Goal: Task Accomplishment & Management: Manage account settings

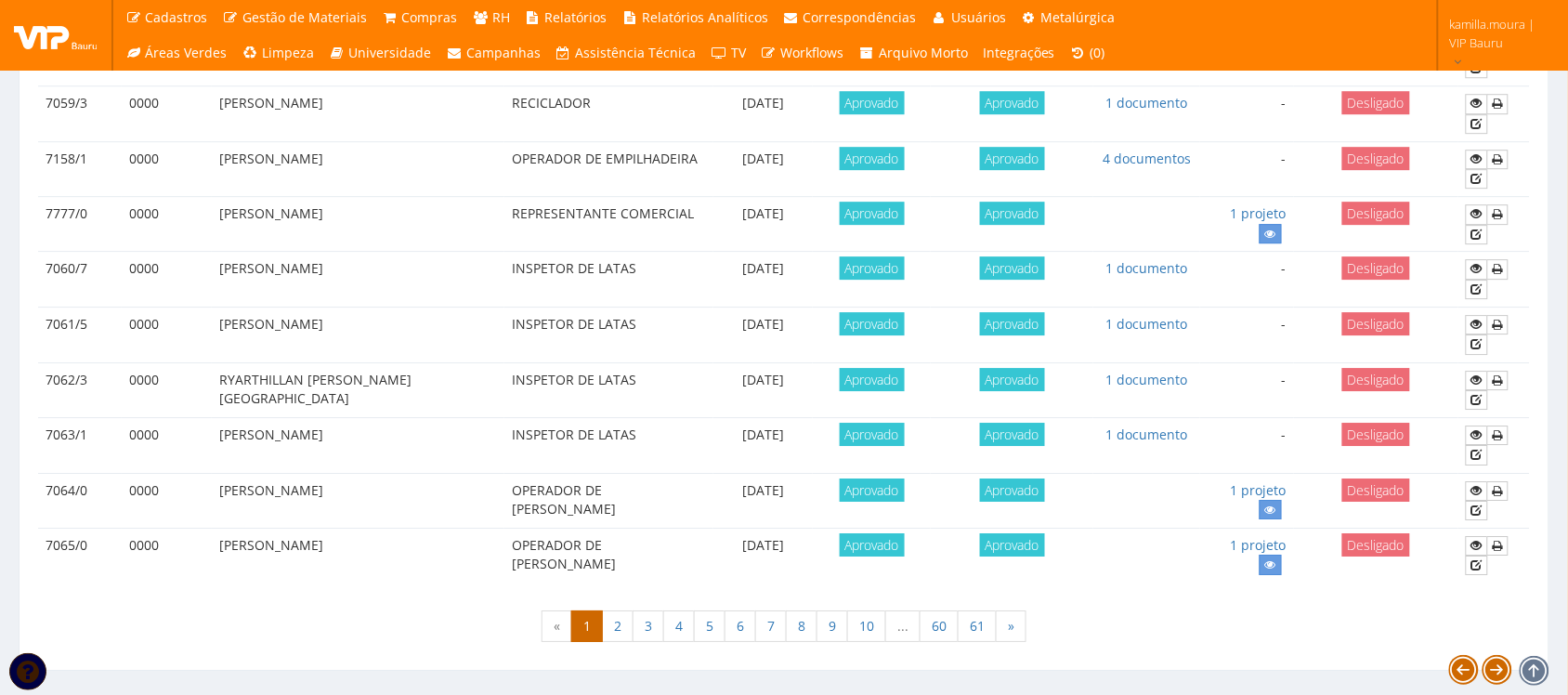
scroll to position [1647, 0]
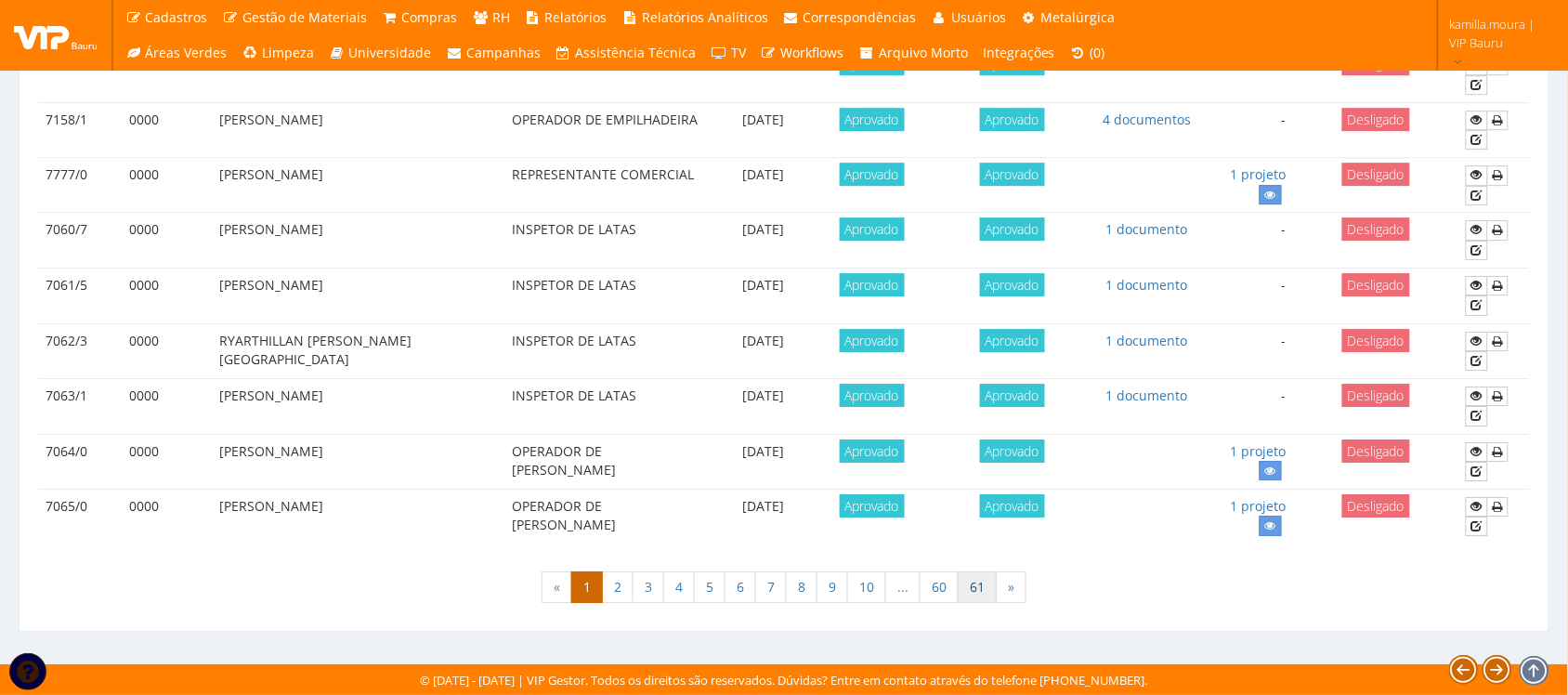
click at [977, 587] on link "61" at bounding box center [977, 587] width 39 height 32
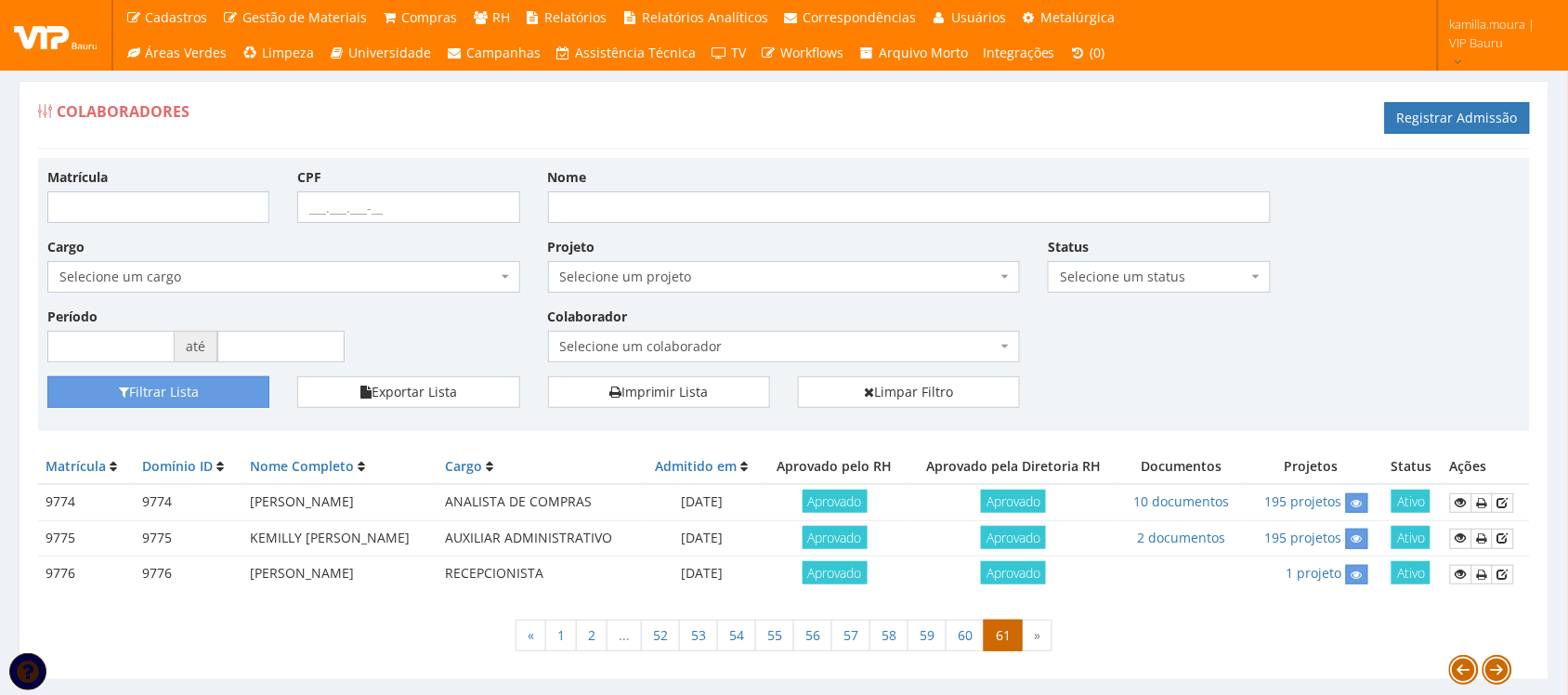
click at [1177, 623] on div "« 1 2 ... 52 53 54 55 56 57 58 59 60 61 »" at bounding box center [784, 638] width 1492 height 55
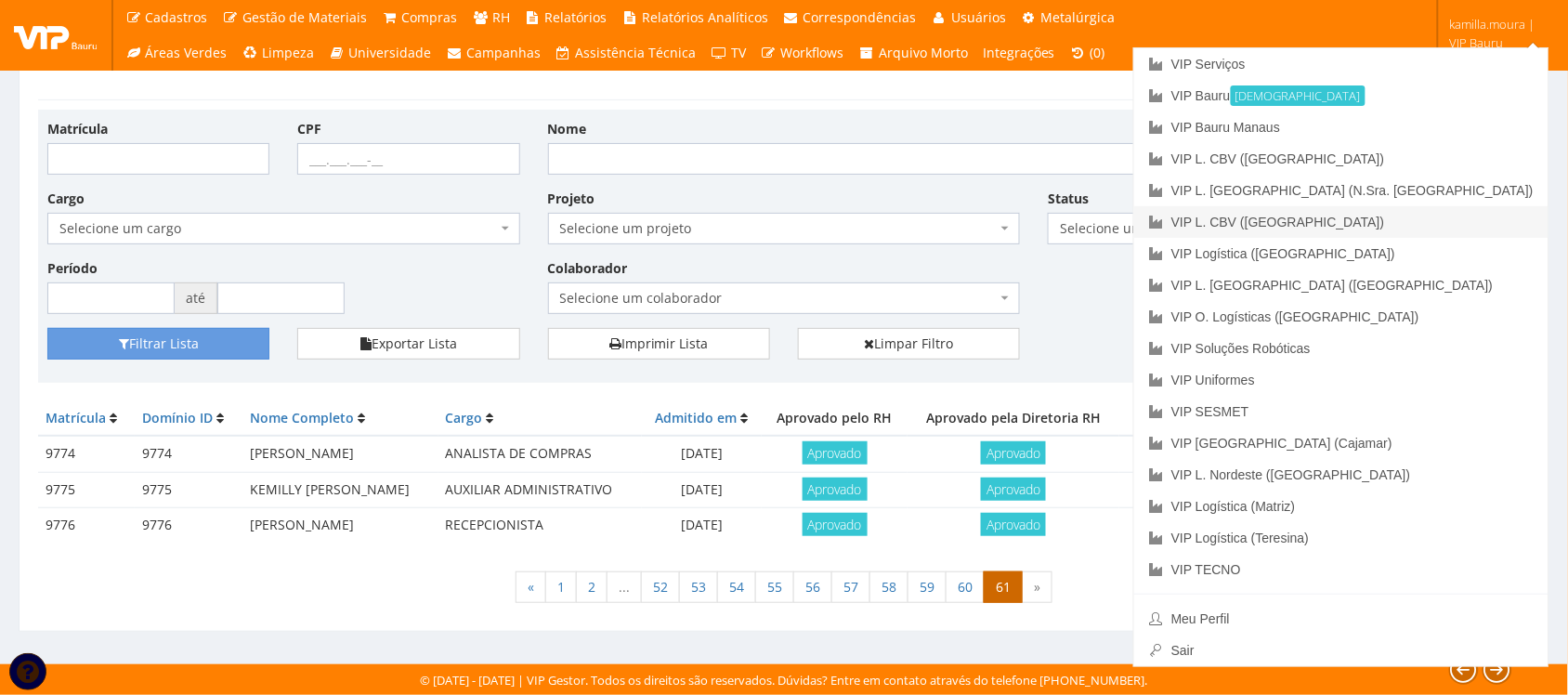
click at [1424, 220] on link "VIP L. CBV (B.Park)" at bounding box center [1341, 222] width 414 height 32
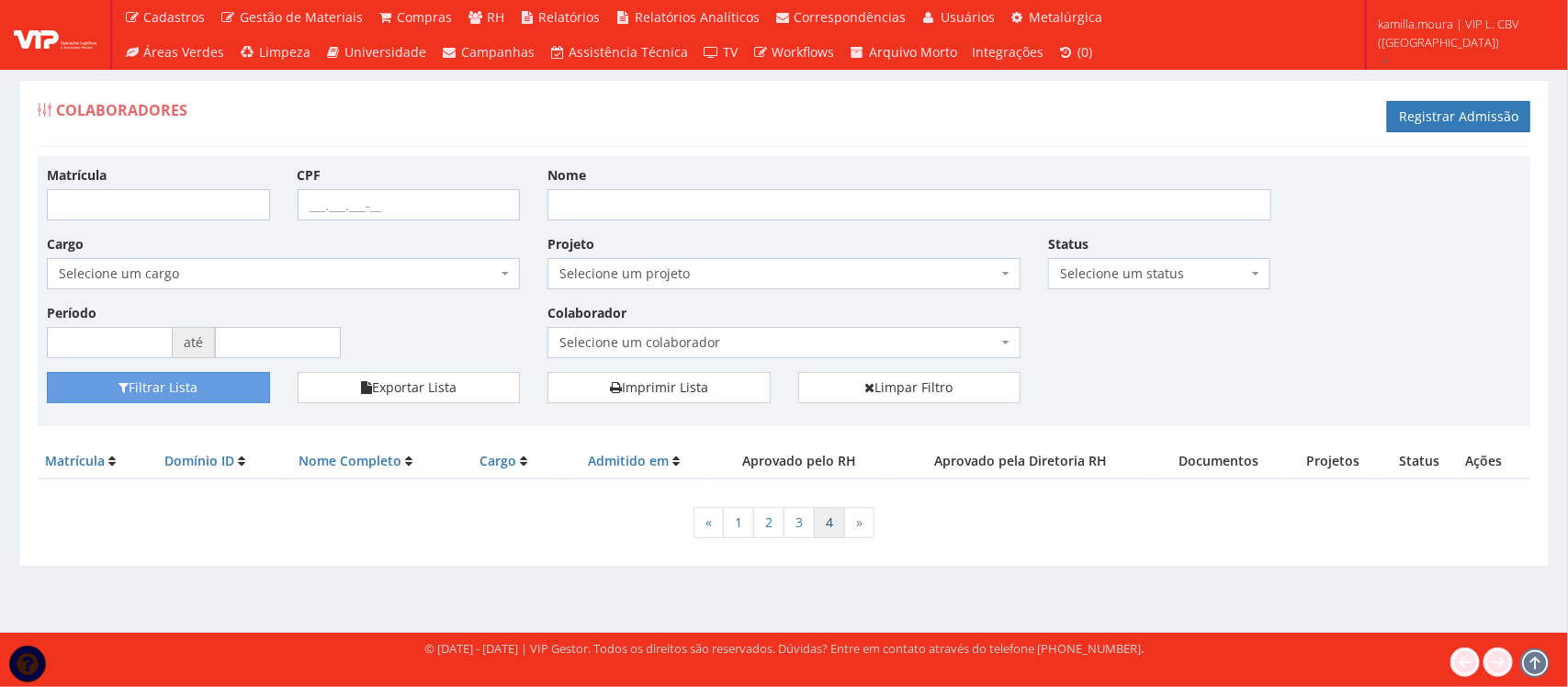
click at [829, 536] on link "4" at bounding box center [828, 522] width 31 height 31
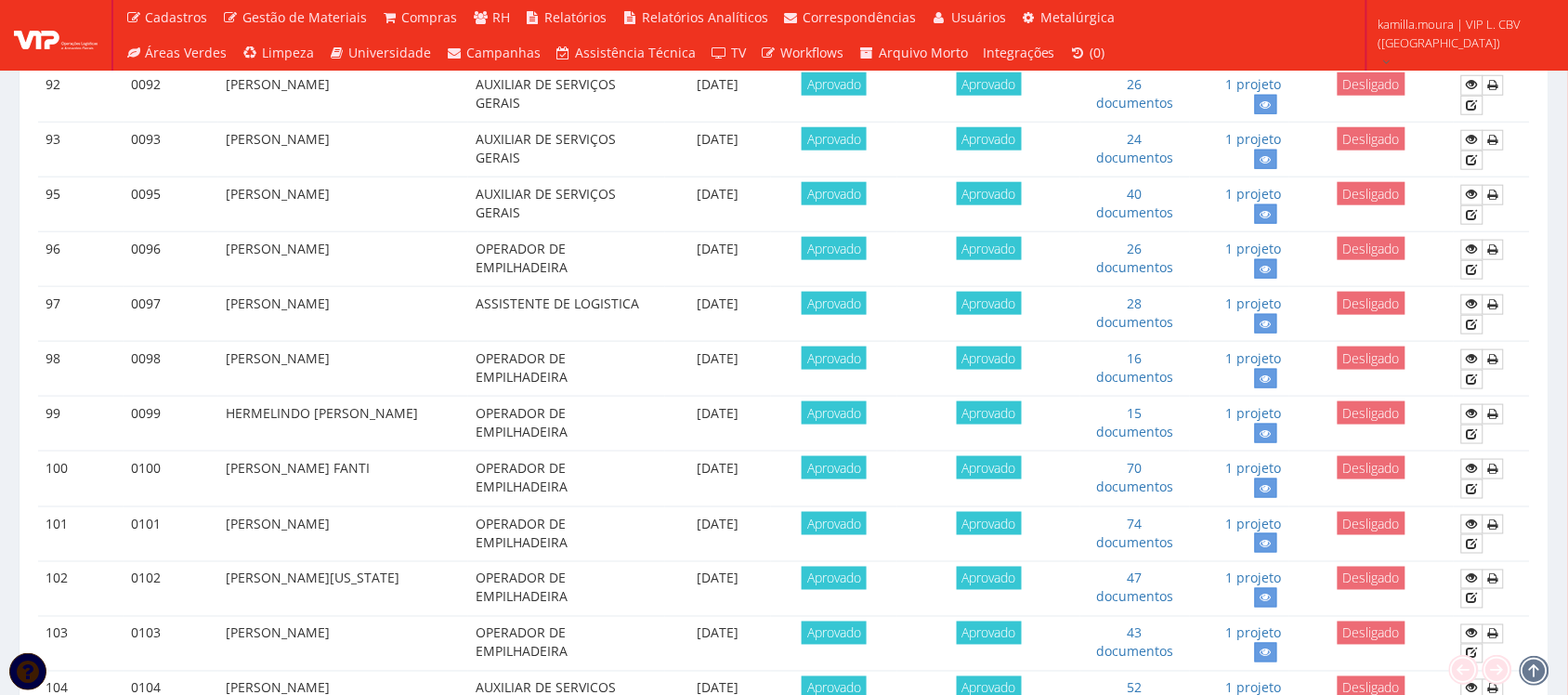
scroll to position [372, 0]
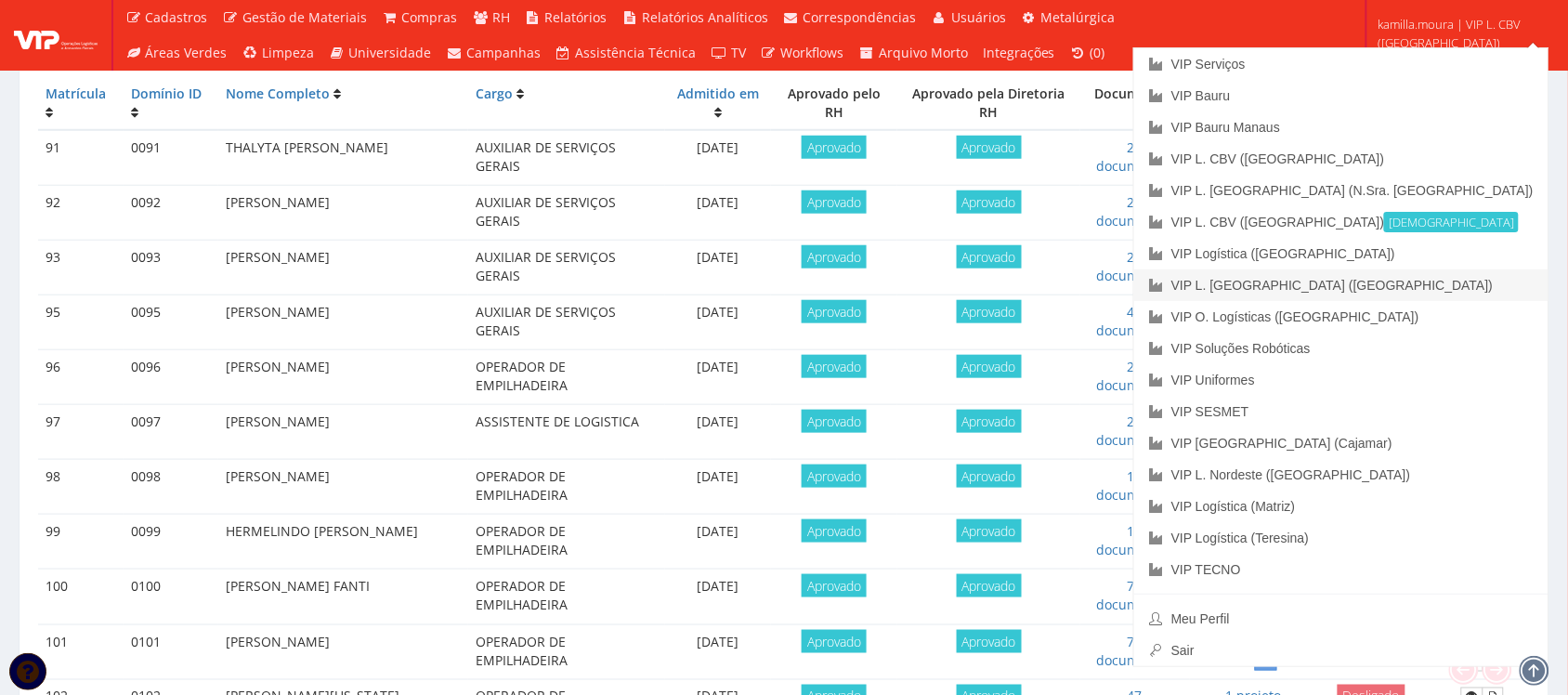
click at [1445, 289] on link "VIP L. [GEOGRAPHIC_DATA] ([GEOGRAPHIC_DATA])" at bounding box center [1341, 285] width 414 height 32
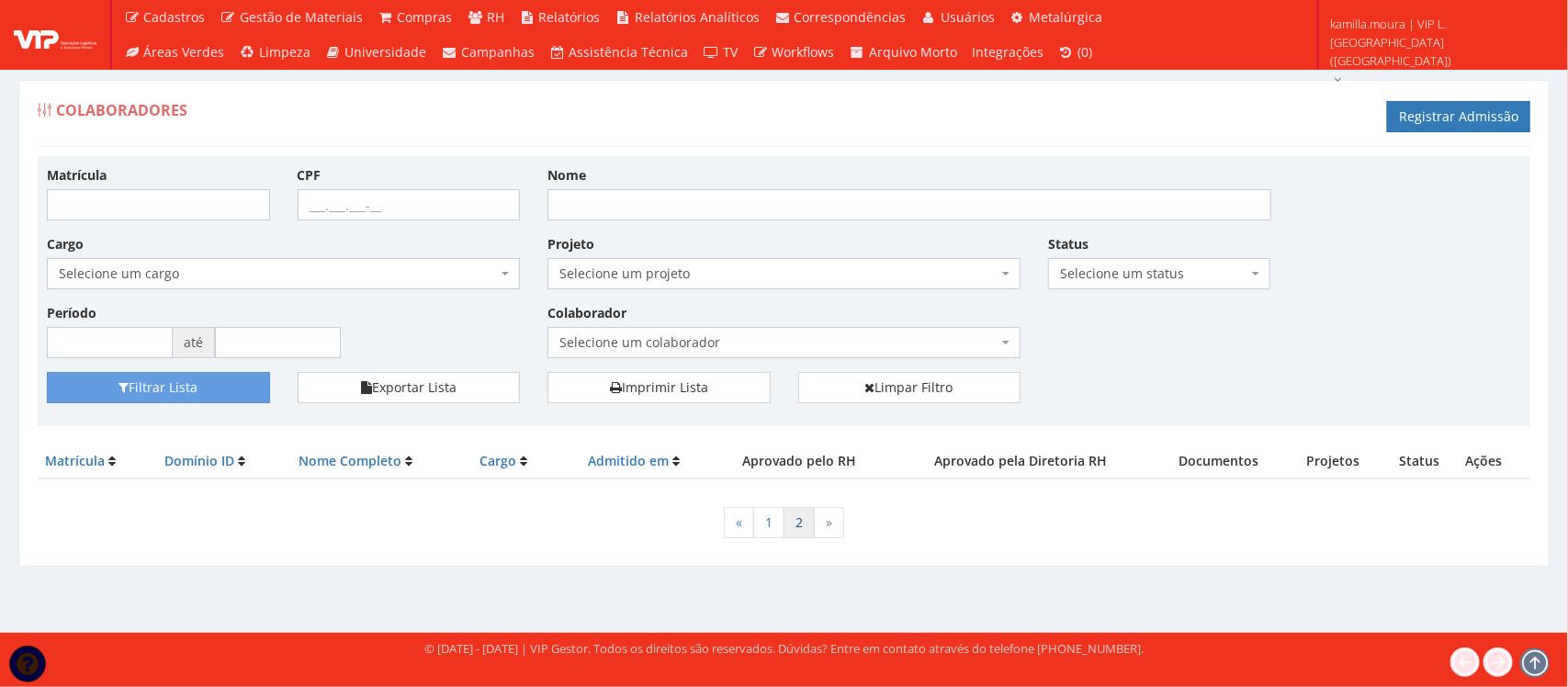
click at [788, 525] on link "2" at bounding box center [798, 522] width 31 height 31
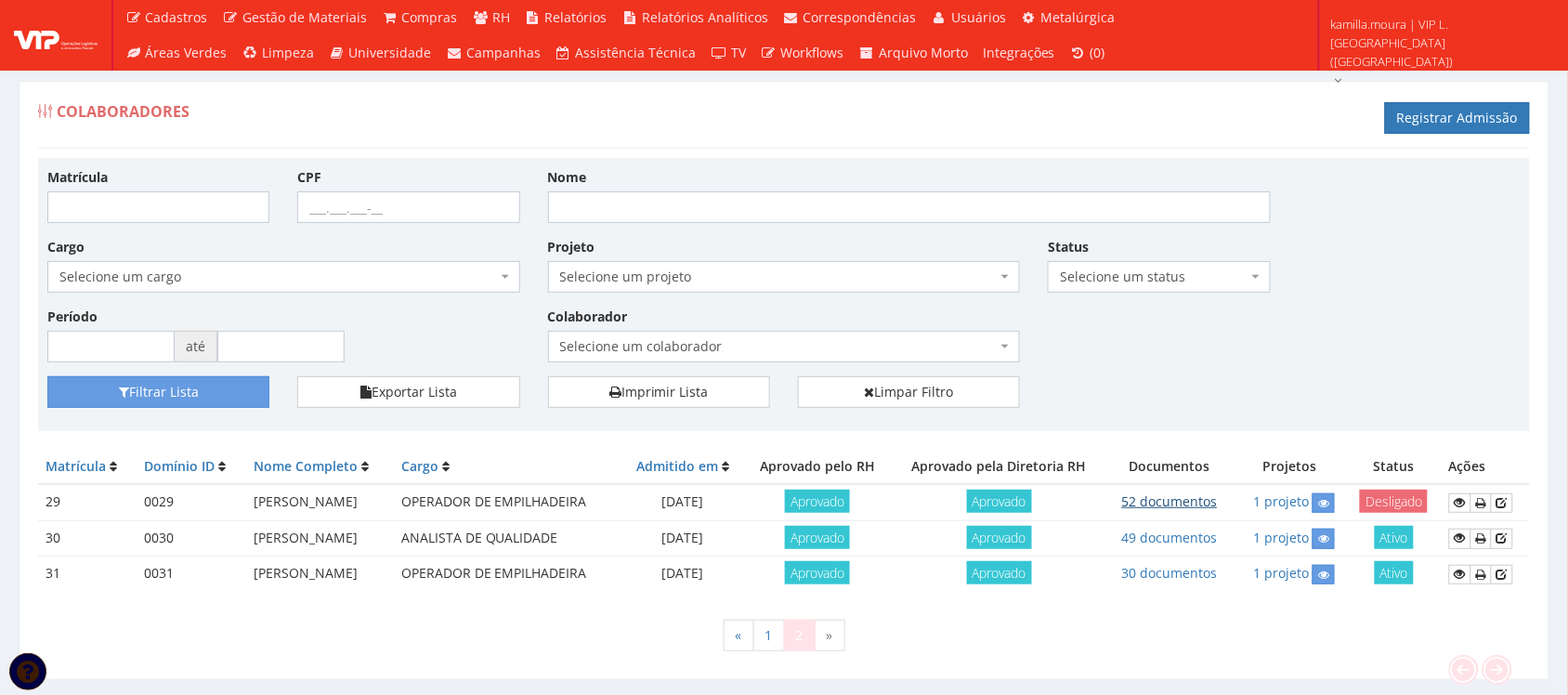
scroll to position [49, 0]
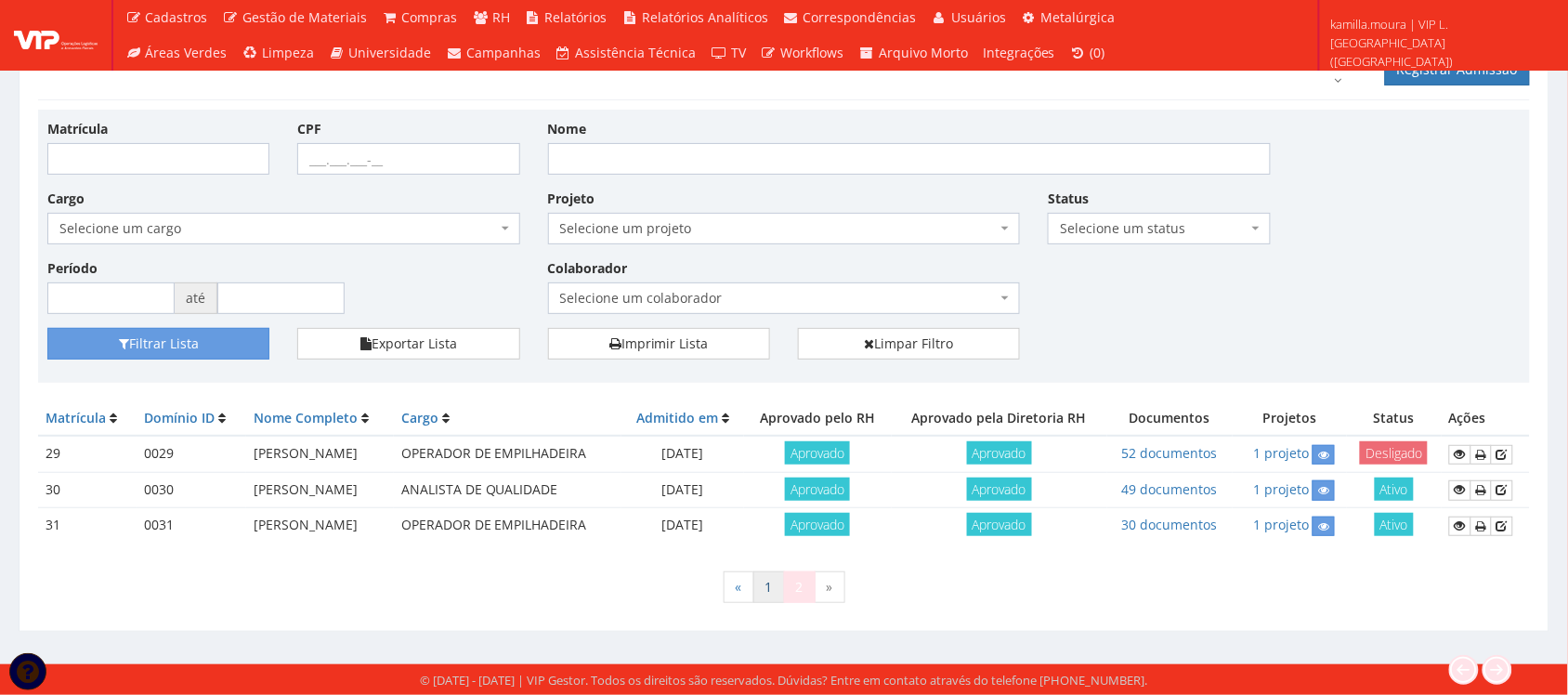
click at [763, 584] on link "1" at bounding box center [769, 587] width 32 height 32
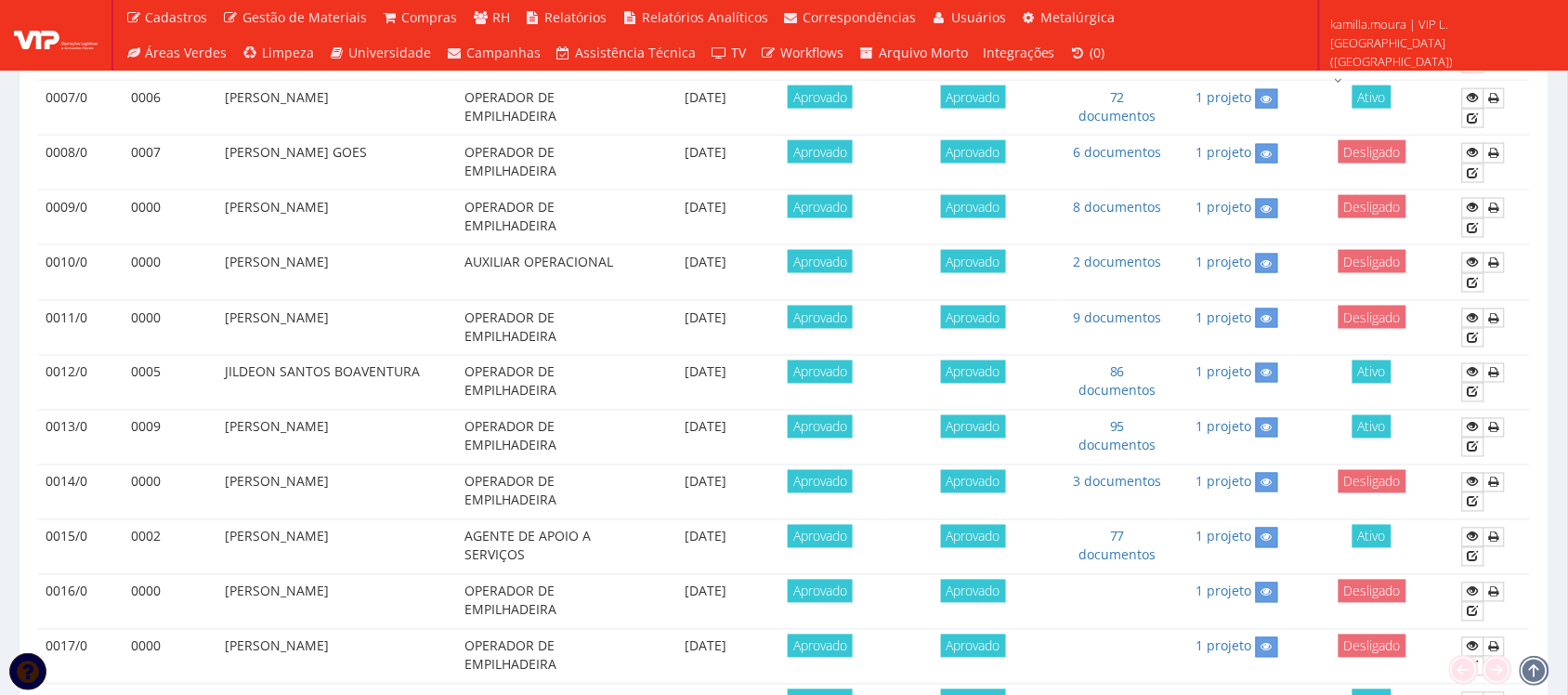
scroll to position [930, 0]
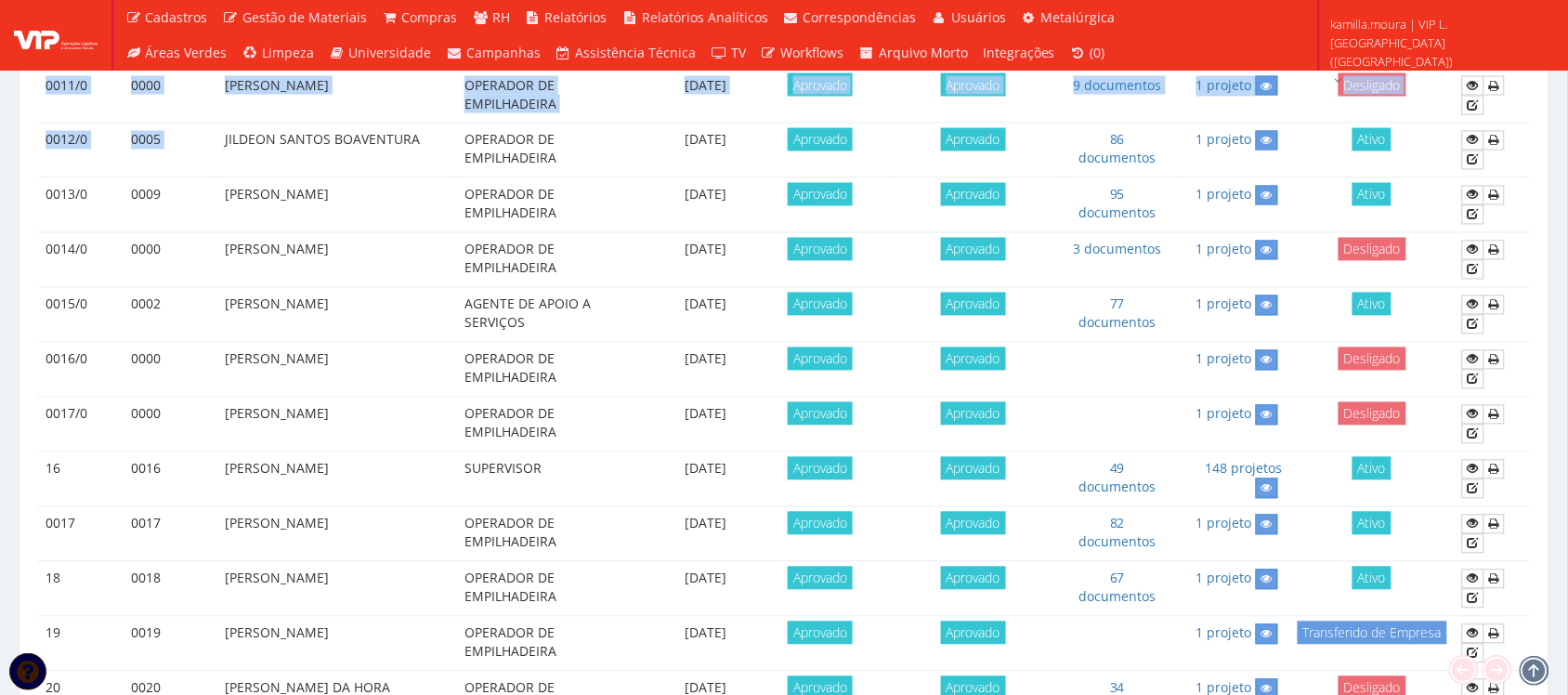
drag, startPoint x: 216, startPoint y: 151, endPoint x: 1558, endPoint y: 164, distance: 1342.1
click at [1558, 164] on div "Colaboradores Registrar Admissão Matrícula CPF Nome Cargo Selecione um cargo G0…" at bounding box center [784, 241] width 1559 height 2181
click at [386, 168] on td "JILDEON SANTOS BOAVENTURA" at bounding box center [337, 149] width 240 height 55
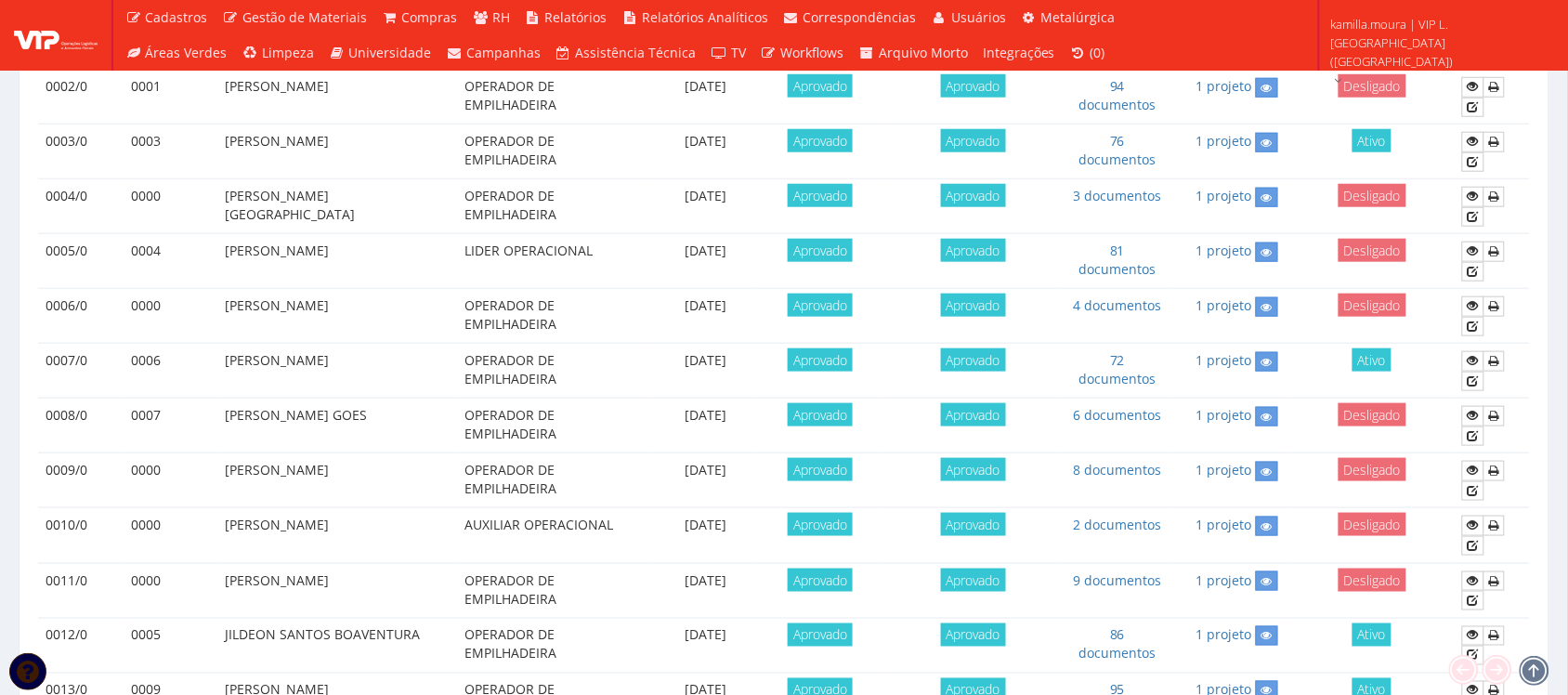
scroll to position [0, 0]
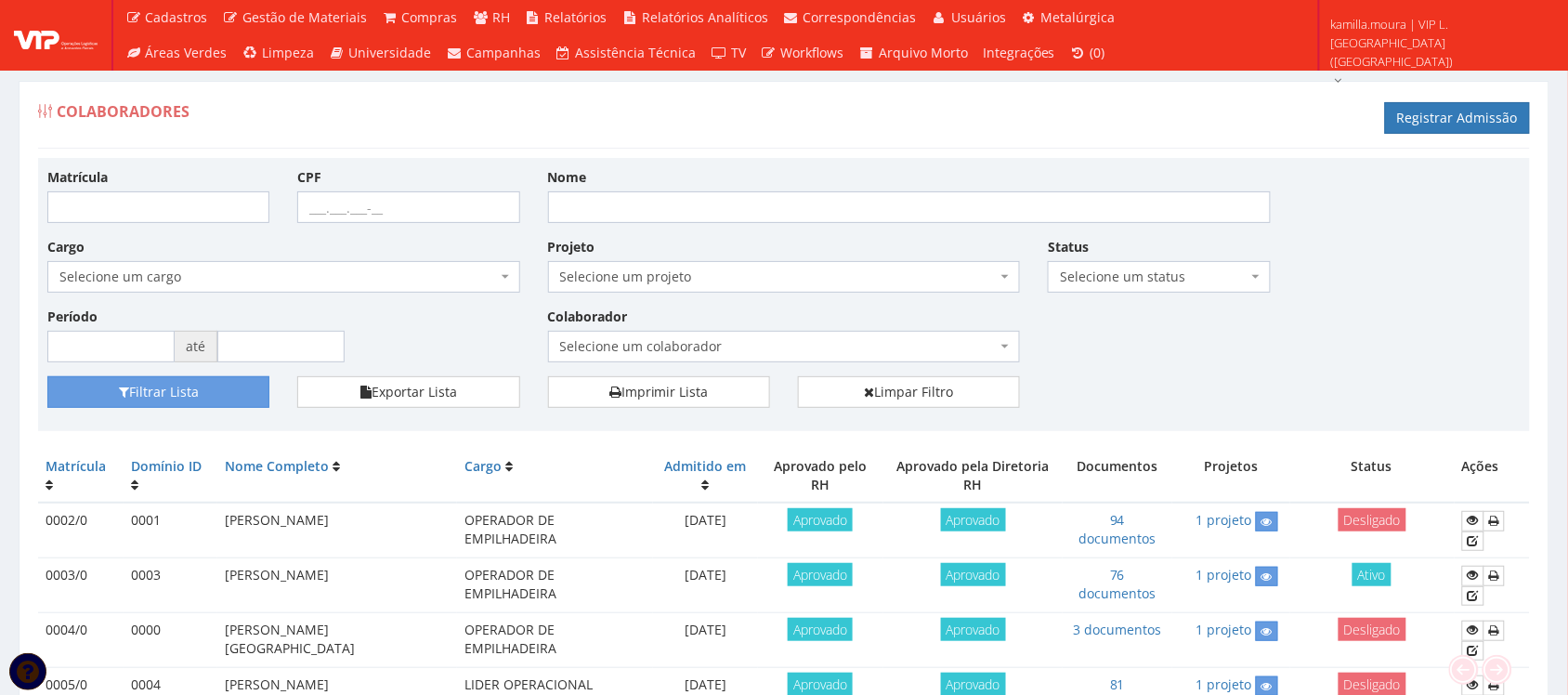
click at [1107, 271] on span "Selecione um status" at bounding box center [1153, 277] width 187 height 18
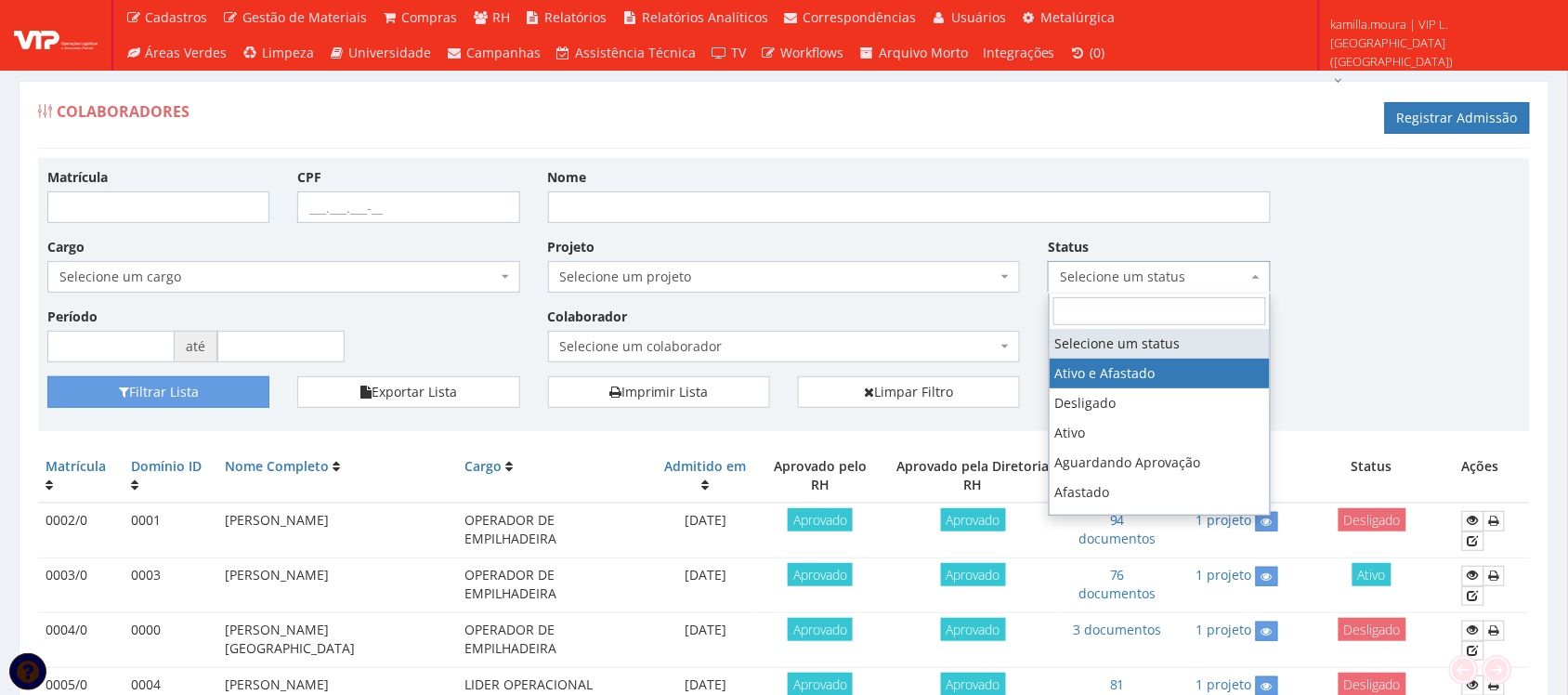
select select "1_3"
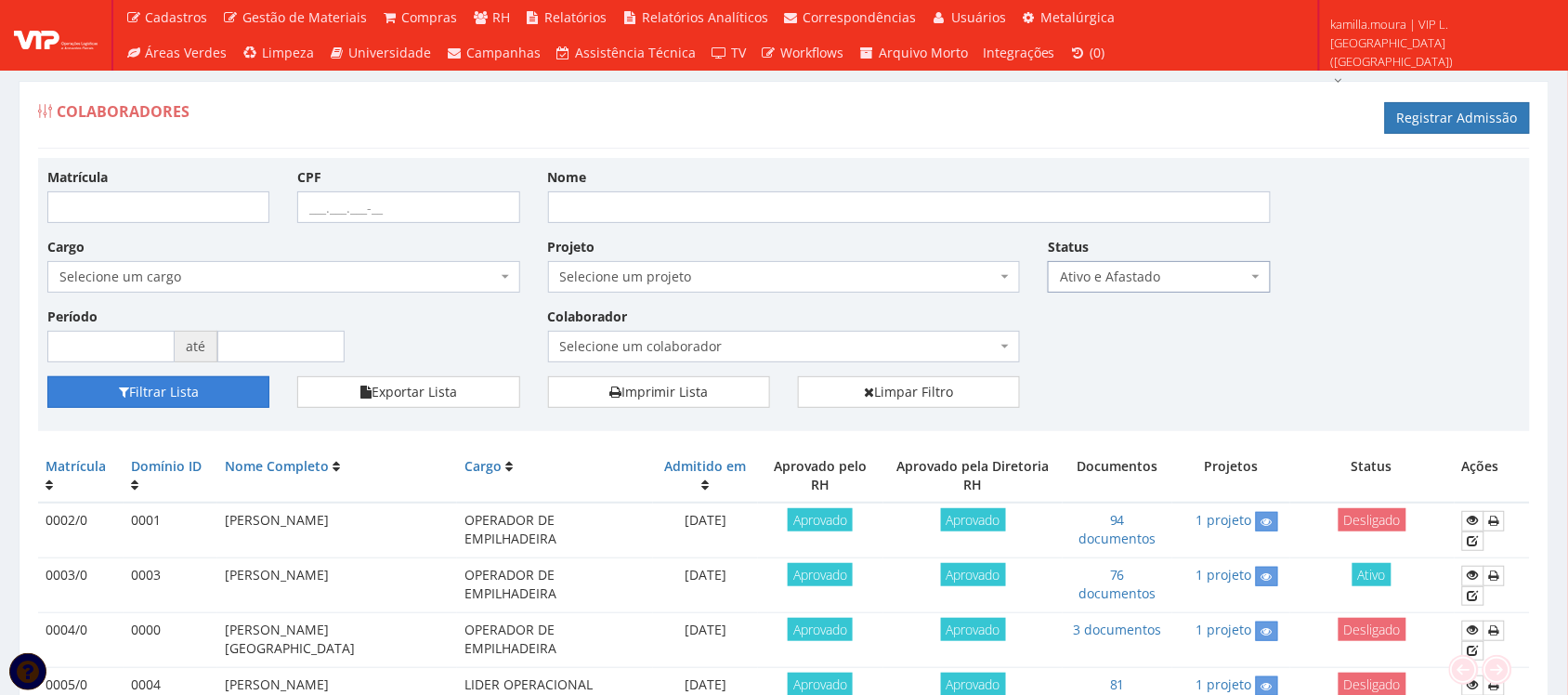
click at [231, 393] on button "Filtrar Lista" at bounding box center [159, 392] width 222 height 32
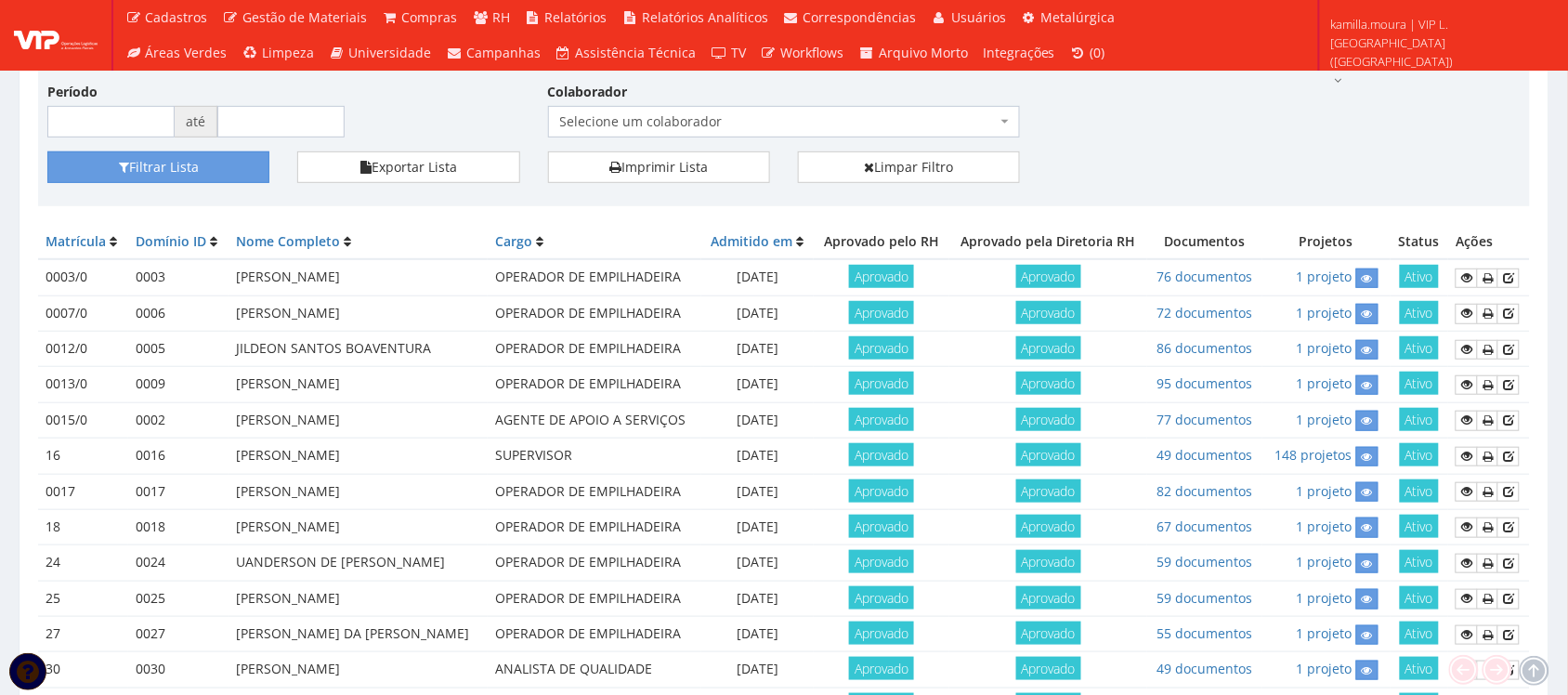
scroll to position [354, 0]
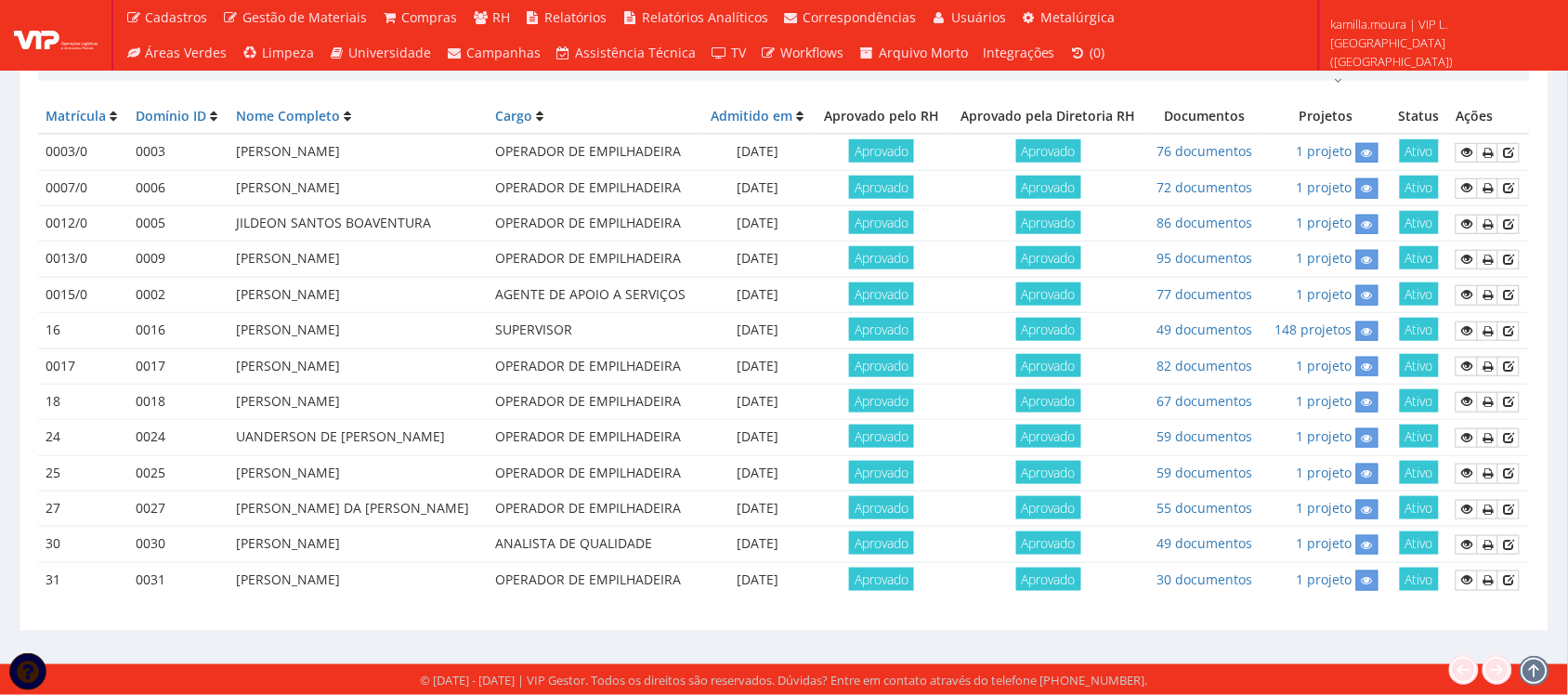
click at [890, 635] on div "Colaboradores Registrar Admissão Matrícula CPF Nome Cargo Selecione um cargo G0…" at bounding box center [784, 192] width 1559 height 925
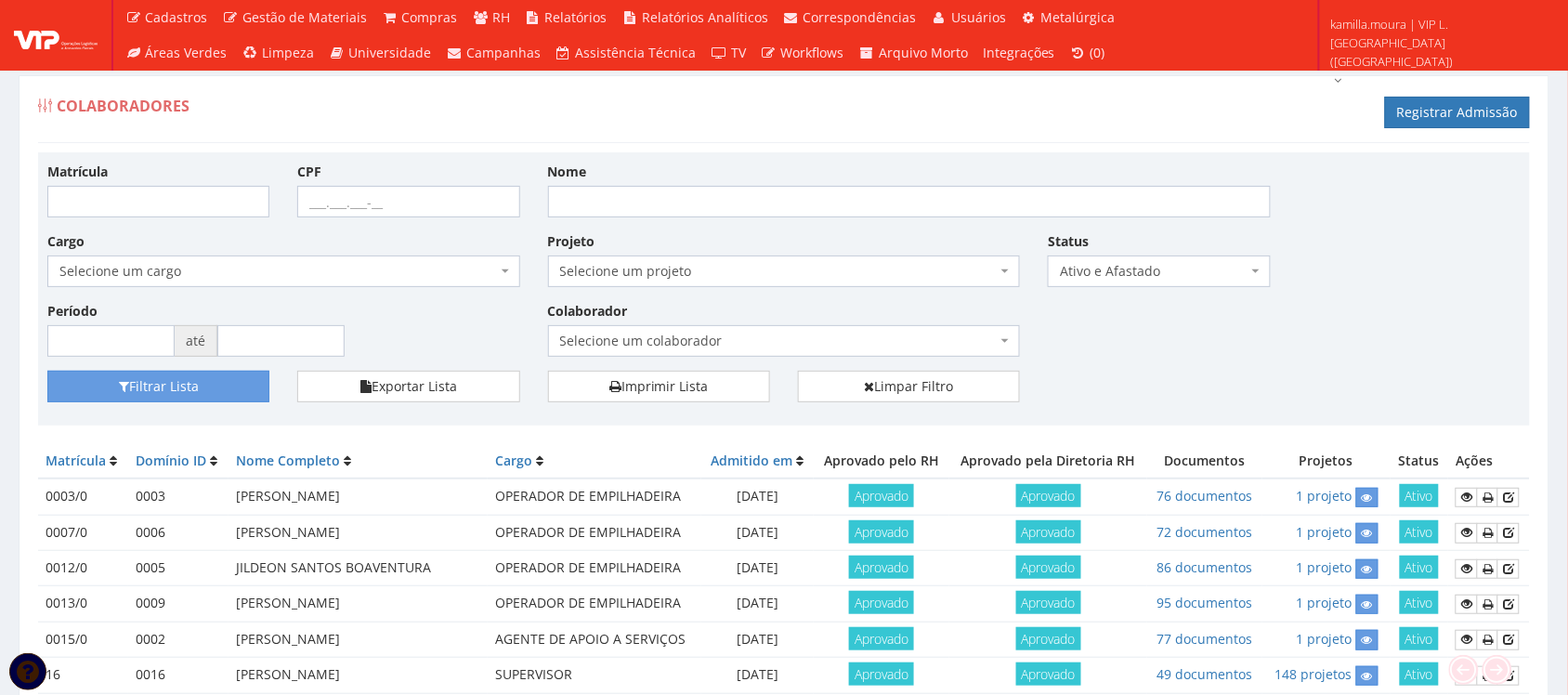
scroll to position [0, 0]
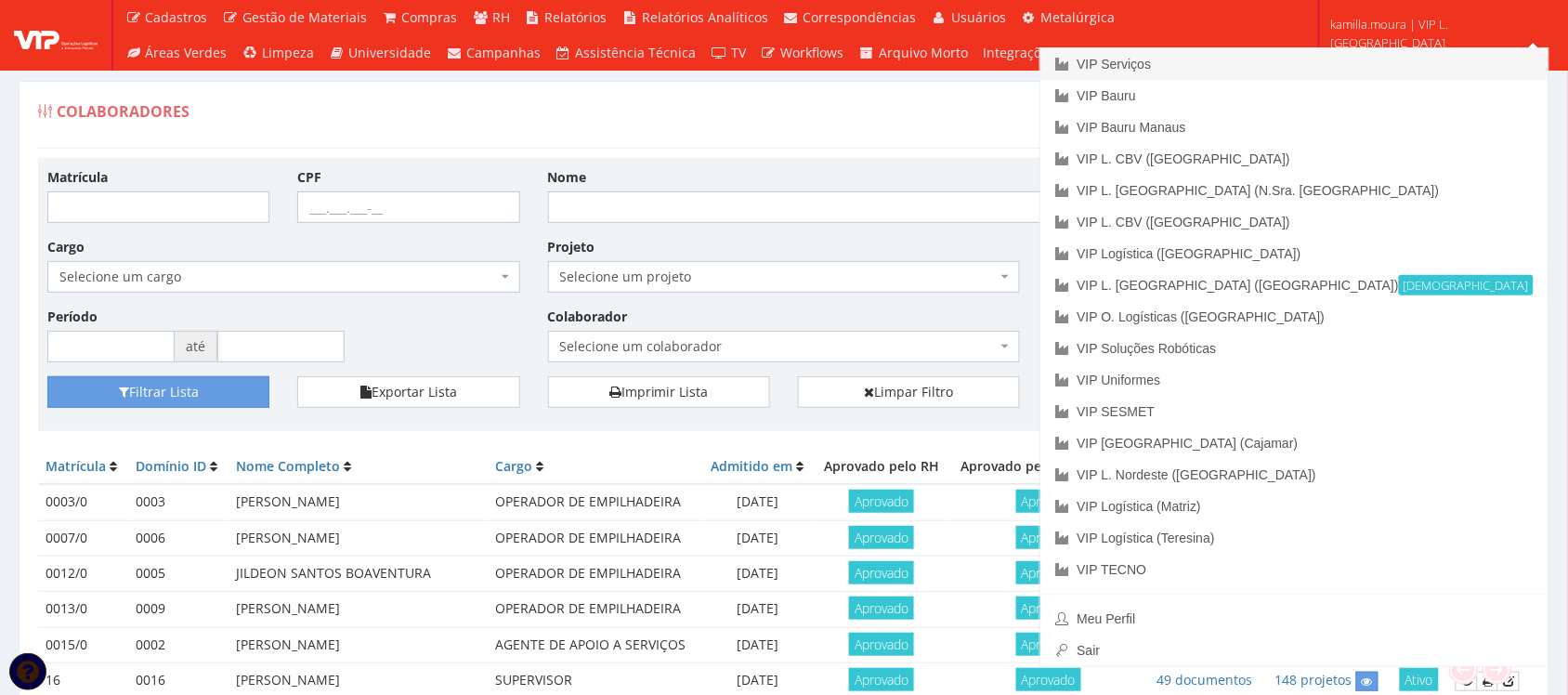
click at [1397, 58] on link "VIP Serviços" at bounding box center [1294, 63] width 508 height 32
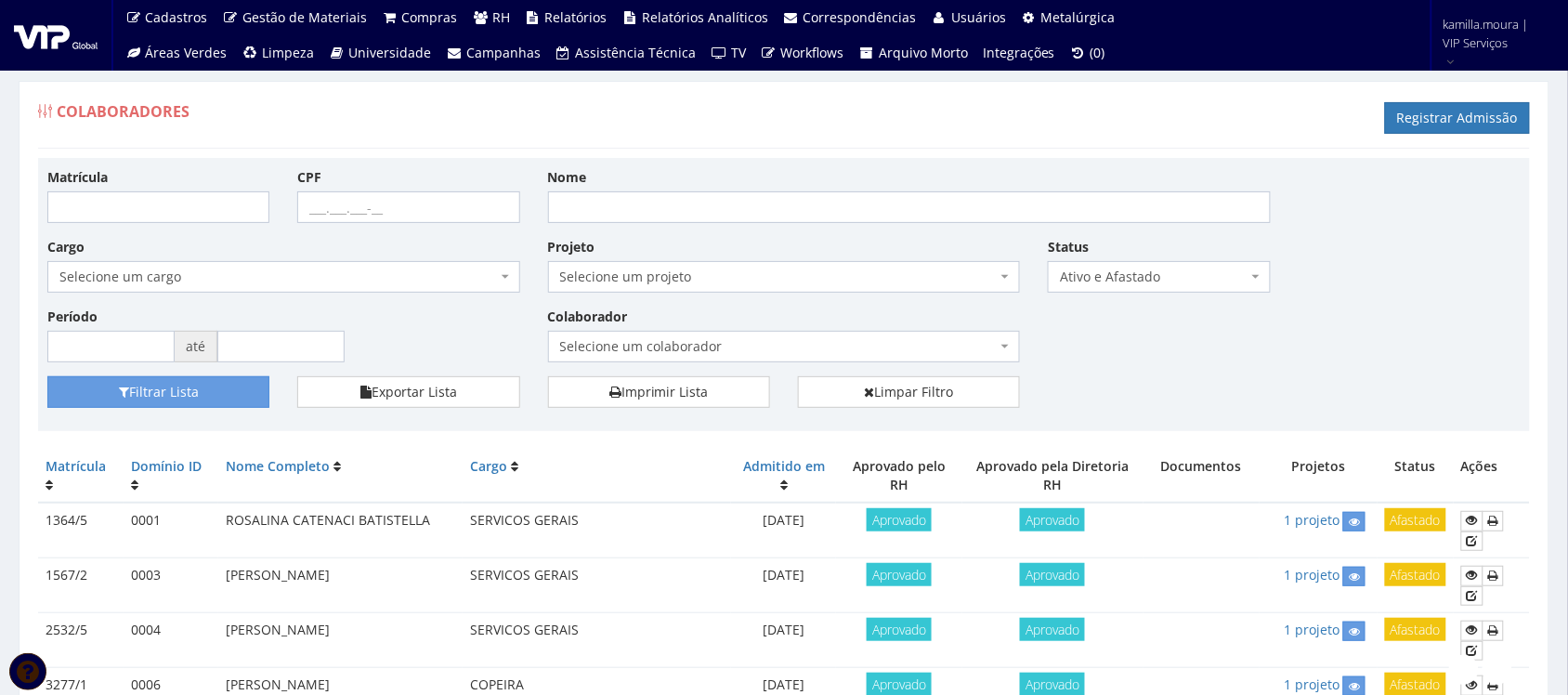
click at [1096, 273] on span "Ativo e Afastado" at bounding box center [1153, 277] width 187 height 18
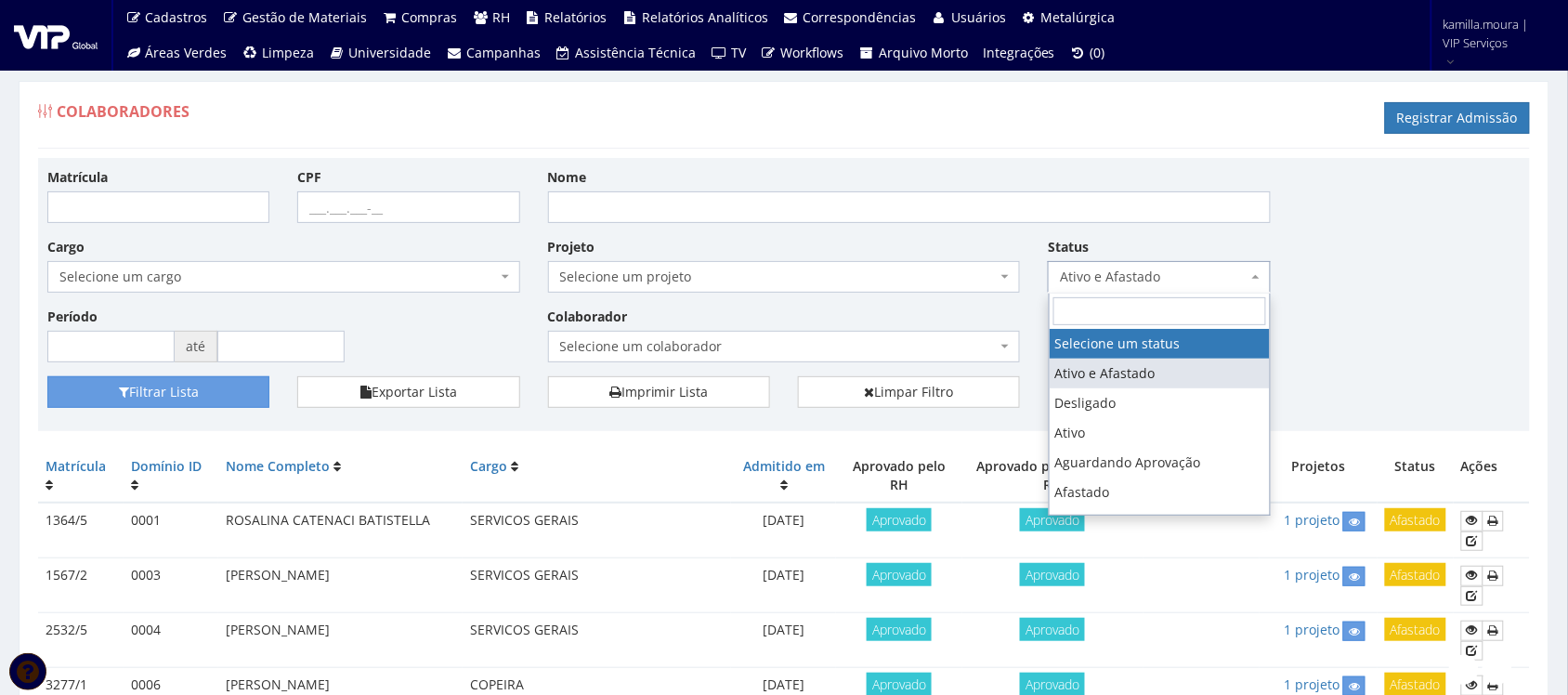
select select
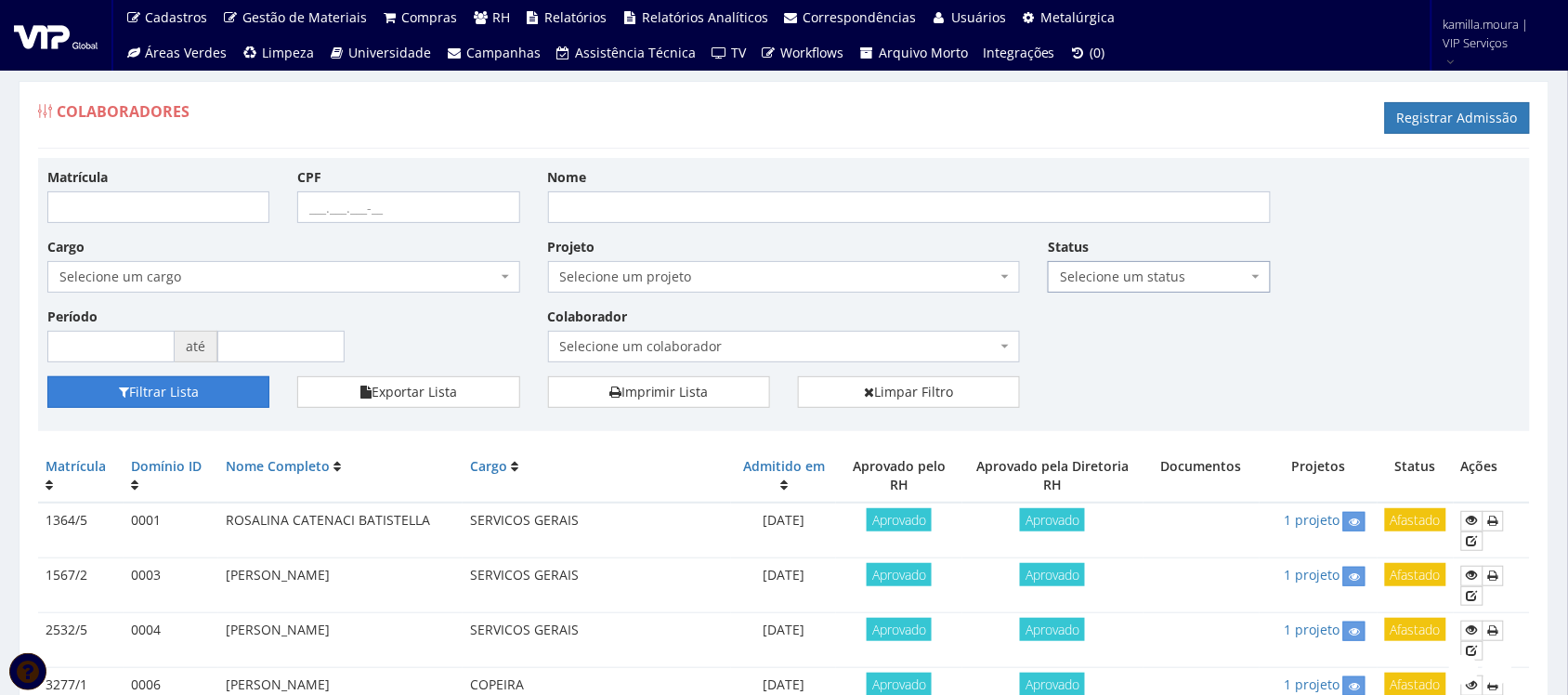
click at [163, 384] on button "Filtrar Lista" at bounding box center [159, 392] width 222 height 32
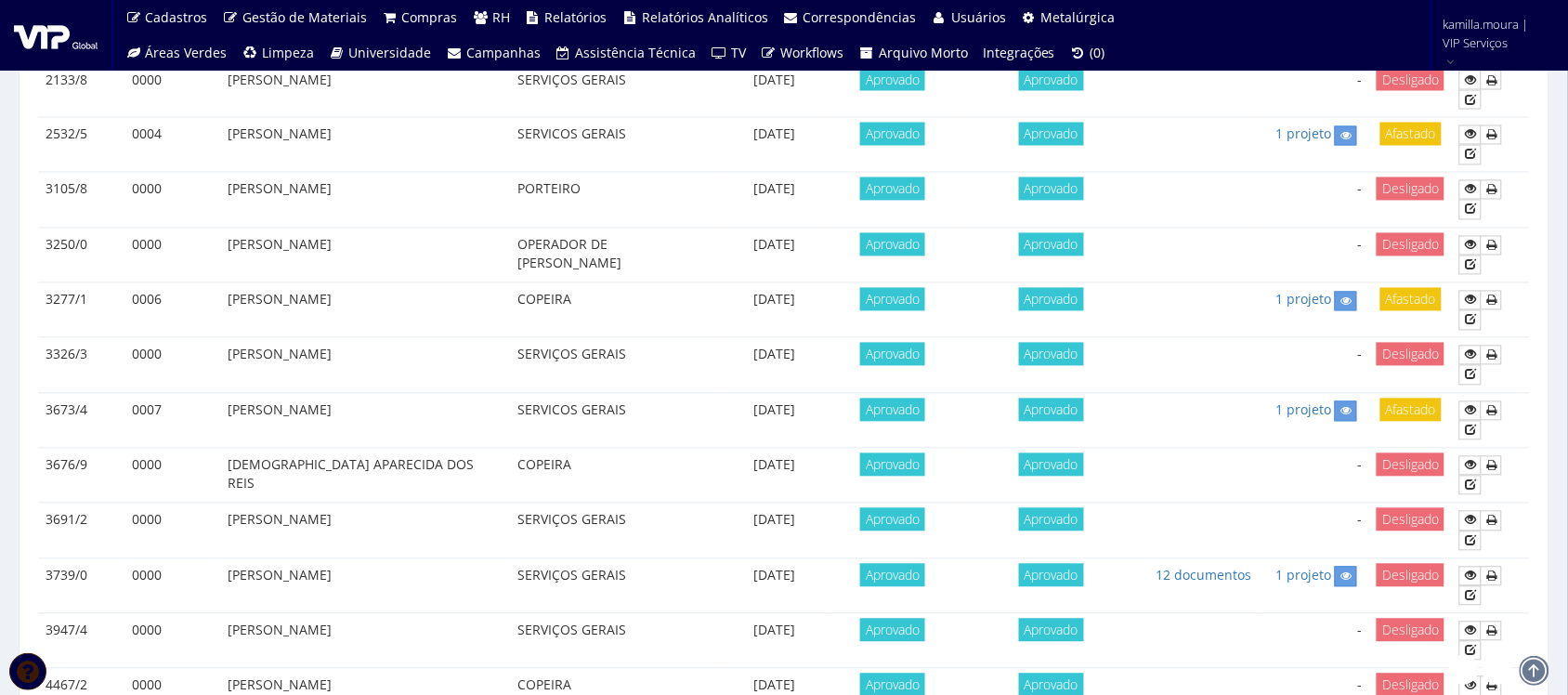
scroll to position [1085, 0]
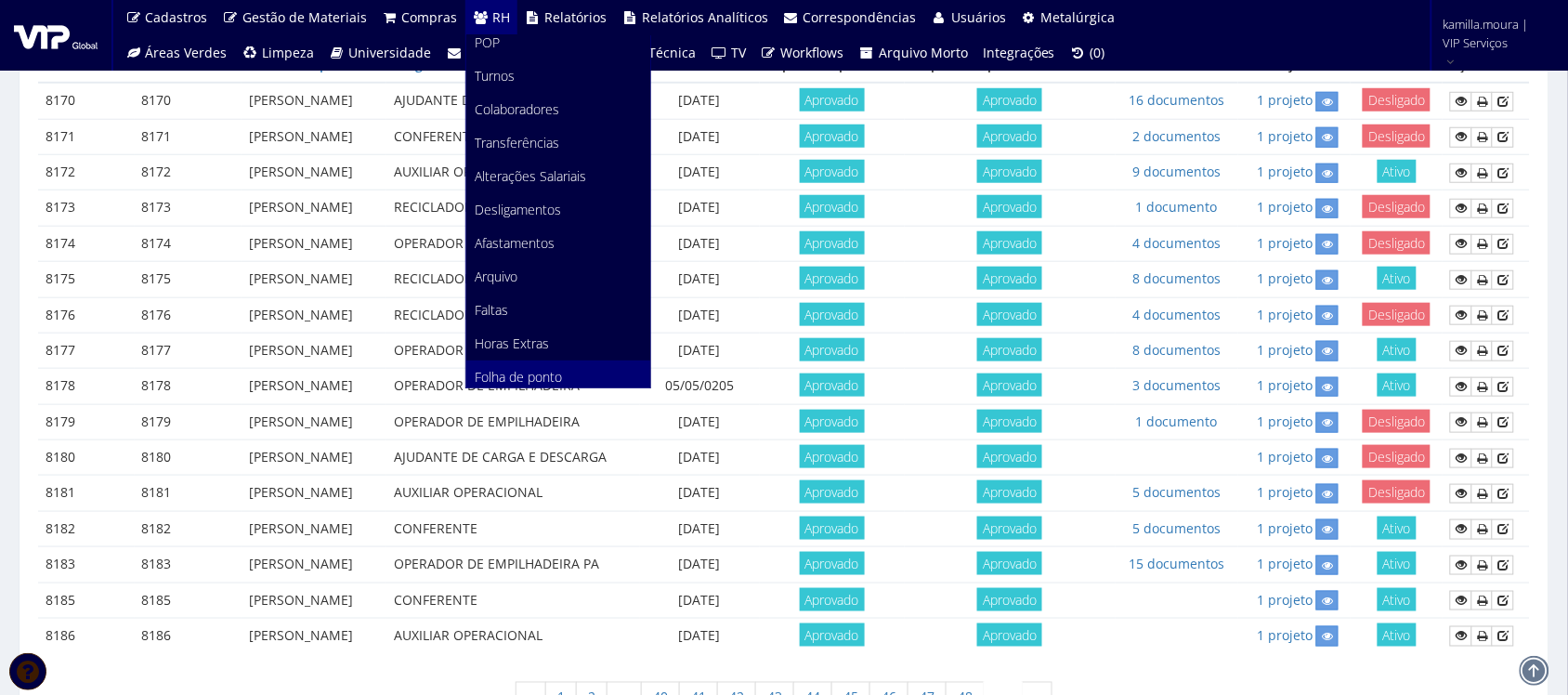
scroll to position [116, 0]
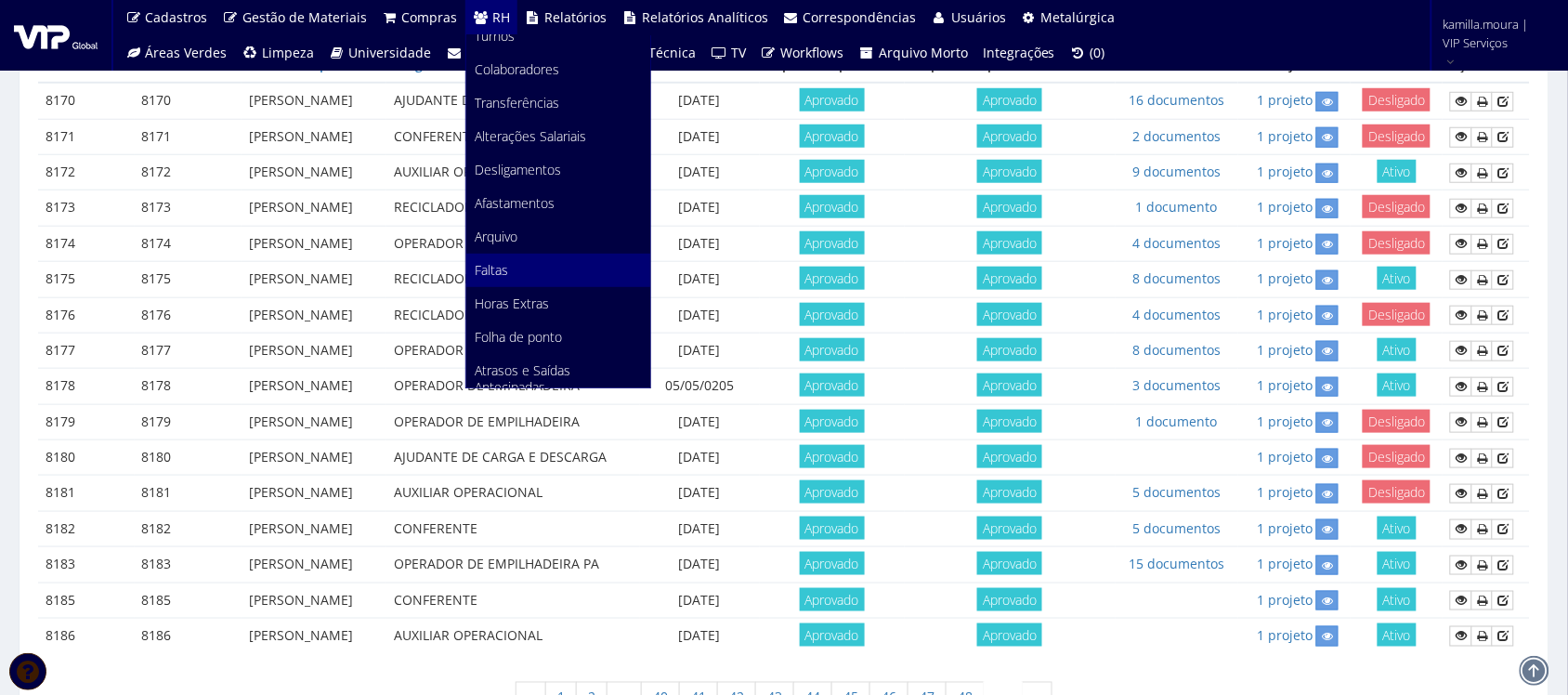
click at [522, 274] on link "Faltas" at bounding box center [559, 270] width 184 height 34
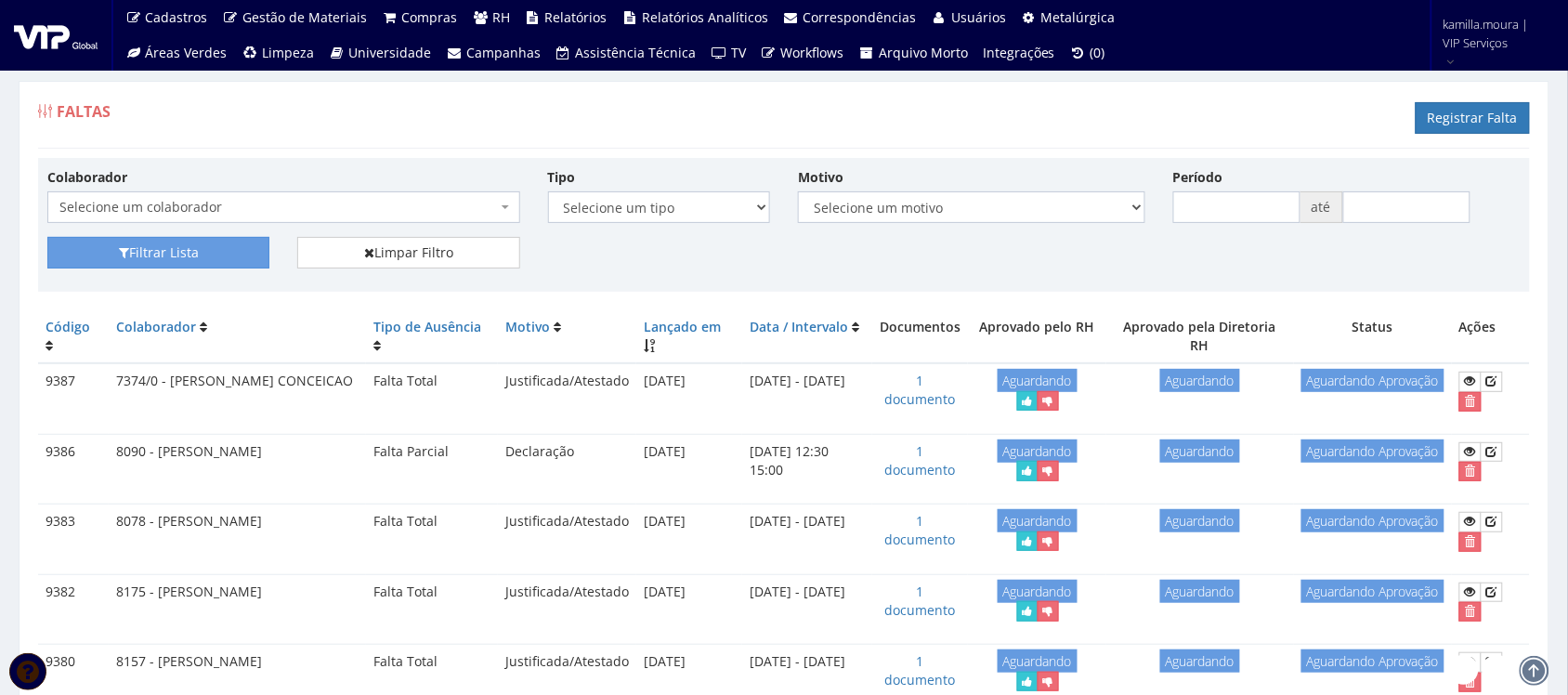
click at [255, 200] on span "Selecione um colaborador" at bounding box center [277, 207] width 437 height 18
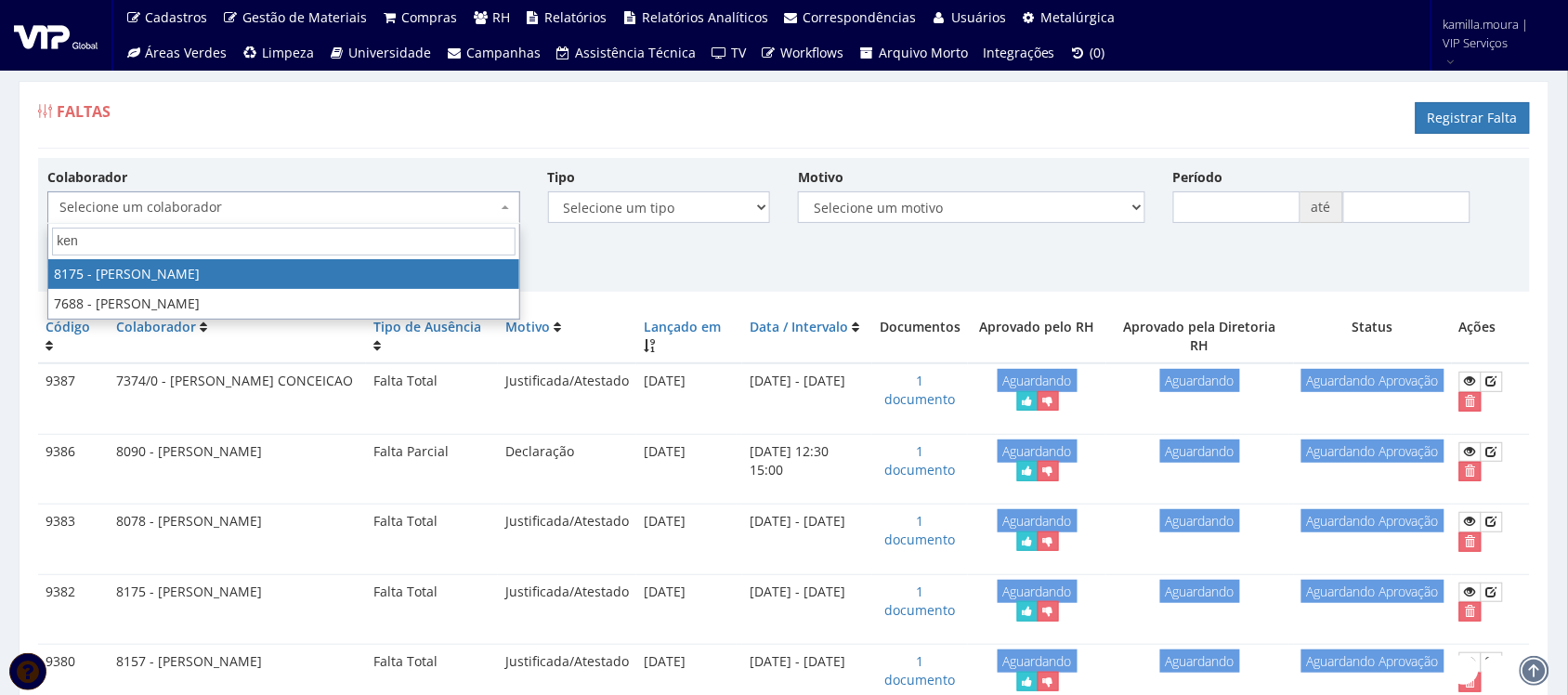
type input "kenn"
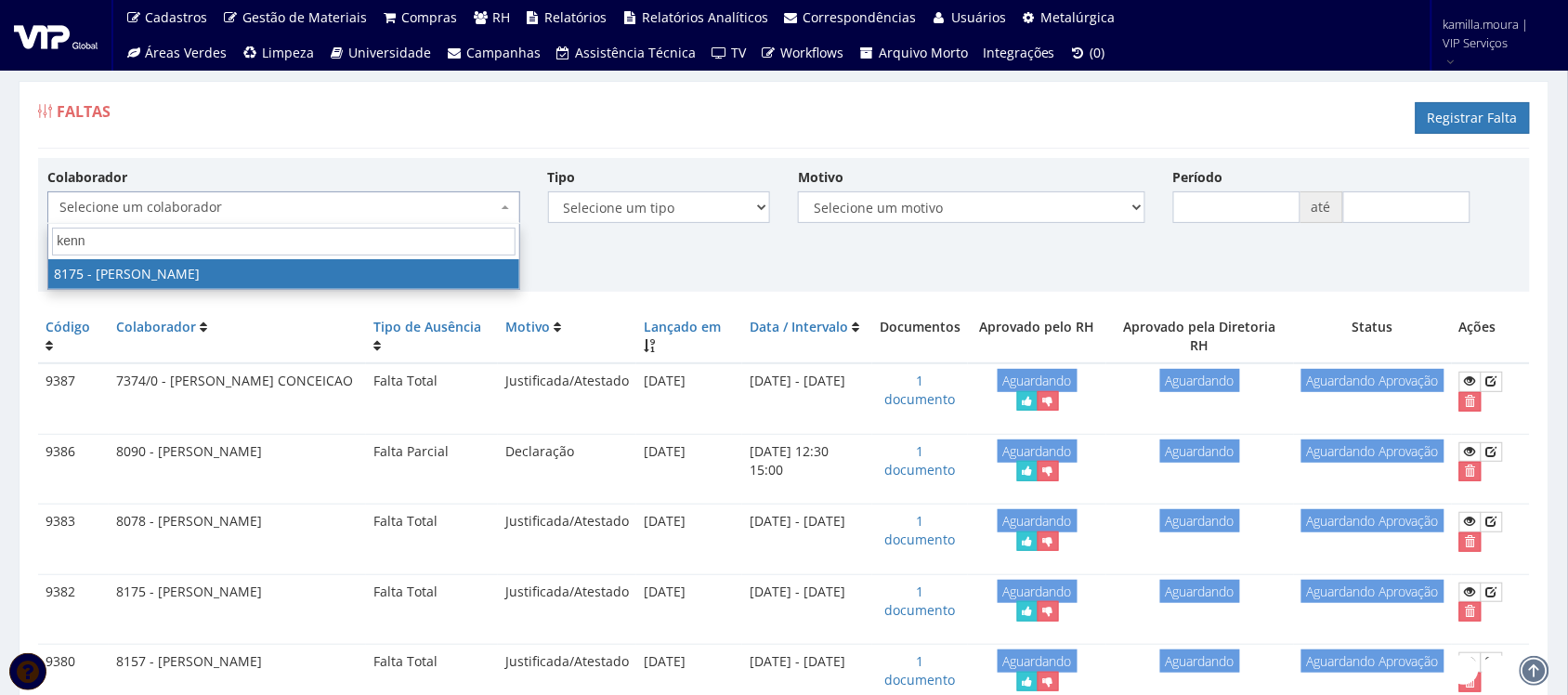
select select "4012"
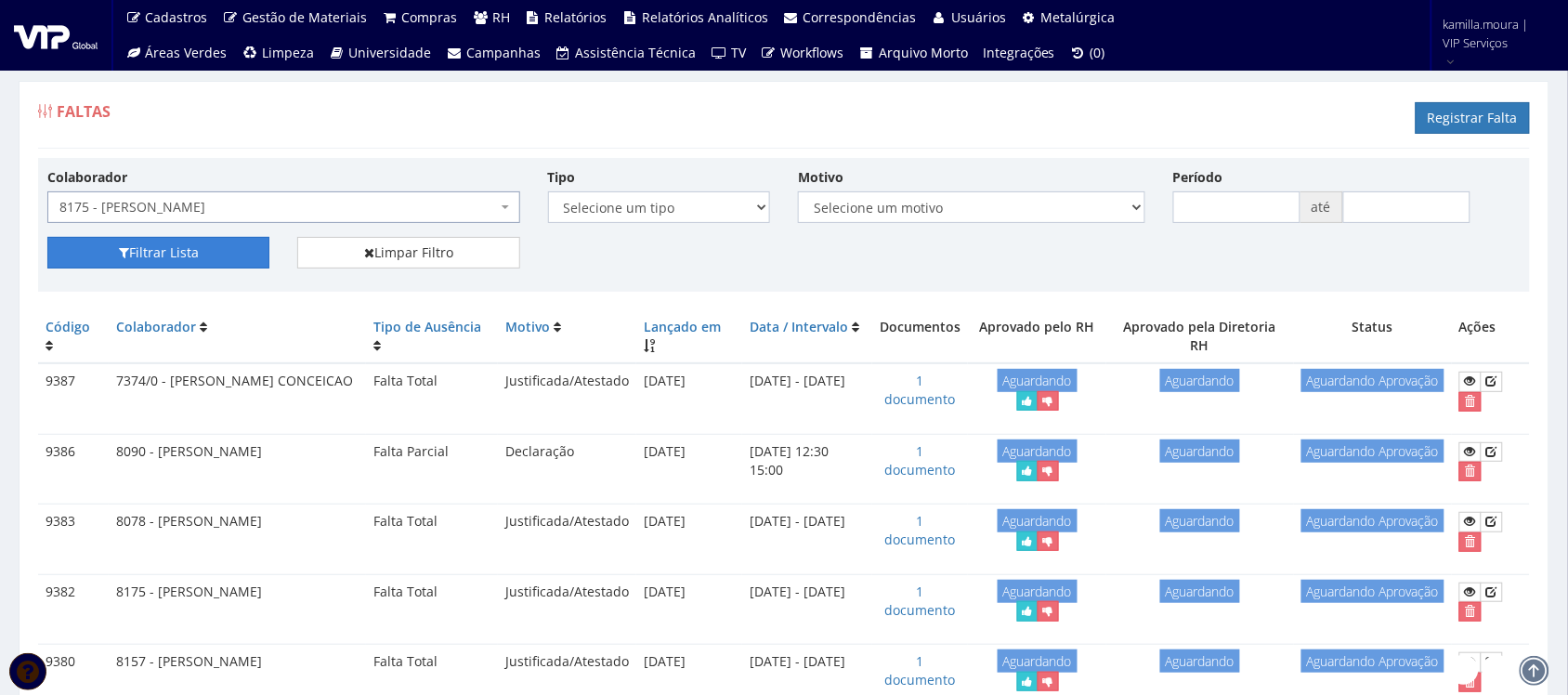
click at [219, 244] on button "Filtrar Lista" at bounding box center [159, 253] width 222 height 32
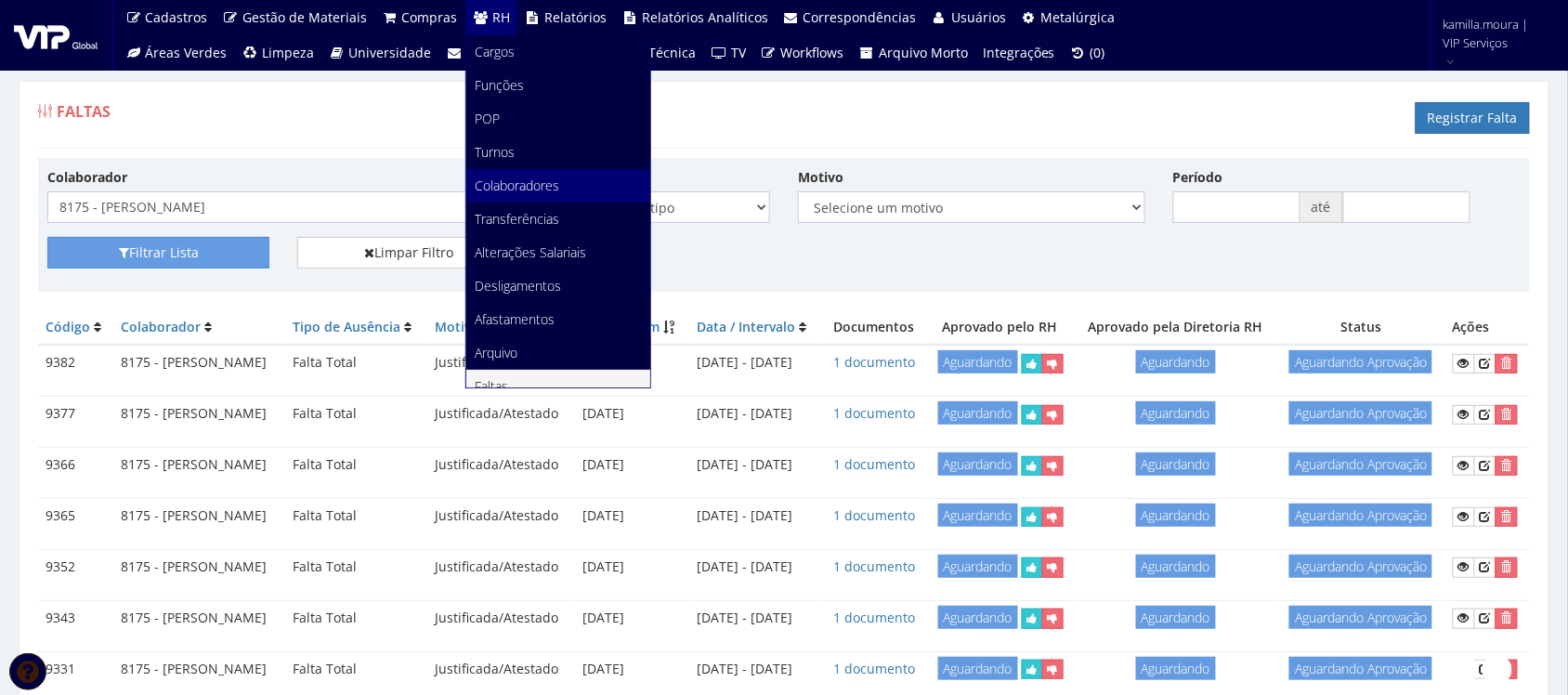
click at [497, 182] on span "Colaboradores" at bounding box center [518, 186] width 84 height 17
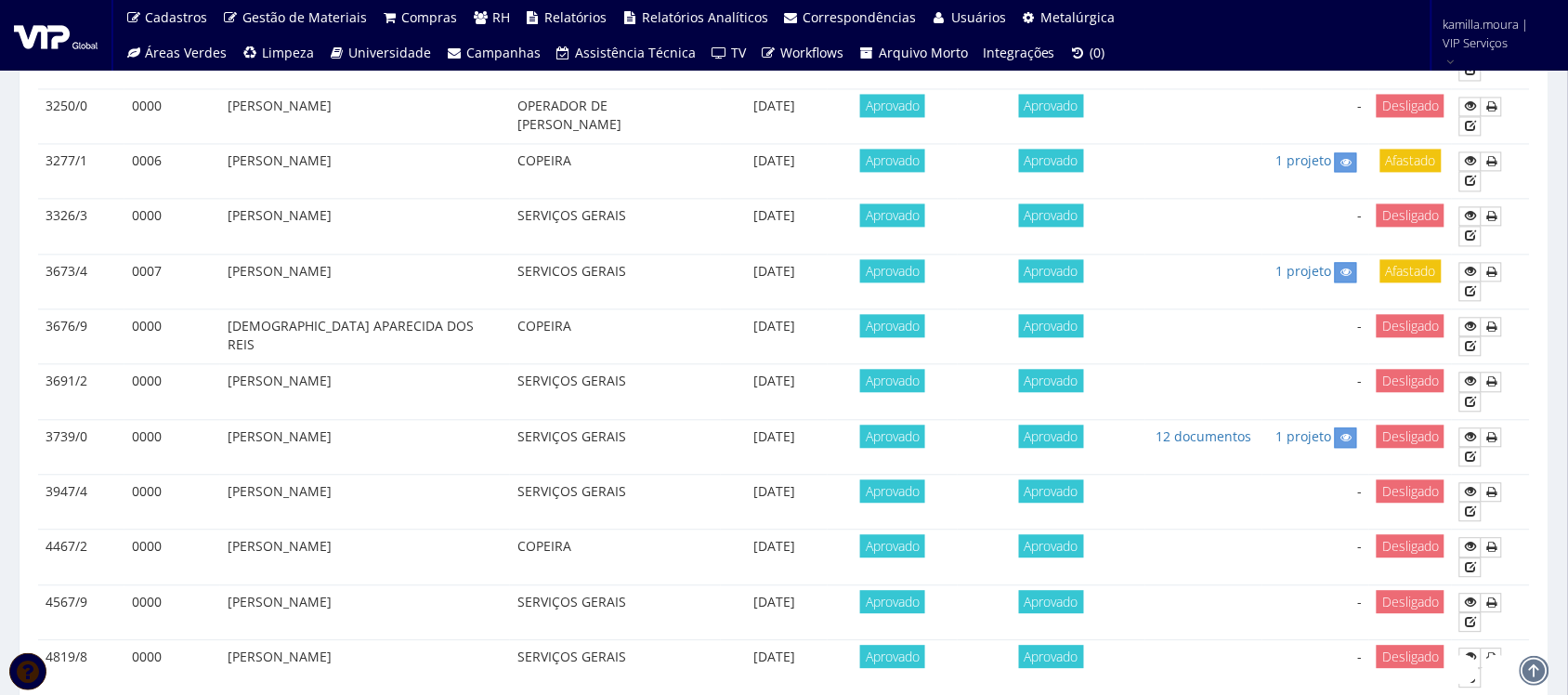
scroll to position [1085, 0]
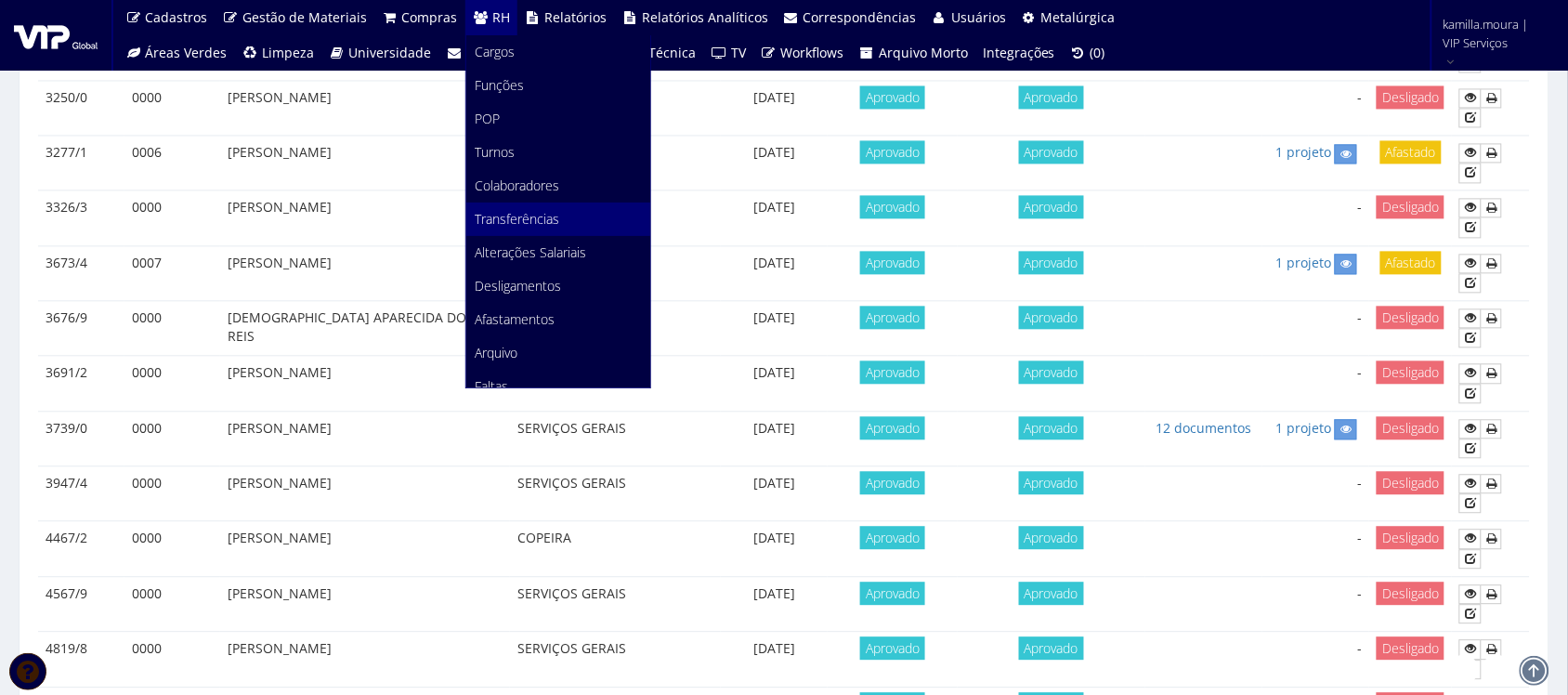
click at [504, 230] on link "Transferências" at bounding box center [559, 219] width 184 height 34
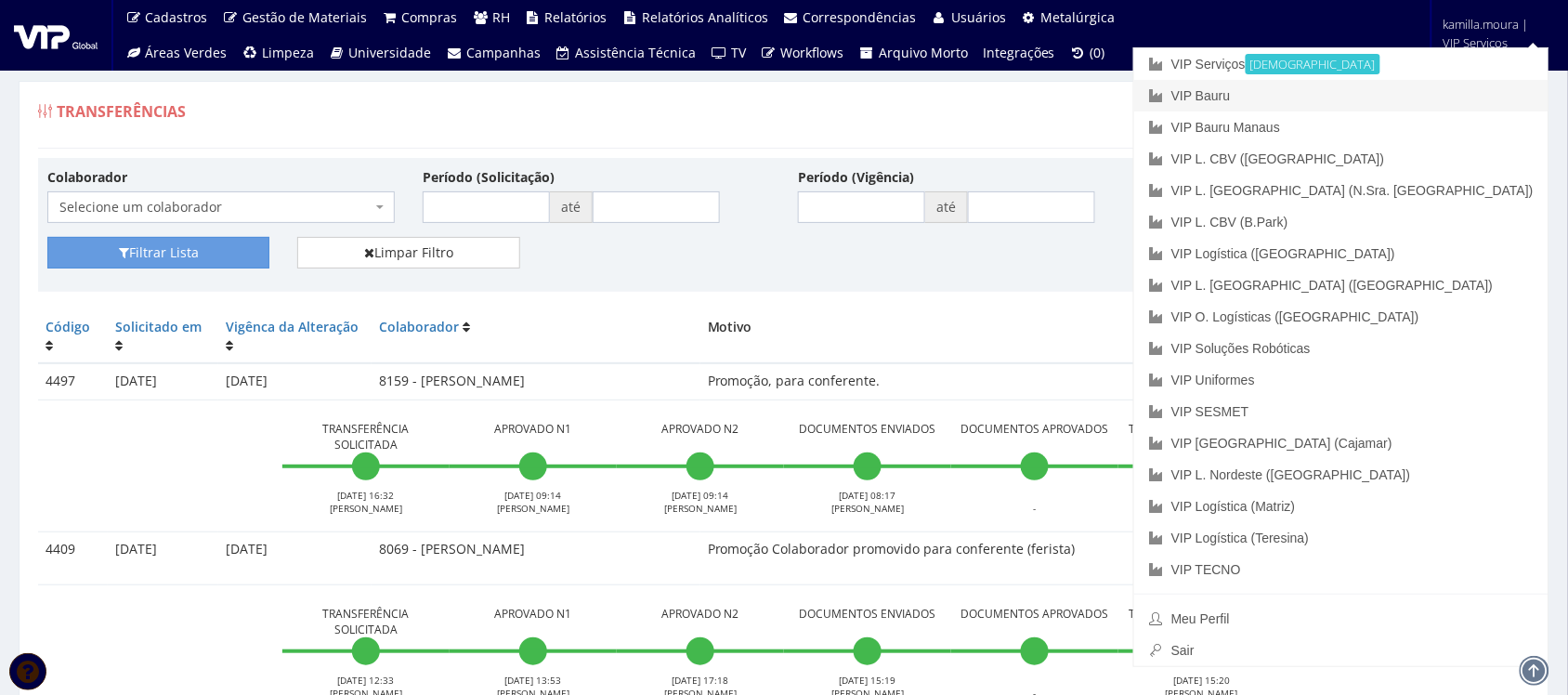
click at [1386, 96] on link "VIP Bauru" at bounding box center [1341, 96] width 414 height 32
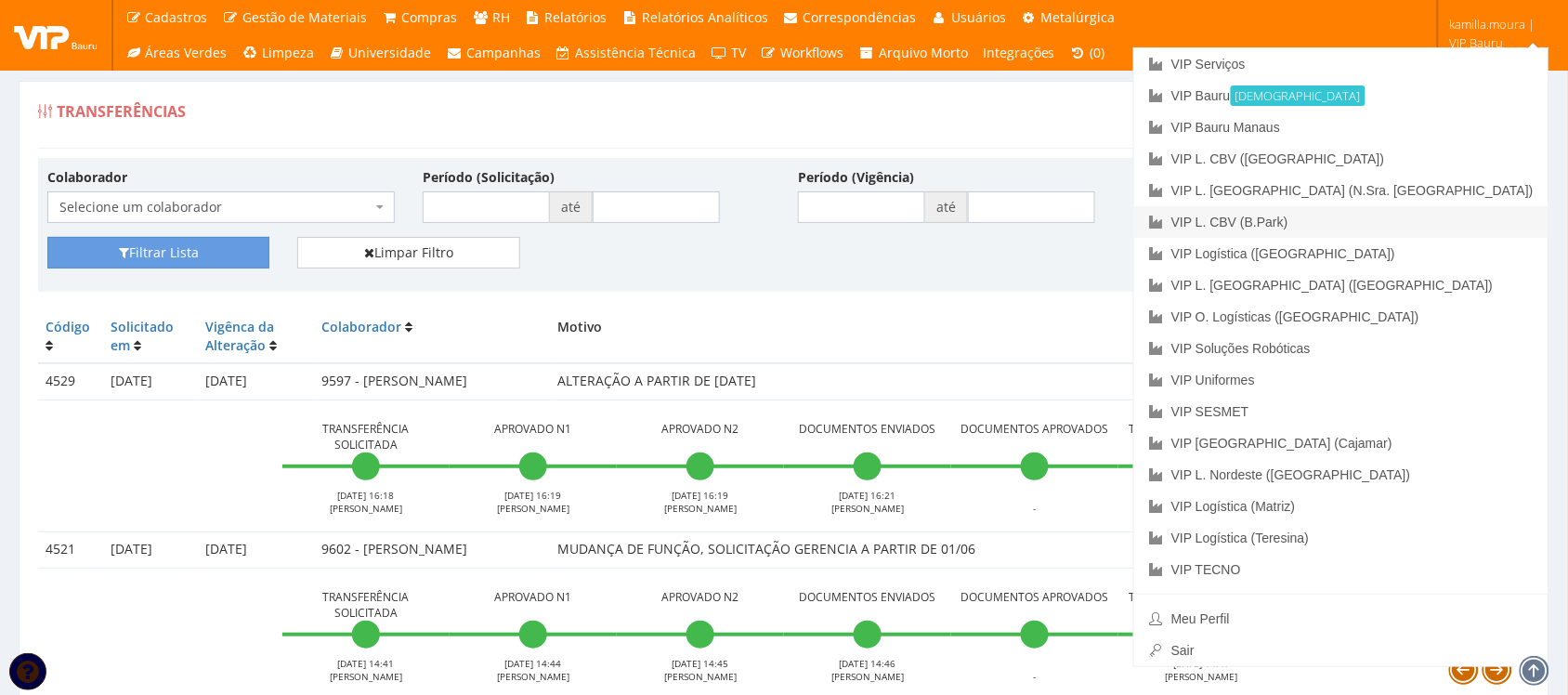
click at [1395, 224] on link "VIP L. CBV (B.Park)" at bounding box center [1341, 222] width 414 height 32
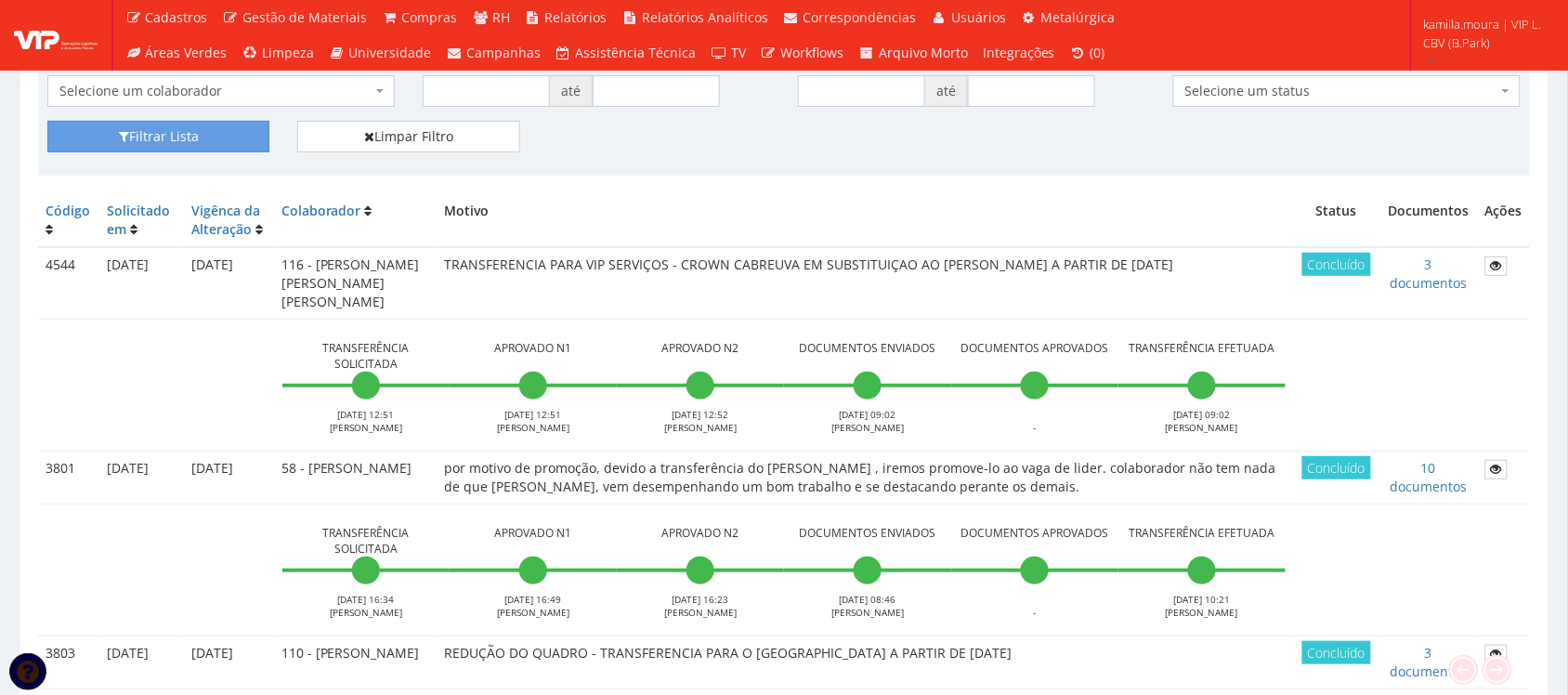
scroll to position [233, 0]
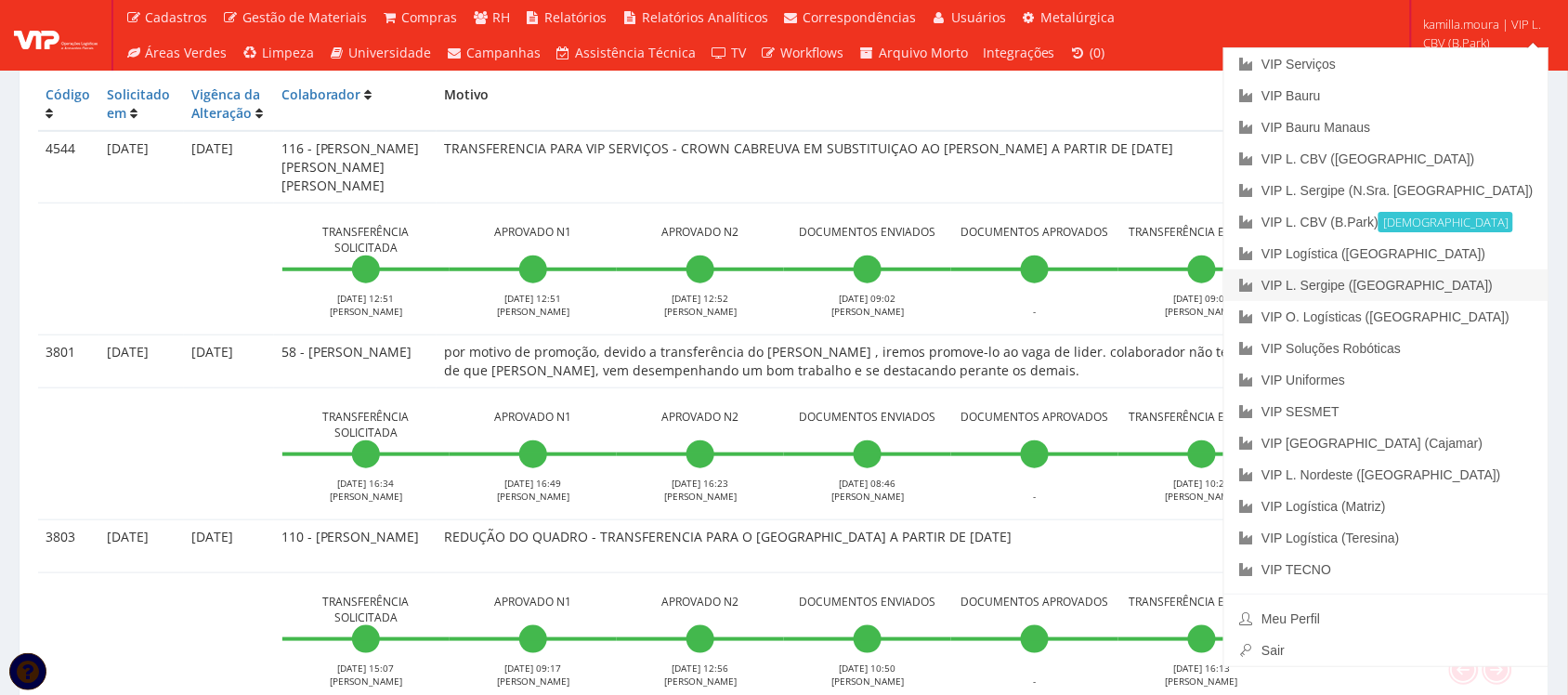
click at [1461, 277] on link "VIP L. [GEOGRAPHIC_DATA] ([GEOGRAPHIC_DATA])" at bounding box center [1386, 285] width 324 height 32
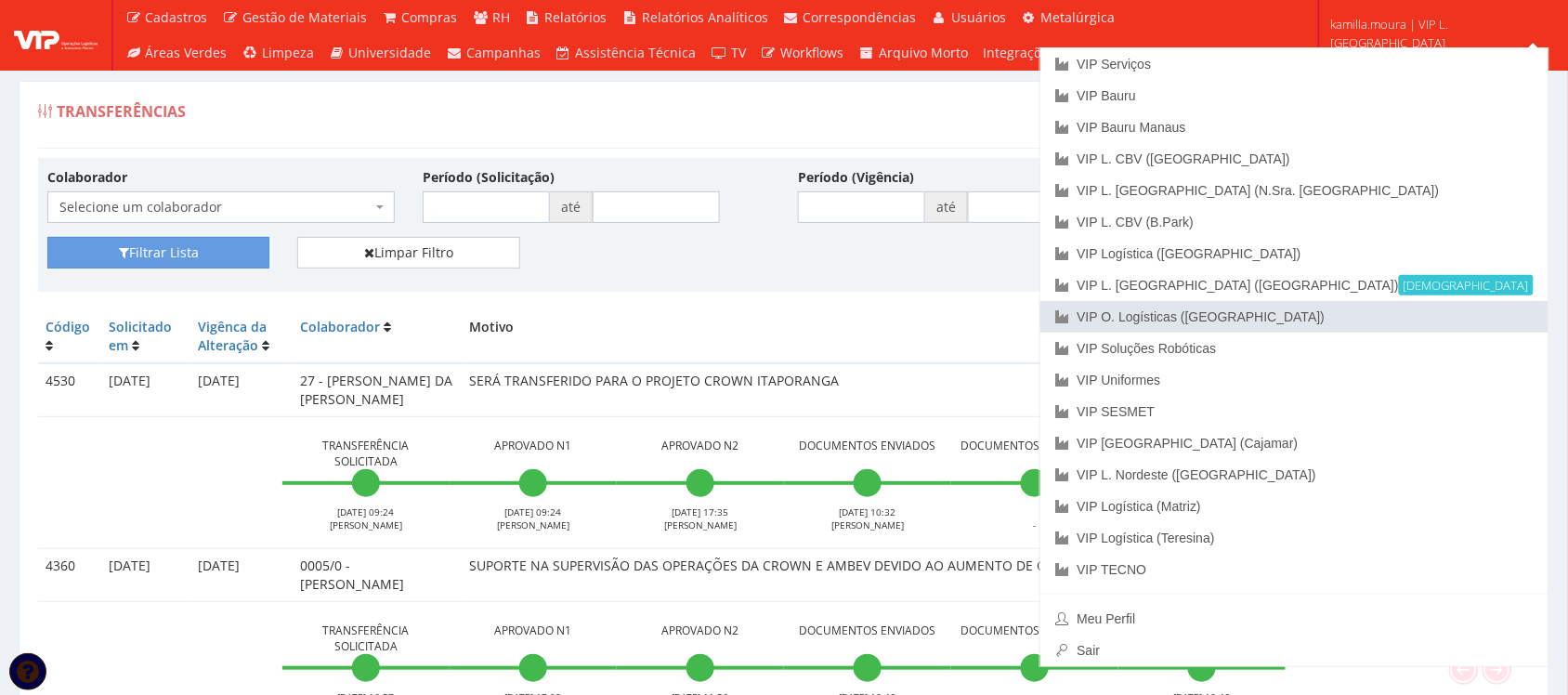
click at [1454, 314] on link "VIP O. Logísticas ([GEOGRAPHIC_DATA])" at bounding box center [1294, 317] width 508 height 32
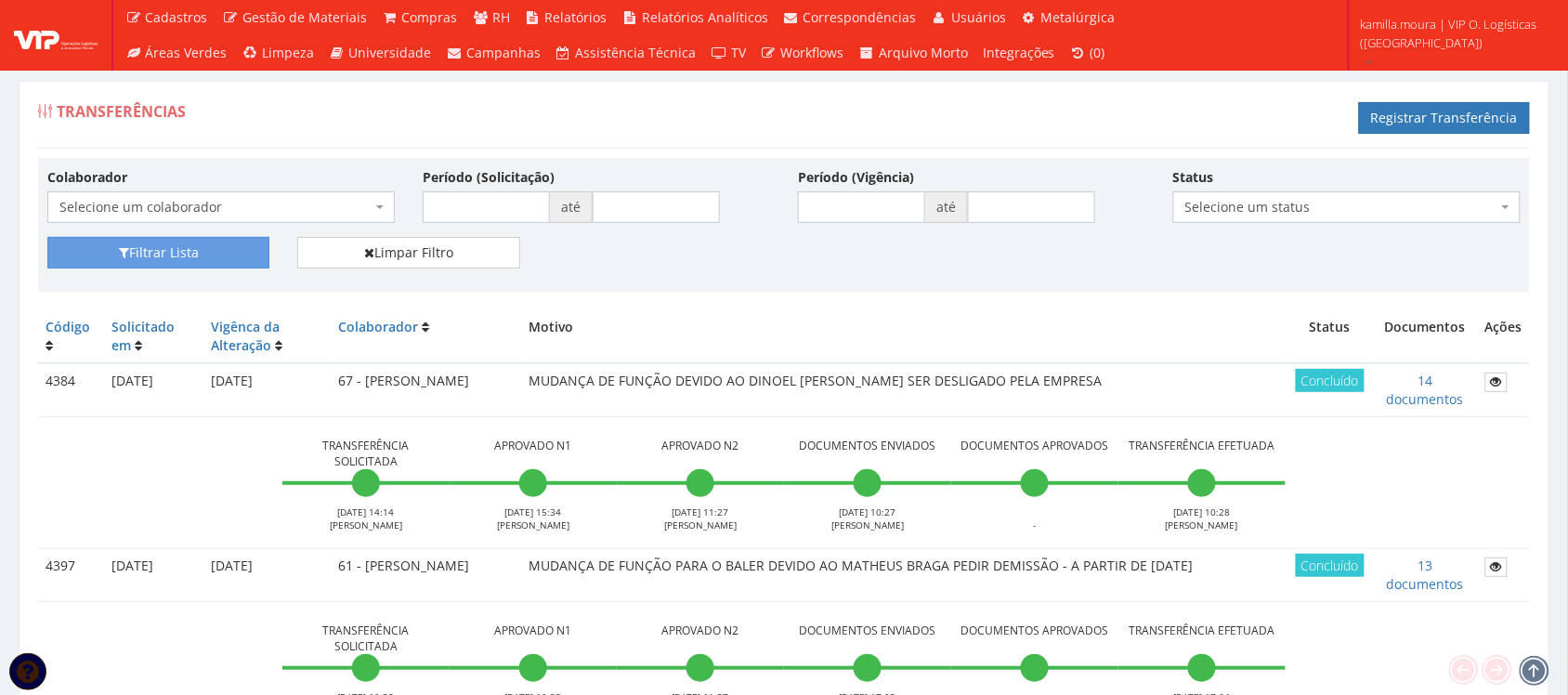
click at [615, 584] on td "MUDANÇA DE FUNÇÃO PARA O BALER DEVIDO AO MATHEUS BRAGA PEDIR DEMISSÃO - A PARTI…" at bounding box center [904, 575] width 765 height 53
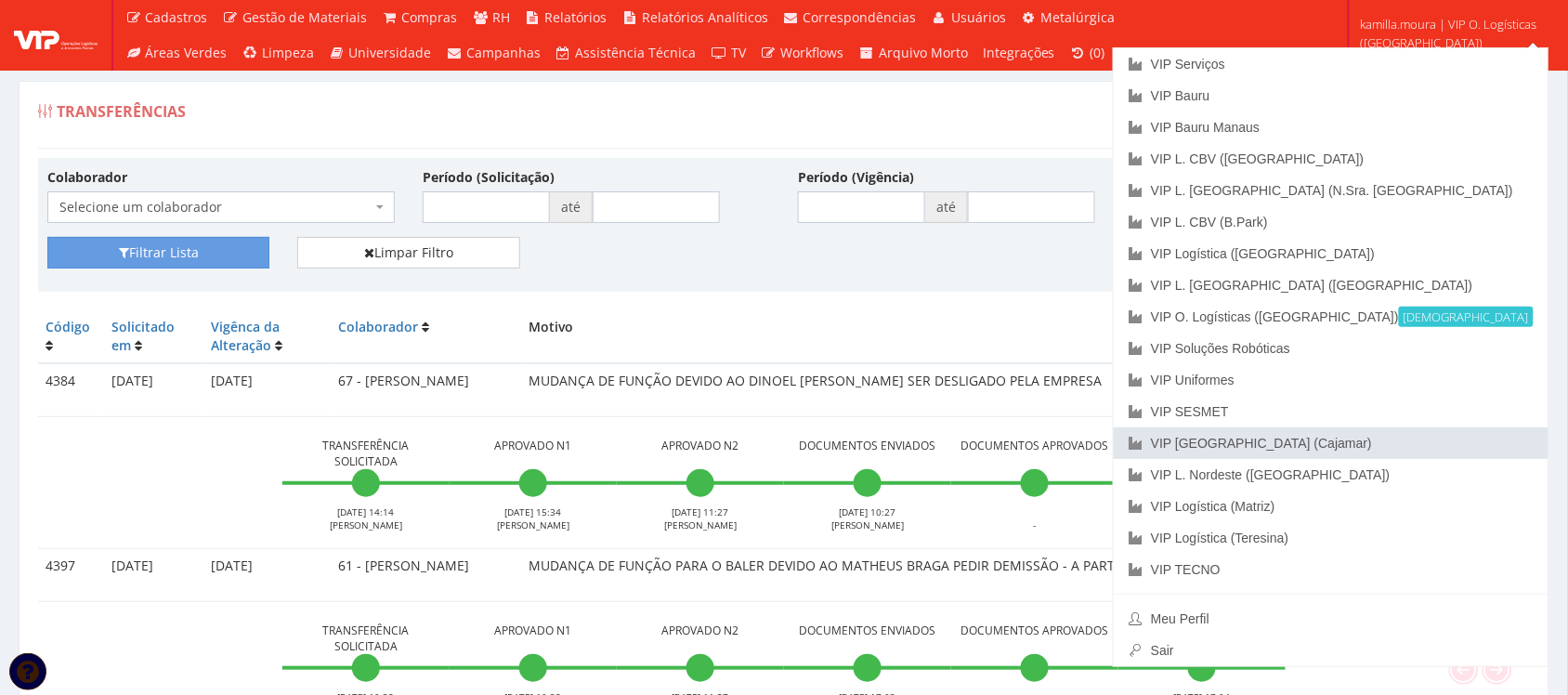
click at [1400, 437] on link "VIP [GEOGRAPHIC_DATA] (Cajamar)" at bounding box center [1331, 443] width 434 height 32
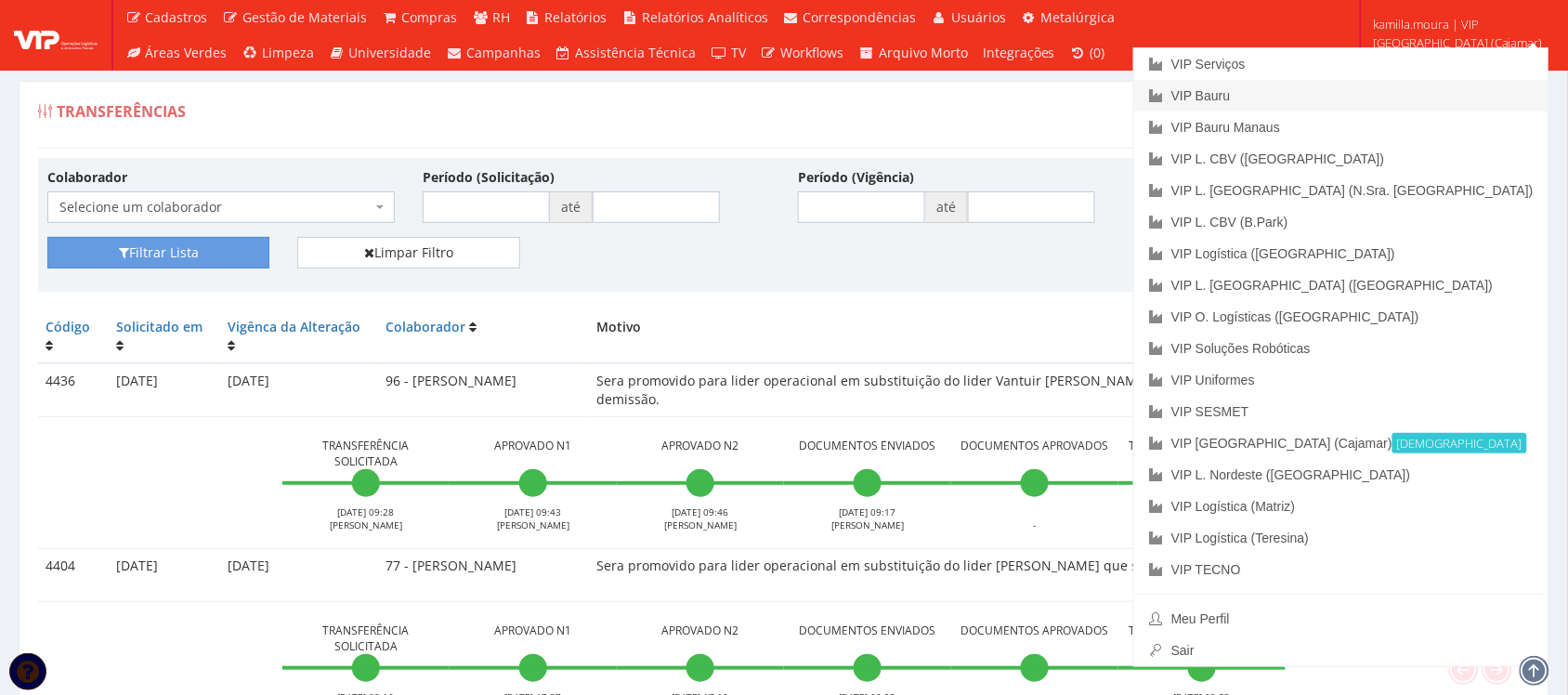
click at [1389, 91] on link "VIP Bauru" at bounding box center [1341, 96] width 414 height 32
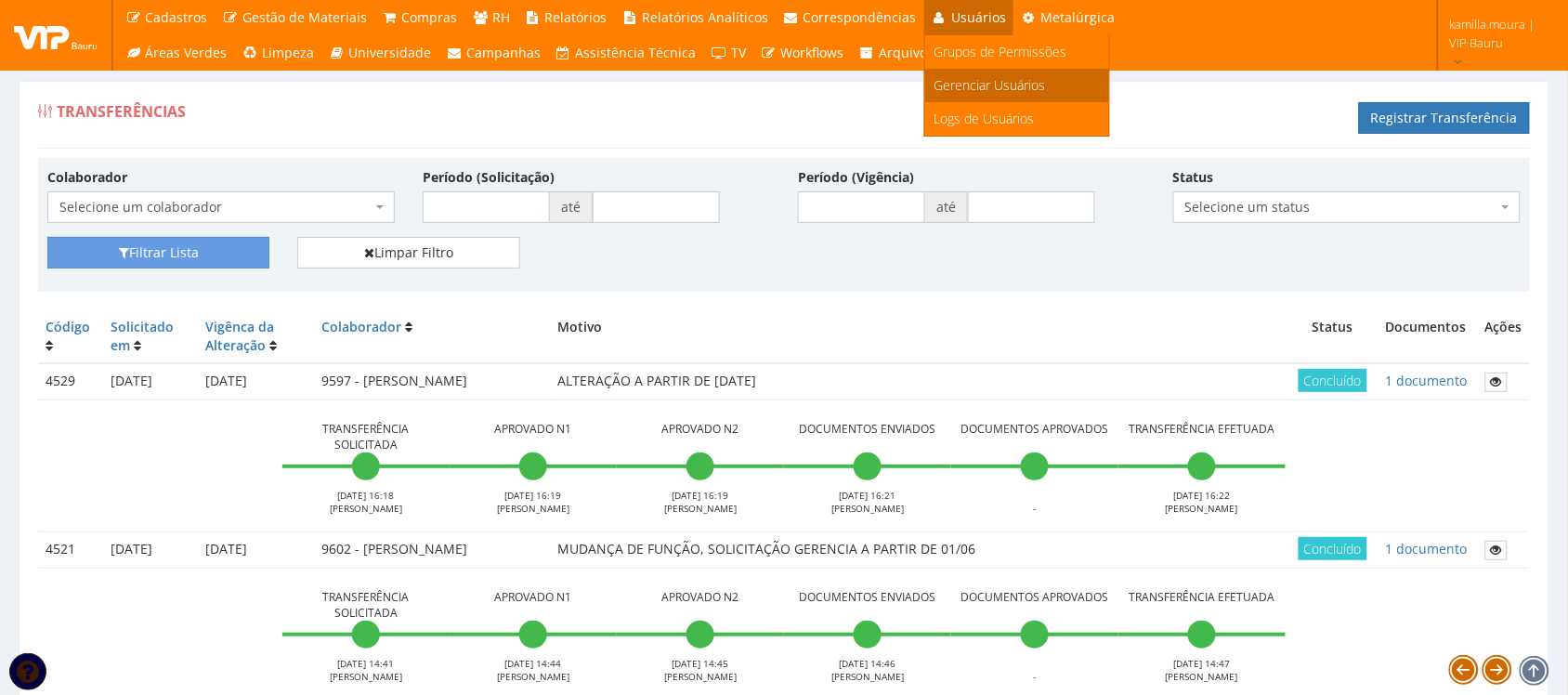
click at [957, 86] on span "Gerenciar Usuários" at bounding box center [990, 85] width 112 height 17
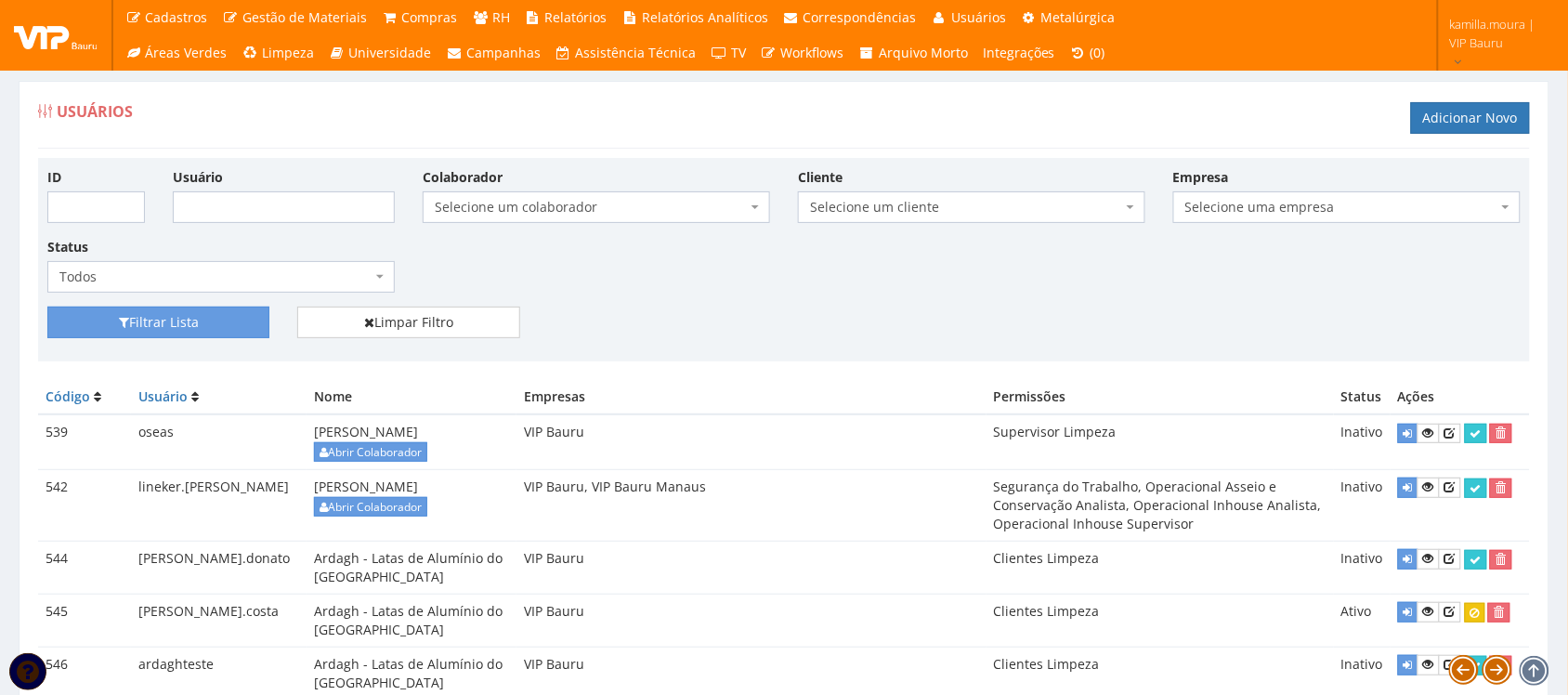
click at [518, 211] on span "Selecione um colaborador" at bounding box center [590, 207] width 312 height 18
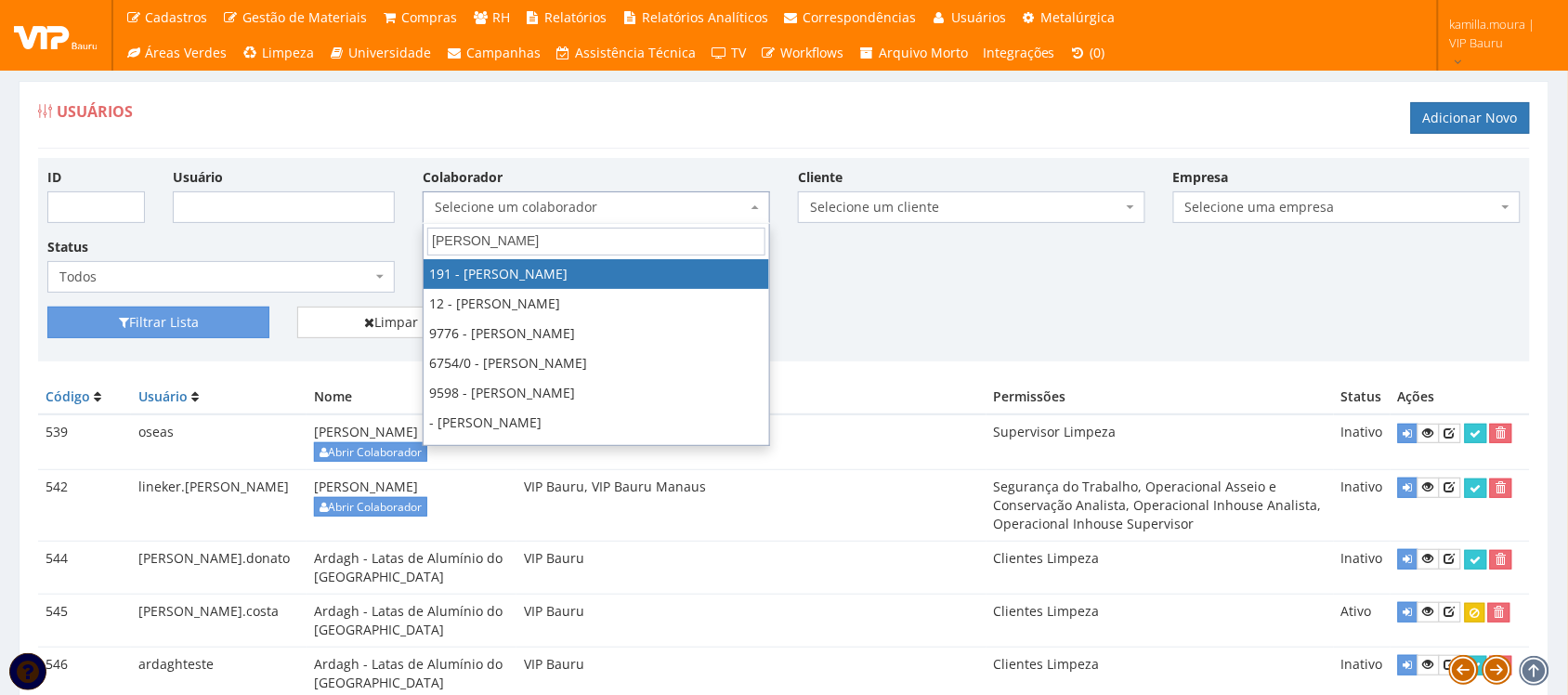
type input "danie"
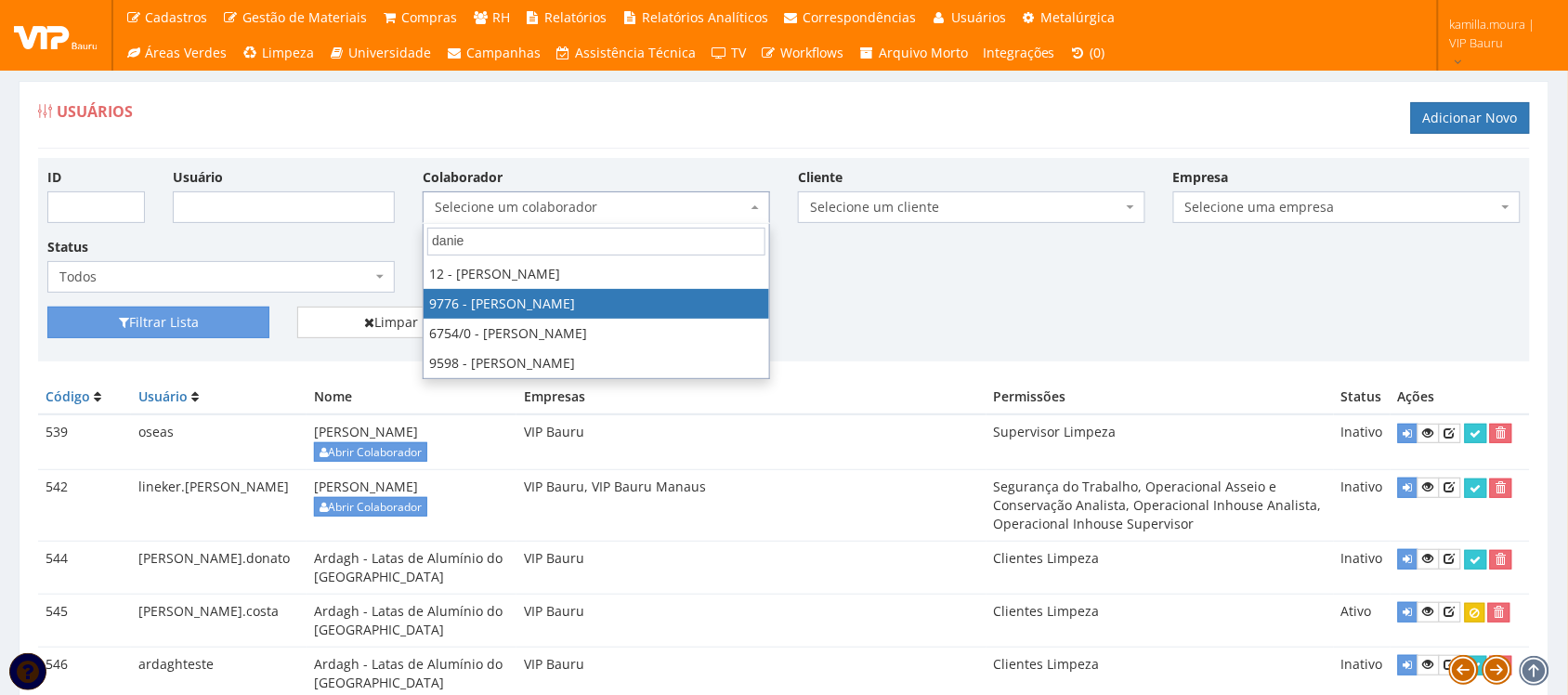
select select "4097"
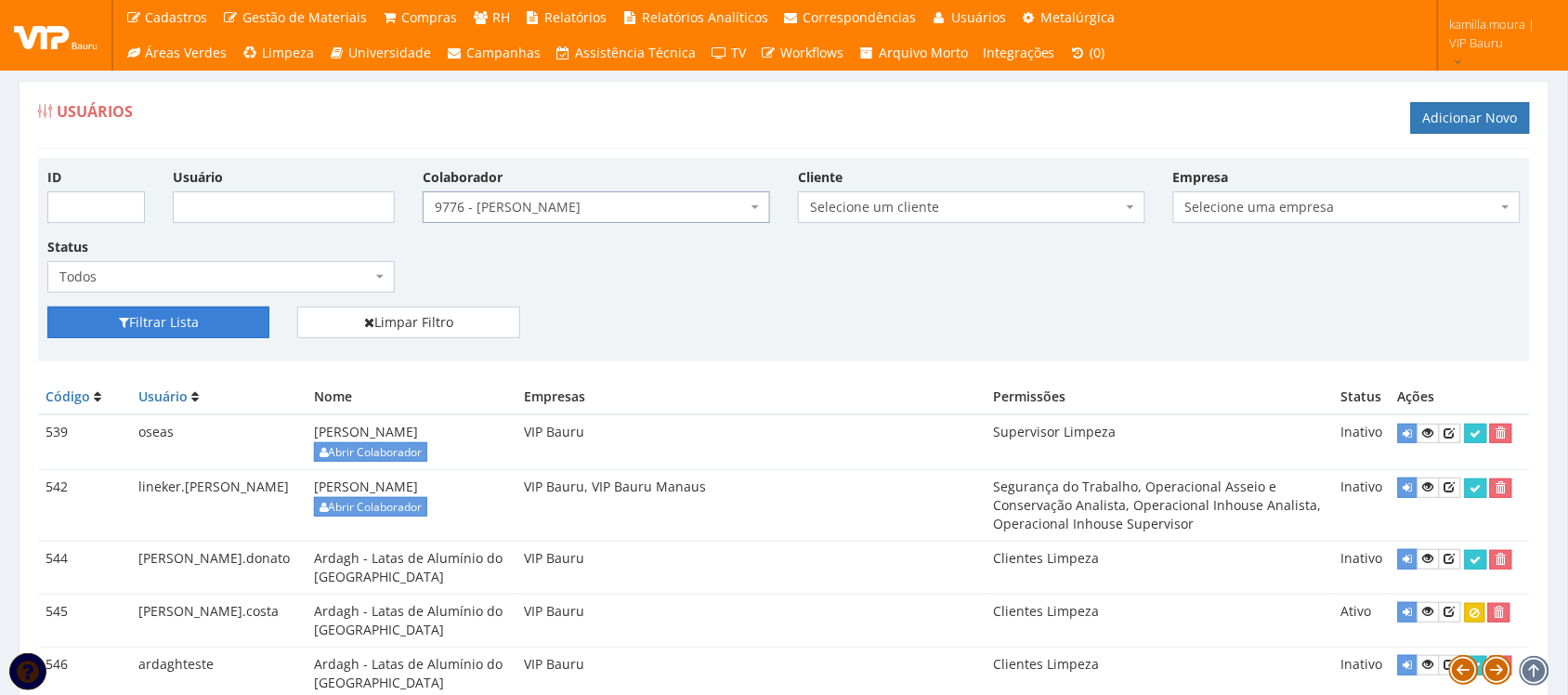
click at [214, 323] on button "Filtrar Lista" at bounding box center [159, 322] width 222 height 32
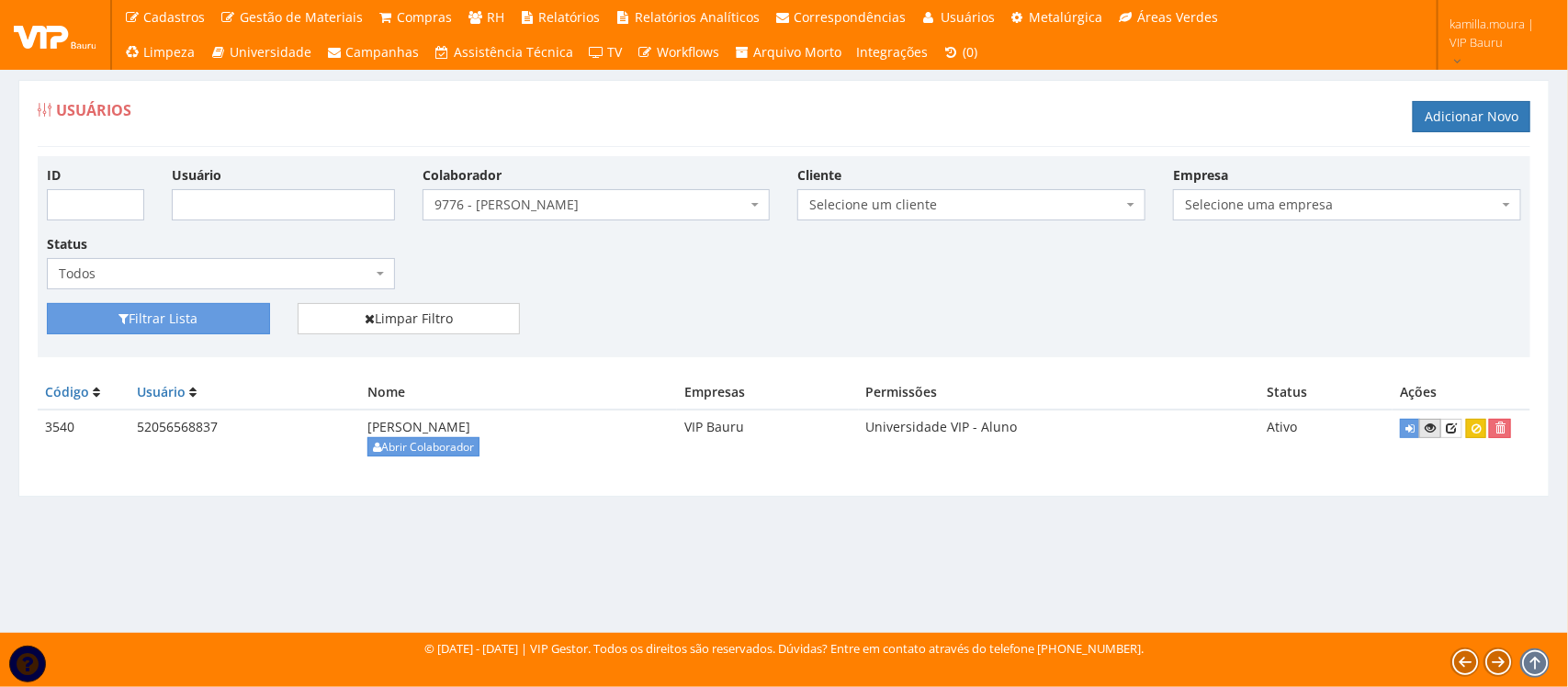
click at [1431, 430] on icon at bounding box center [1430, 429] width 11 height 13
click at [1456, 429] on icon at bounding box center [1452, 429] width 11 height 13
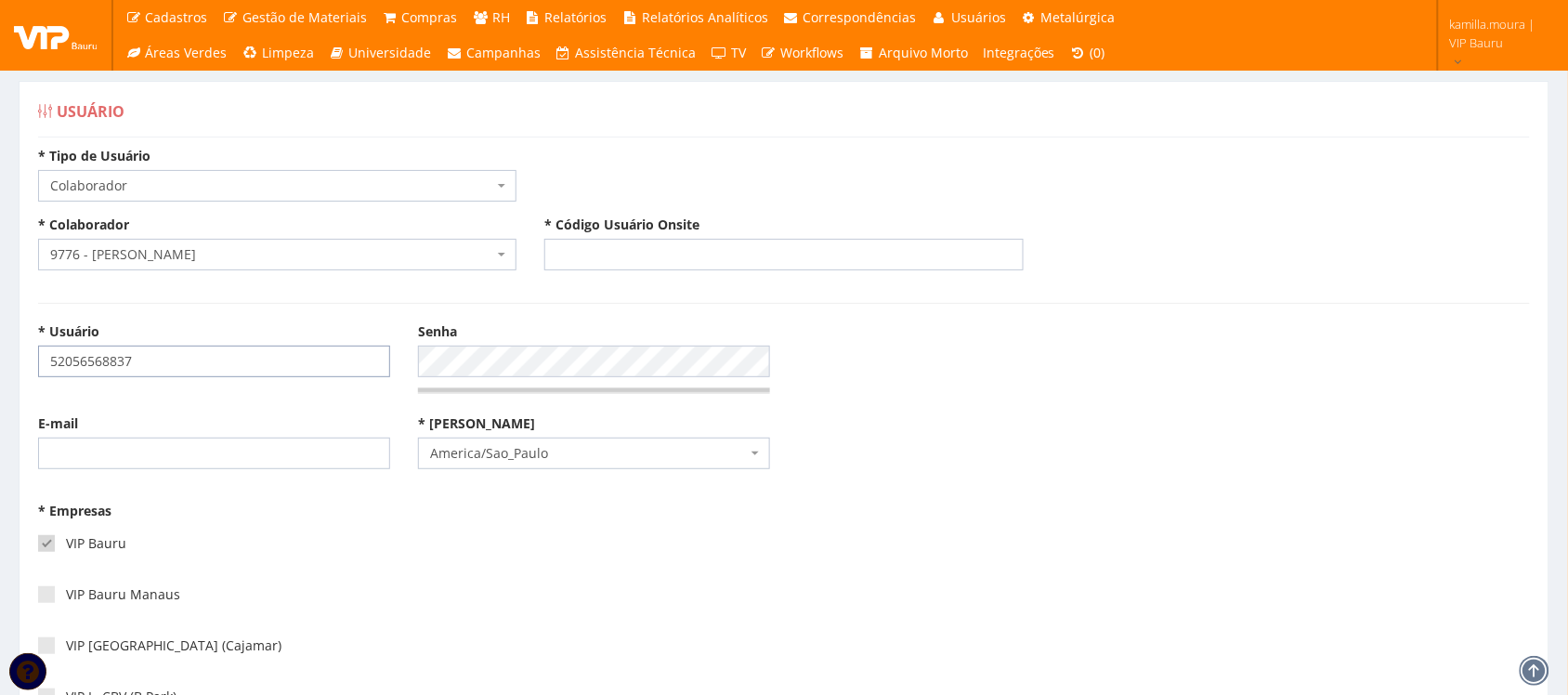
drag, startPoint x: 34, startPoint y: 359, endPoint x: 0, endPoint y: 358, distance: 34.0
type input "daniel.ribeiro"
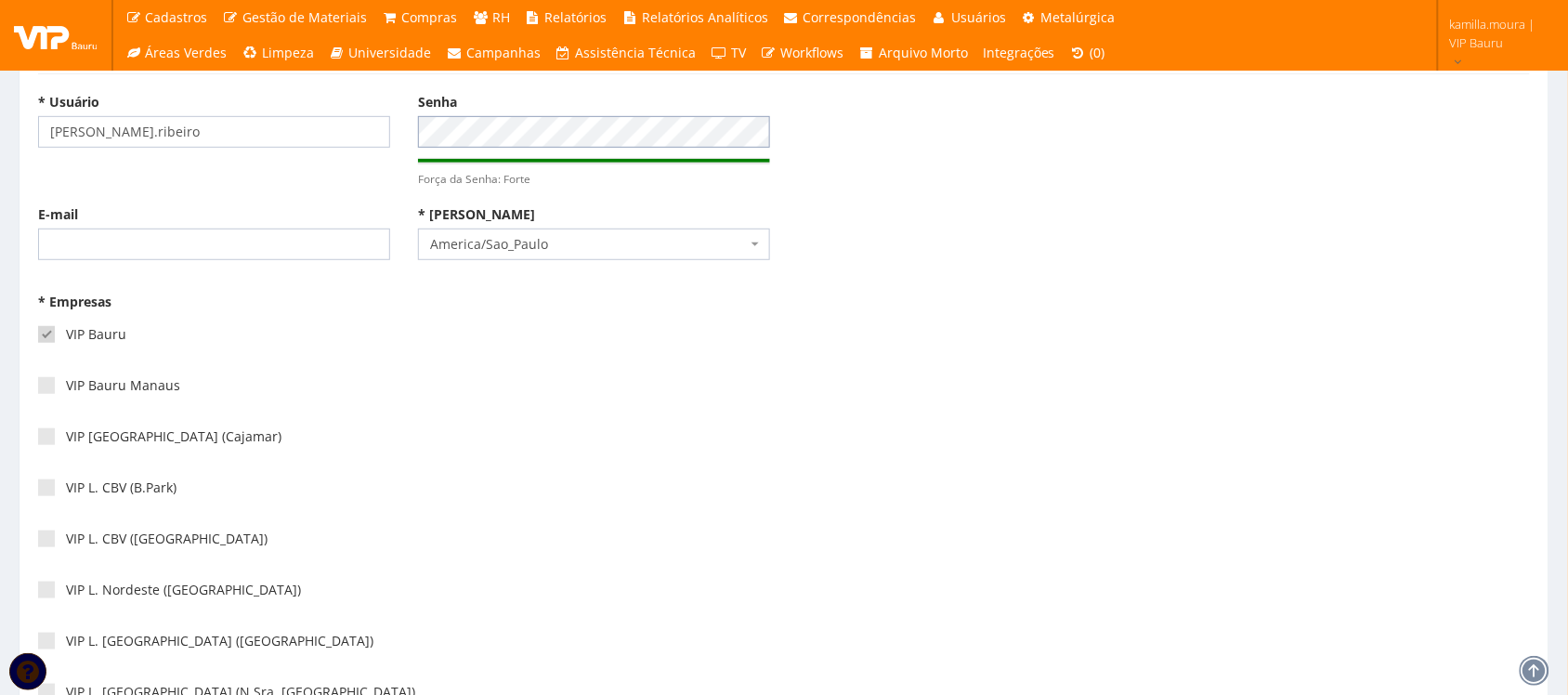
scroll to position [233, 0]
click at [40, 387] on span at bounding box center [46, 382] width 16 height 16
click at [66, 387] on input"] "VIP Bauru Manaus" at bounding box center [72, 383] width 12 height 12
checkbox input"] "true"
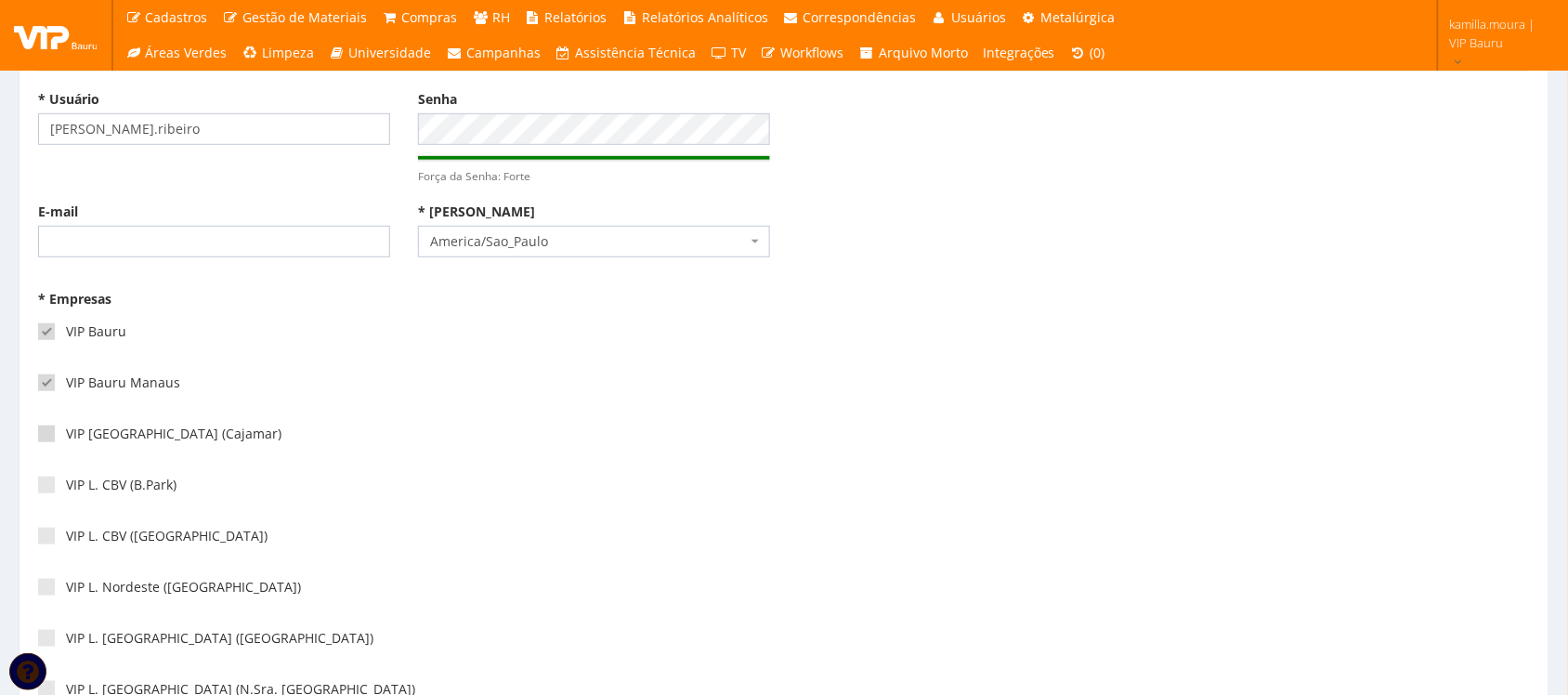
click at [48, 437] on span at bounding box center [46, 434] width 16 height 16
click at [66, 437] on input"] "VIP [GEOGRAPHIC_DATA] (Cajamar)" at bounding box center [72, 435] width 12 height 12
checkbox input"] "true"
click at [43, 486] on span at bounding box center [46, 484] width 16 height 16
click at [66, 486] on input"] "VIP L. CBV (B.Park)" at bounding box center [72, 485] width 12 height 12
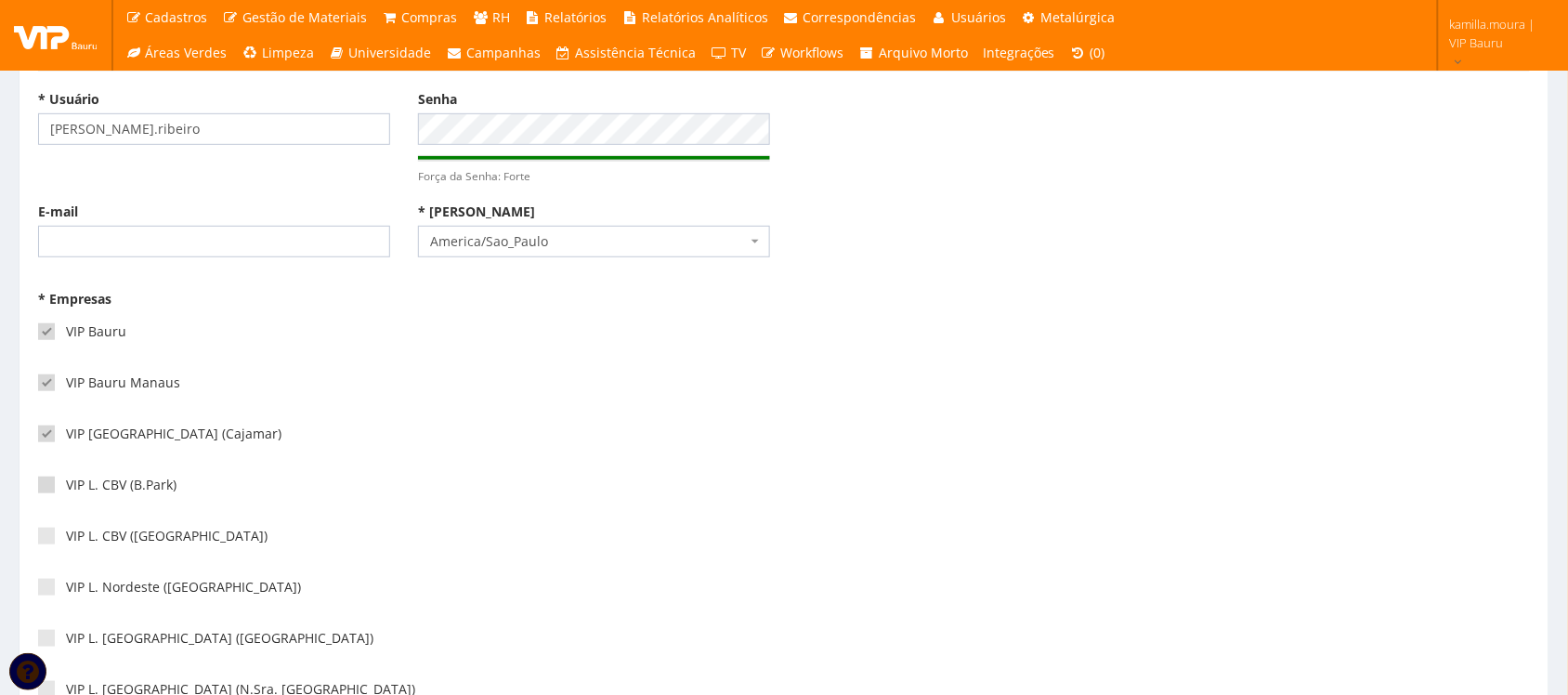
checkbox input"] "true"
click at [47, 545] on span at bounding box center [46, 536] width 16 height 16
click at [66, 543] on input"] "VIP L. CBV ([GEOGRAPHIC_DATA])" at bounding box center [72, 537] width 12 height 12
checkbox input"] "true"
click at [39, 597] on div "VIP L. Nordeste ([GEOGRAPHIC_DATA])" at bounding box center [404, 594] width 732 height 51
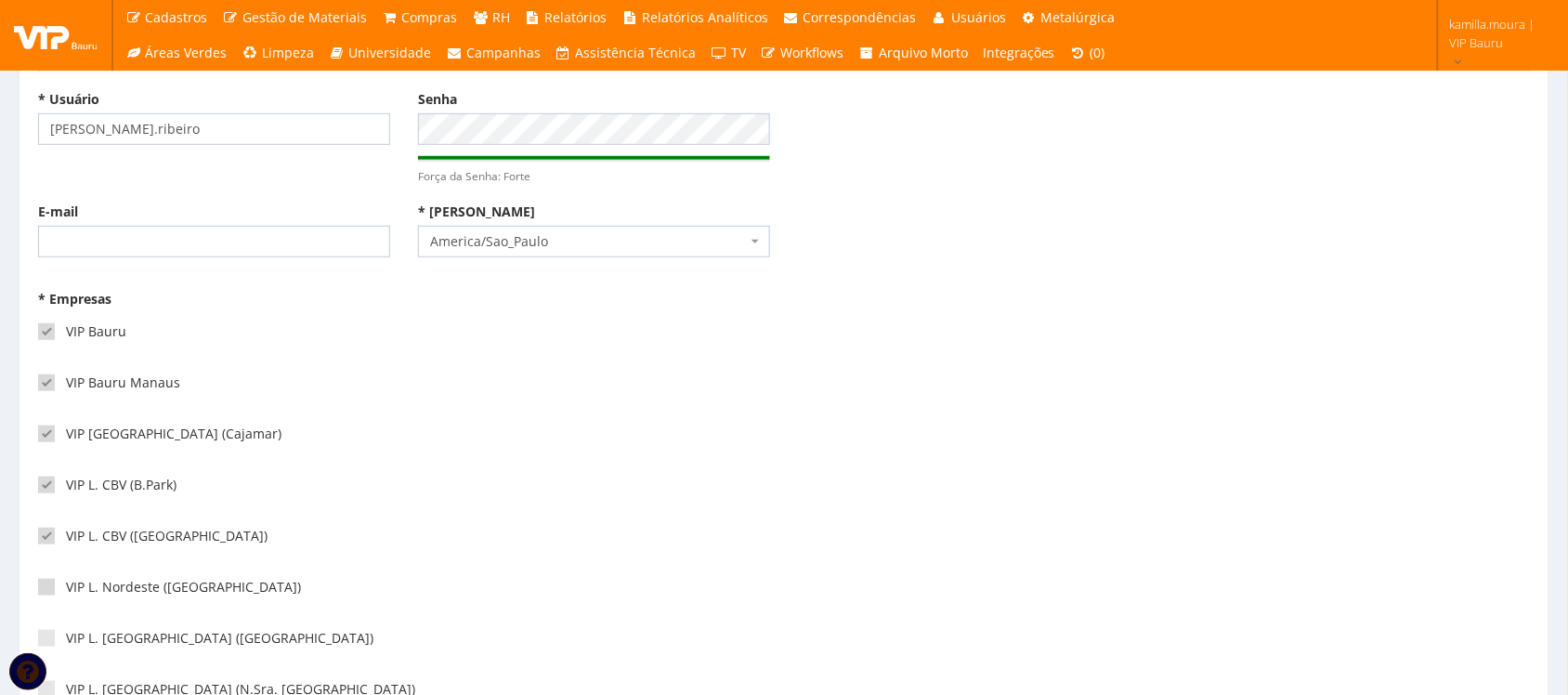
scroll to position [465, 0]
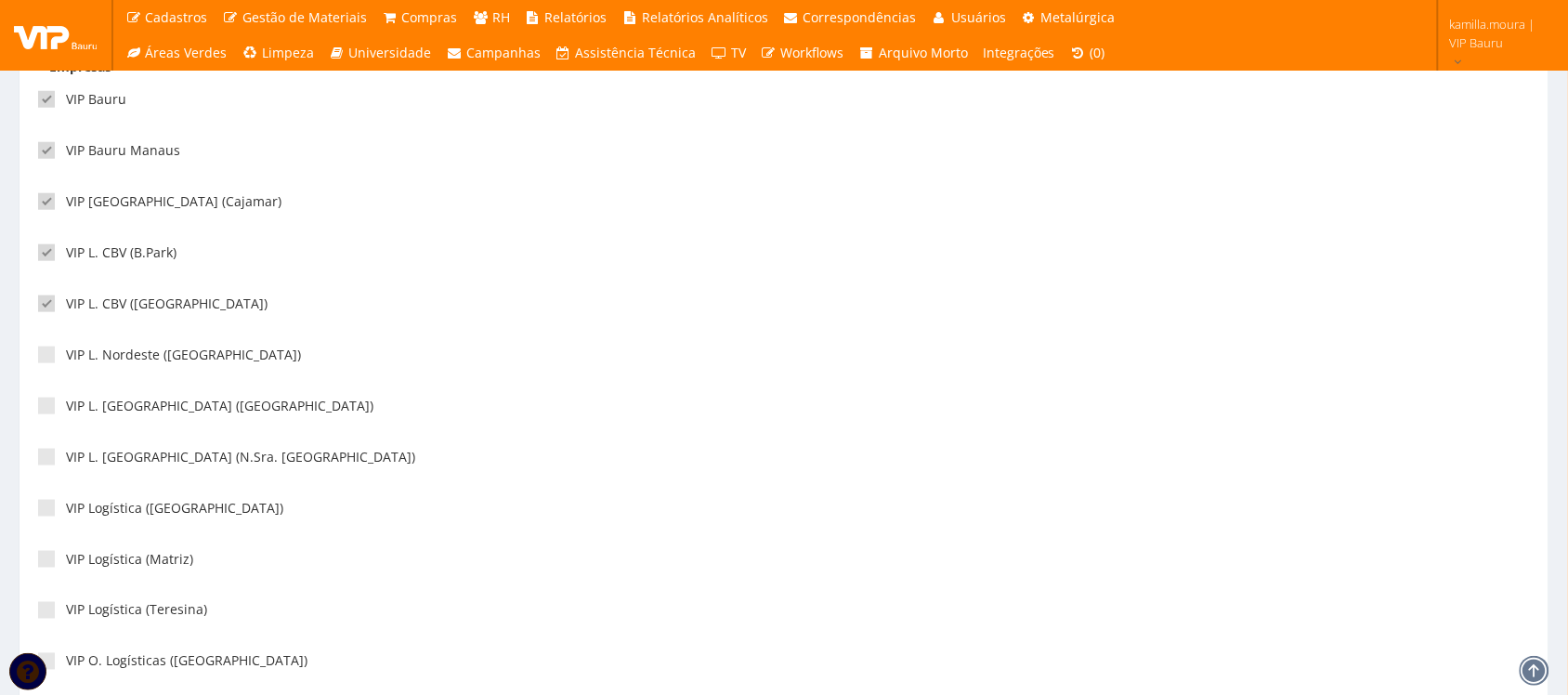
drag, startPoint x: 45, startPoint y: 355, endPoint x: 30, endPoint y: 401, distance: 48.4
click at [44, 355] on span at bounding box center [46, 354] width 16 height 16
click at [66, 355] on input"] "VIP L. Nordeste ([GEOGRAPHIC_DATA])" at bounding box center [72, 355] width 12 height 12
checkbox input"] "true"
click at [48, 410] on span at bounding box center [46, 406] width 16 height 16
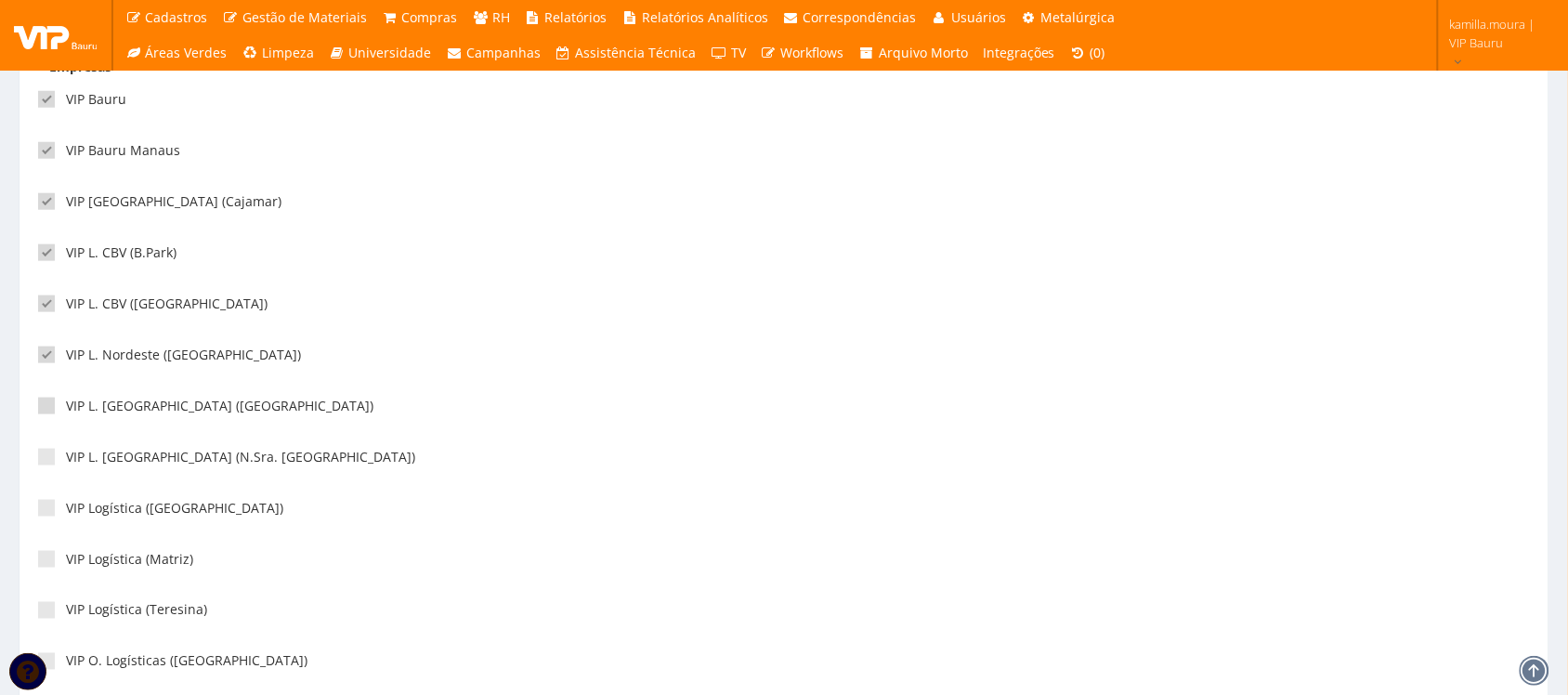
click at [66, 410] on input"] "VIP L. [GEOGRAPHIC_DATA] ([GEOGRAPHIC_DATA])" at bounding box center [72, 407] width 12 height 12
checkbox input"] "true"
click at [48, 472] on div "VIP L. [GEOGRAPHIC_DATA] (N.Sra. [GEOGRAPHIC_DATA])" at bounding box center [404, 463] width 732 height 51
click at [48, 462] on span at bounding box center [46, 457] width 16 height 16
click at [66, 462] on input"] "VIP L. [GEOGRAPHIC_DATA] (N.Sra. [GEOGRAPHIC_DATA])" at bounding box center [72, 458] width 12 height 12
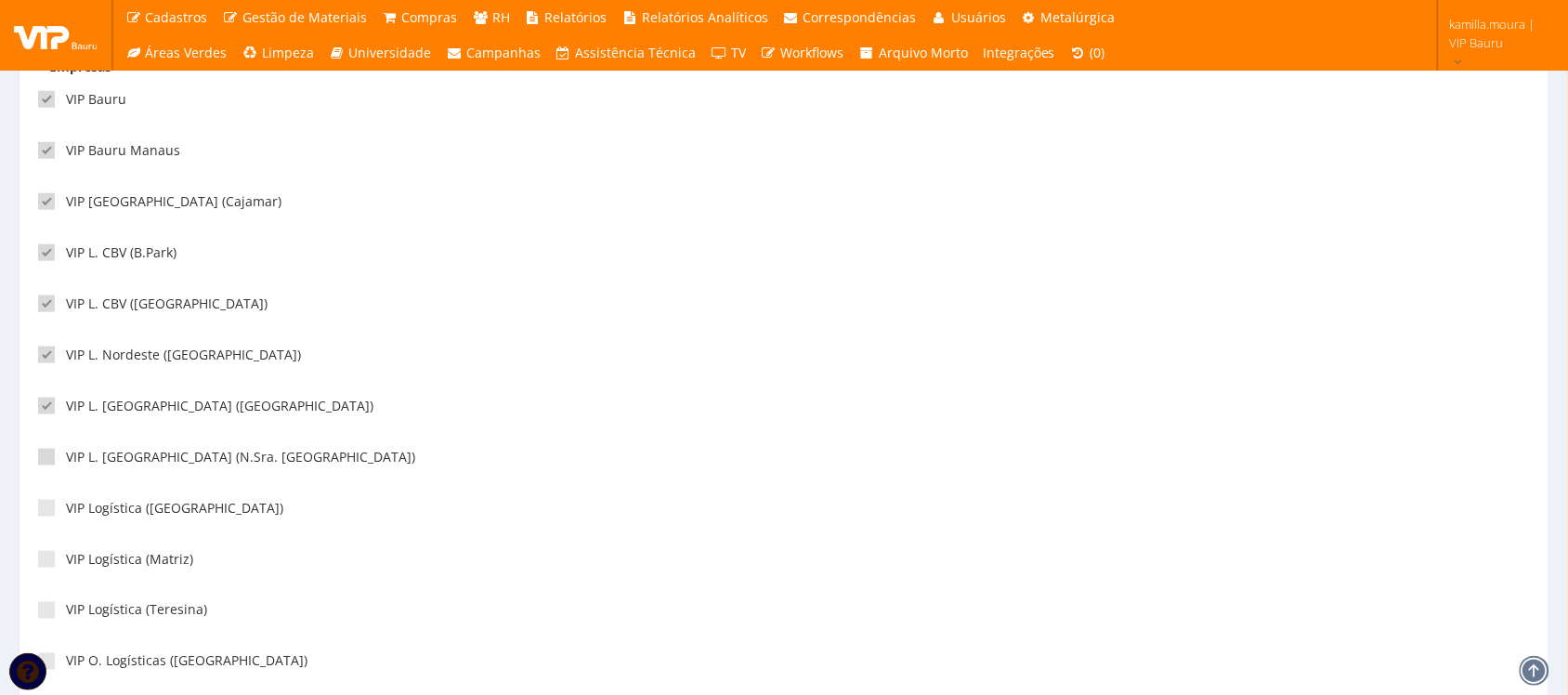
checkbox input"] "true"
click at [47, 516] on span at bounding box center [46, 507] width 16 height 16
click at [66, 515] on input"] "VIP Logística ([GEOGRAPHIC_DATA])" at bounding box center [72, 508] width 12 height 12
checkbox input"] "true"
click at [47, 561] on span at bounding box center [46, 559] width 16 height 16
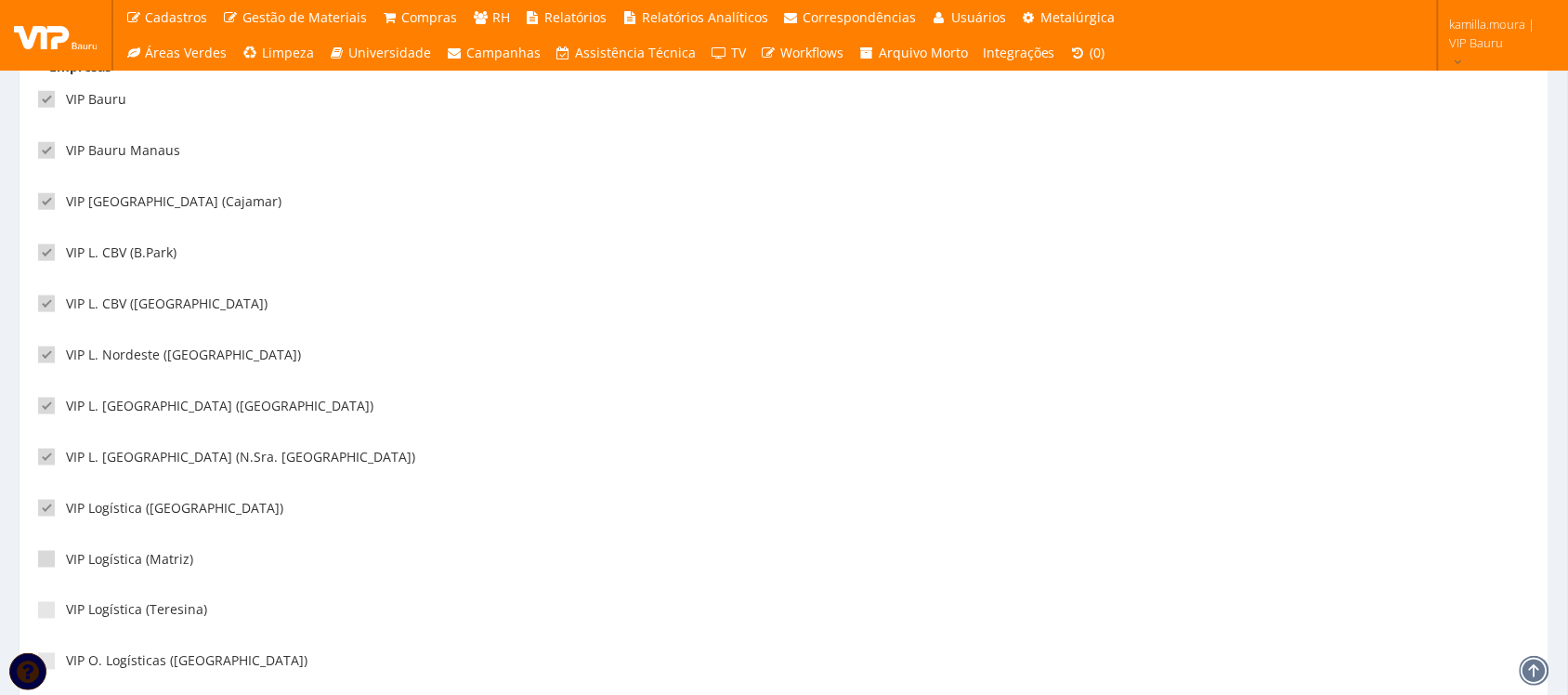
click at [66, 561] on input"] "VIP Logística (Matriz)" at bounding box center [72, 560] width 12 height 12
checkbox input"] "true"
click at [47, 600] on div "VIP Logística (Teresina)" at bounding box center [404, 617] width 732 height 51
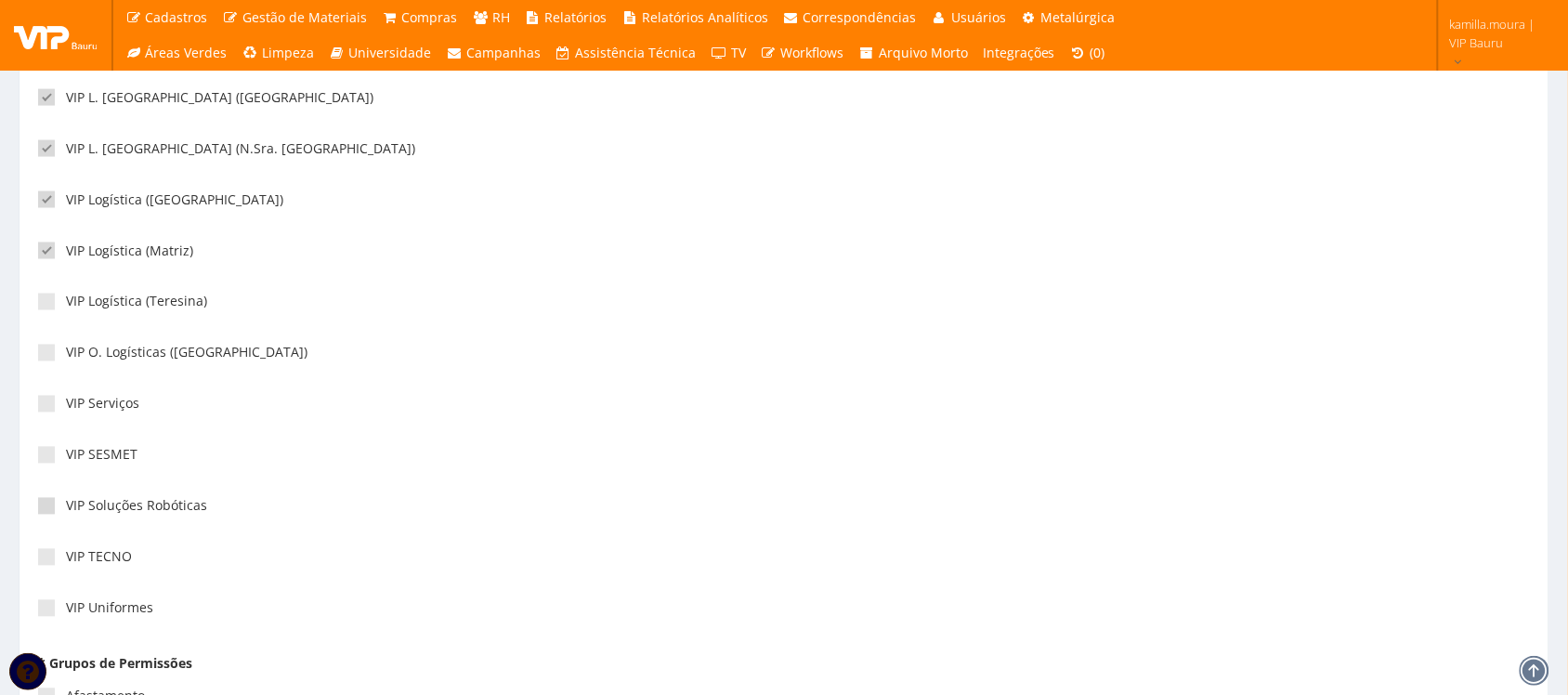
scroll to position [814, 0]
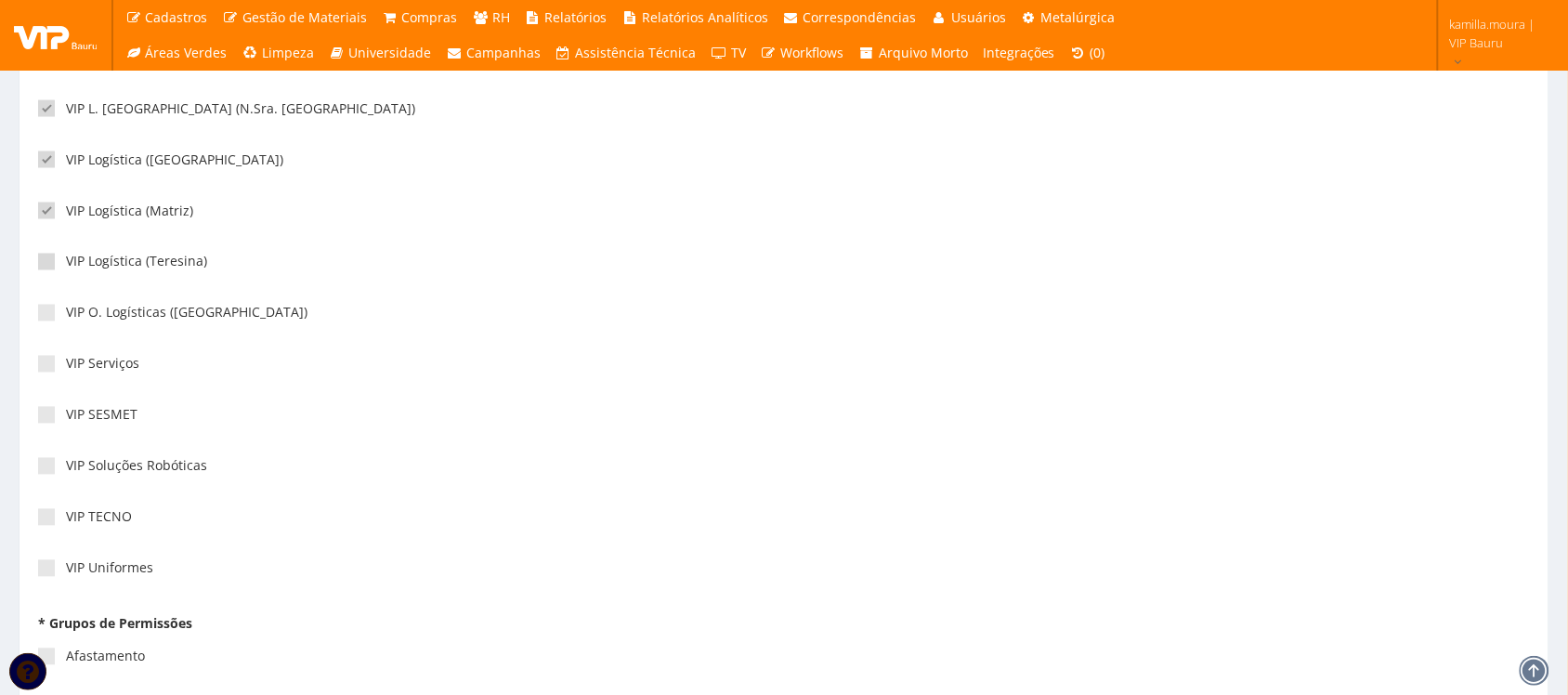
click at [48, 270] on span at bounding box center [46, 261] width 16 height 16
click at [66, 269] on input"] "VIP Logística (Teresina)" at bounding box center [72, 262] width 12 height 12
checkbox input"] "true"
drag, startPoint x: 39, startPoint y: 317, endPoint x: 38, endPoint y: 331, distance: 14.0
click at [39, 318] on span at bounding box center [46, 313] width 16 height 16
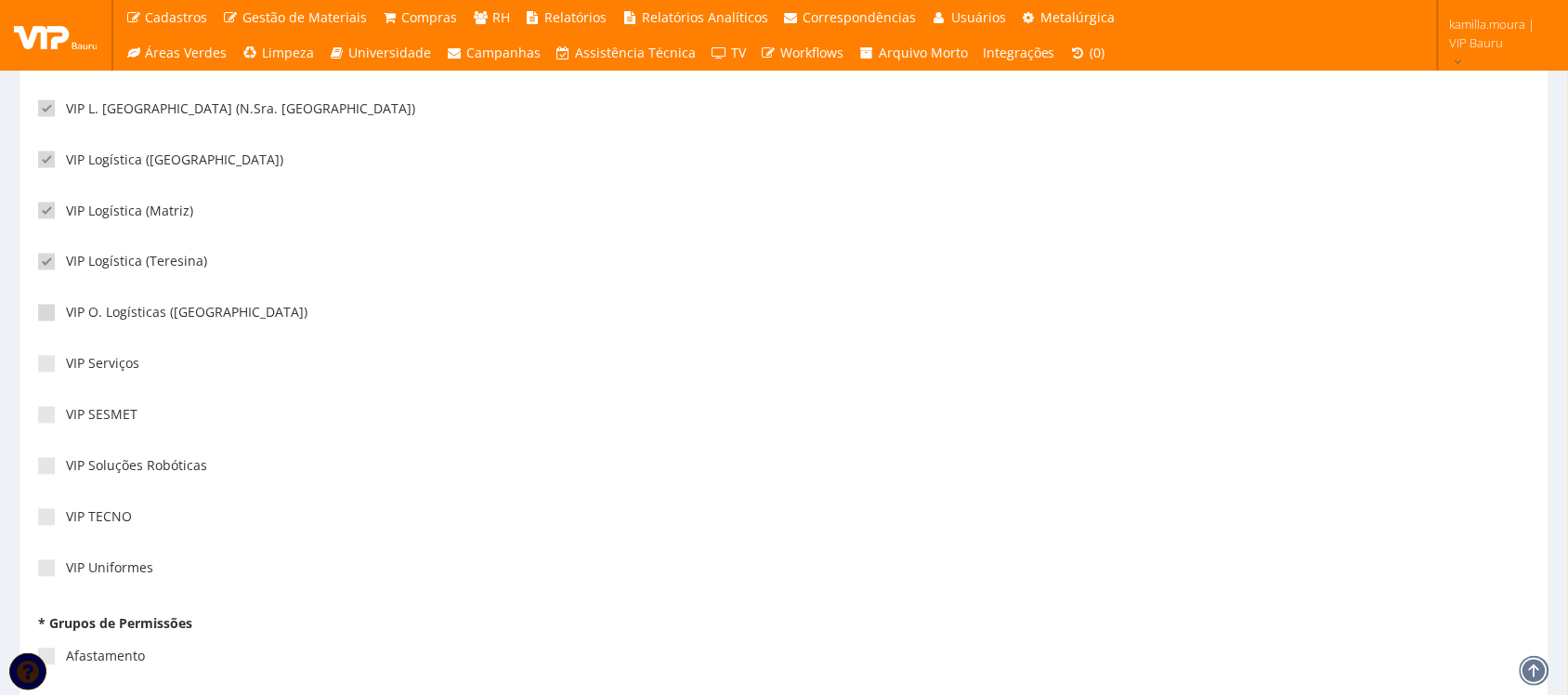
click at [66, 318] on input"] "VIP O. Logísticas ([GEOGRAPHIC_DATA])" at bounding box center [72, 313] width 12 height 12
checkbox input"] "true"
click at [38, 370] on span at bounding box center [46, 364] width 16 height 16
click at [66, 370] on input"] "VIP Serviços" at bounding box center [72, 365] width 12 height 12
checkbox input"] "true"
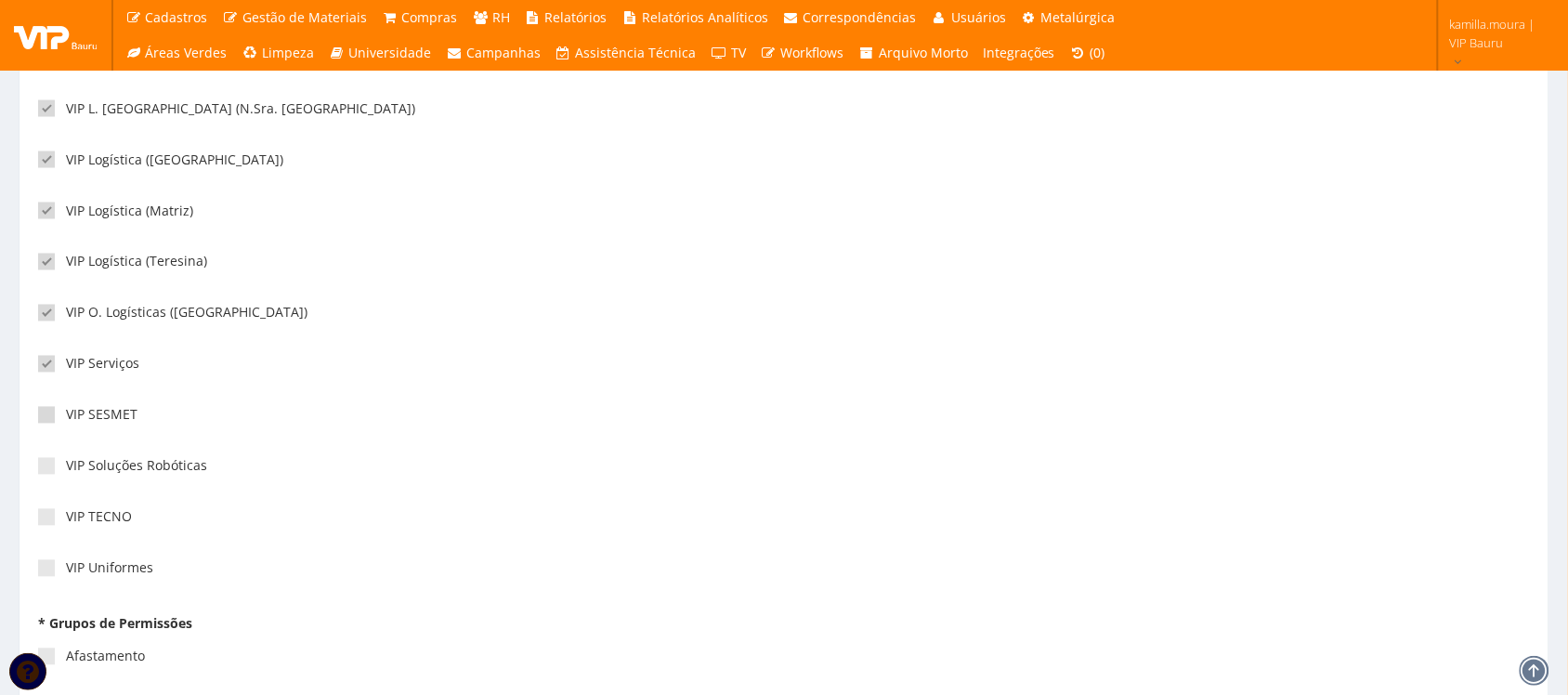
click at [49, 425] on label "VIP SESMET" at bounding box center [88, 415] width 99 height 18
click at [66, 422] on input"] "VIP SESMET" at bounding box center [72, 415] width 12 height 12
checkbox input"] "true"
click at [43, 469] on span at bounding box center [46, 466] width 16 height 16
click at [66, 469] on input"] "VIP Soluções Robóticas" at bounding box center [72, 467] width 12 height 12
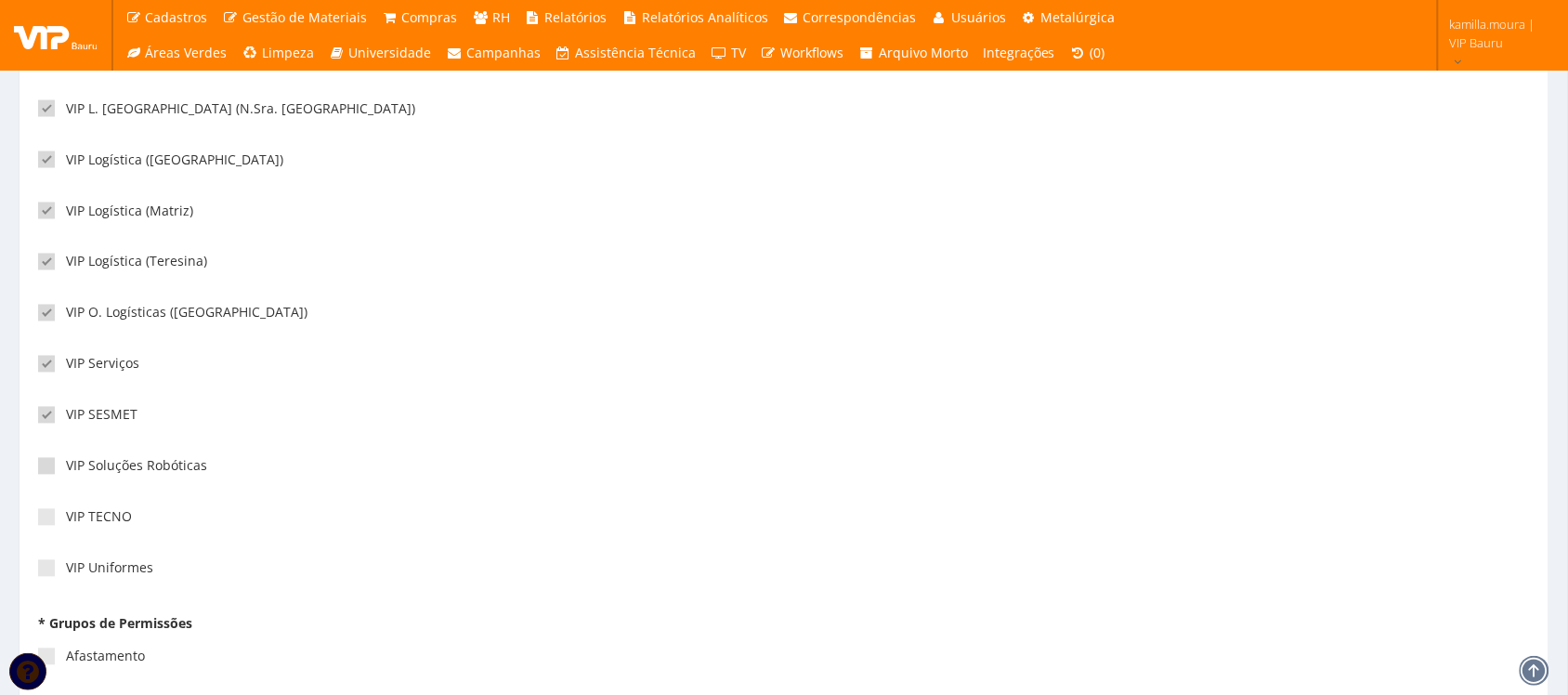
checkbox input"] "true"
click at [40, 521] on span at bounding box center [46, 517] width 16 height 16
click at [66, 521] on input"] "VIP TECNO" at bounding box center [72, 518] width 12 height 12
checkbox input"] "true"
click at [38, 578] on label "VIP Uniformes" at bounding box center [96, 569] width 115 height 18
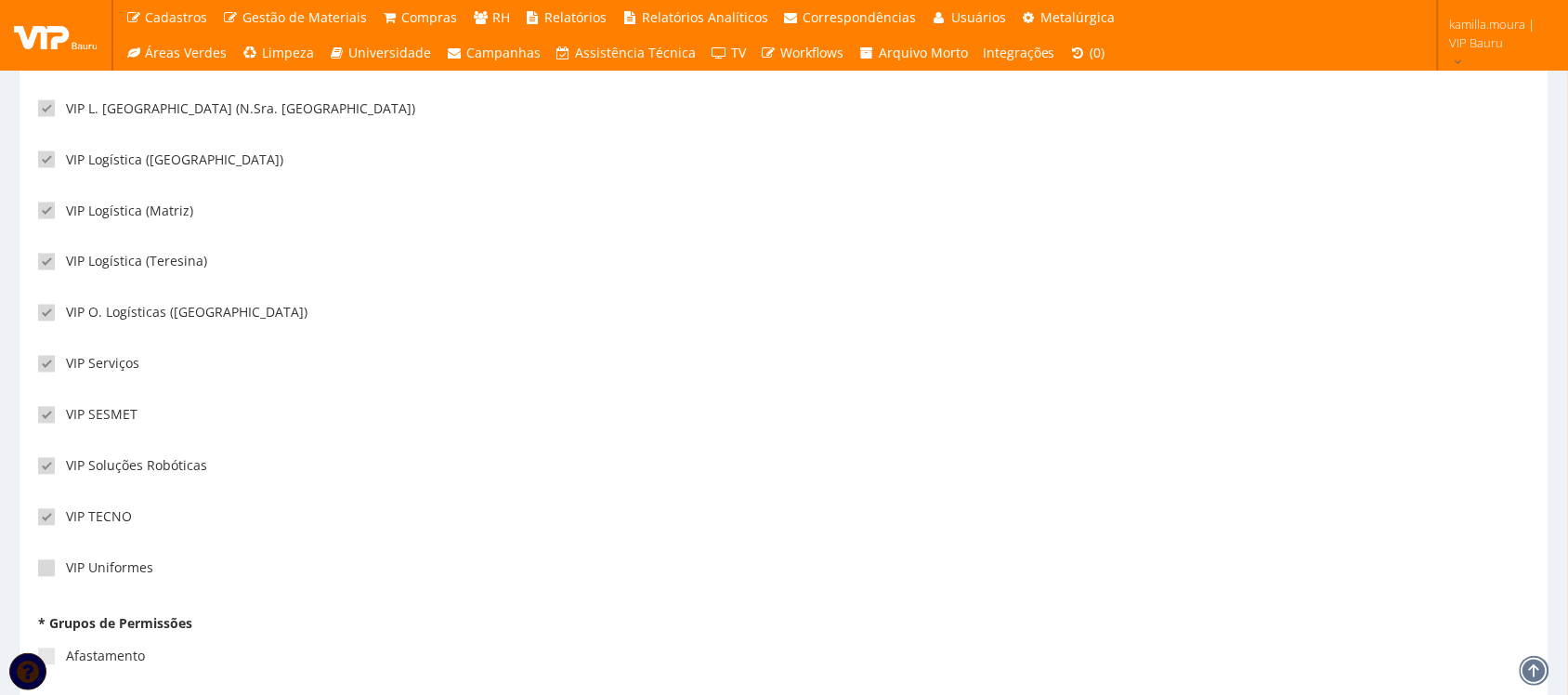
click at [66, 575] on input"] "VIP Uniformes" at bounding box center [72, 569] width 12 height 12
checkbox input"] "true"
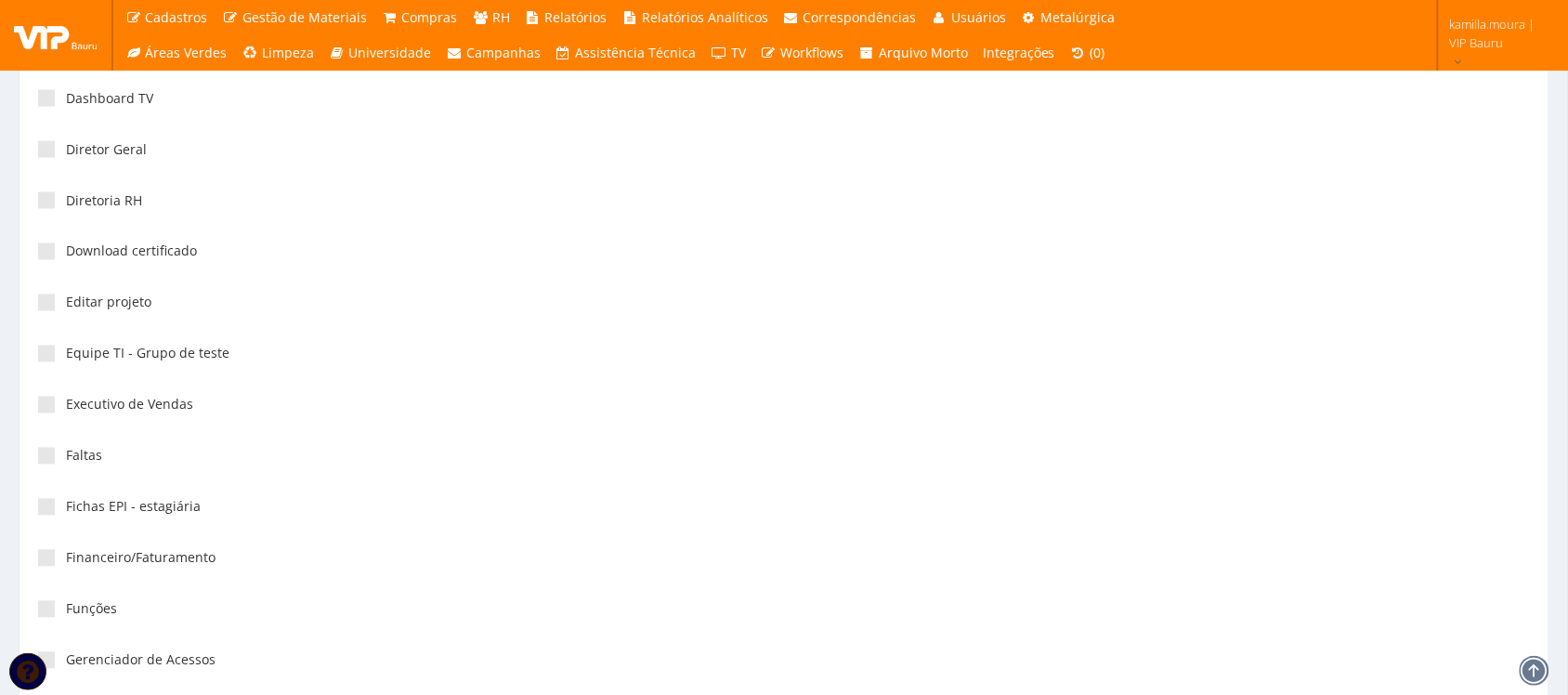
scroll to position [3021, 0]
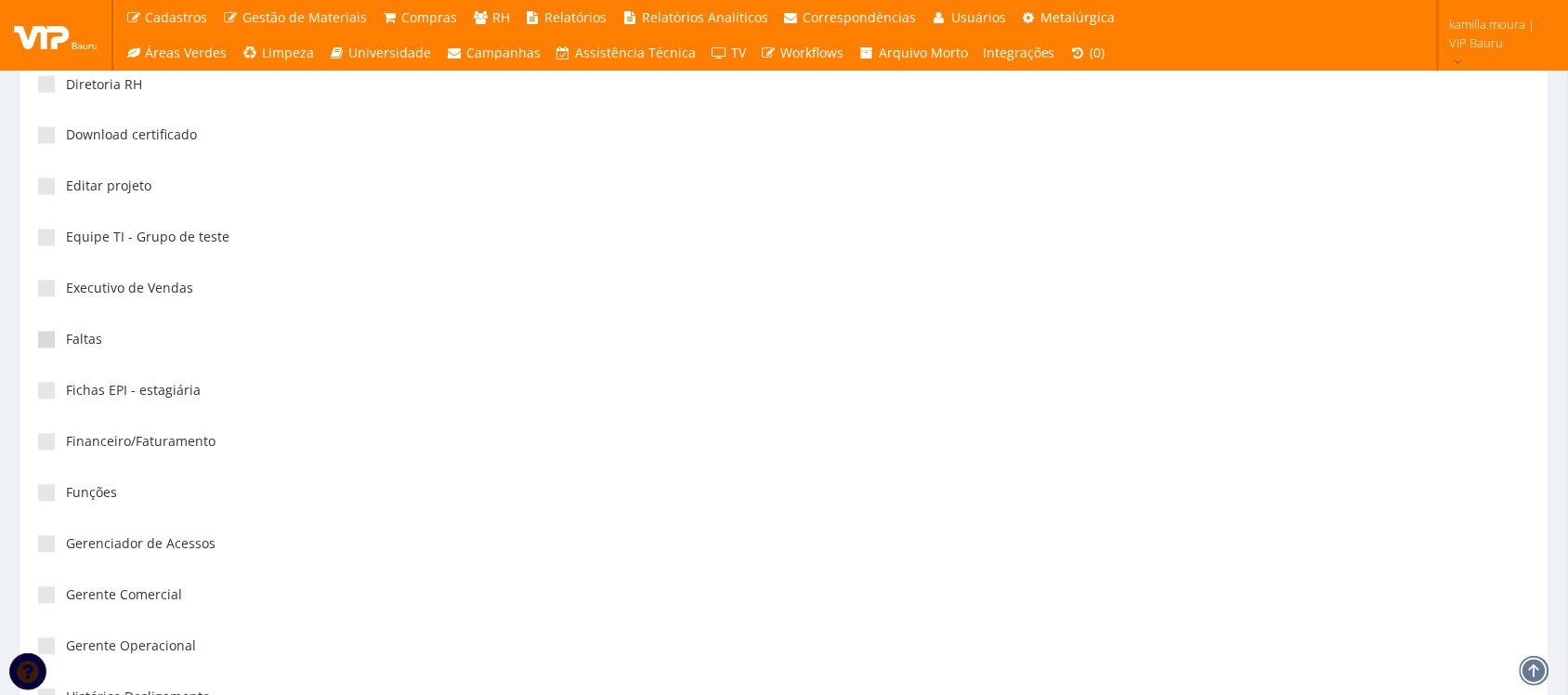
click at [45, 342] on span at bounding box center [46, 340] width 16 height 16
click at [66, 342] on input"] "Faltas" at bounding box center [72, 341] width 12 height 12
checkbox input"] "true"
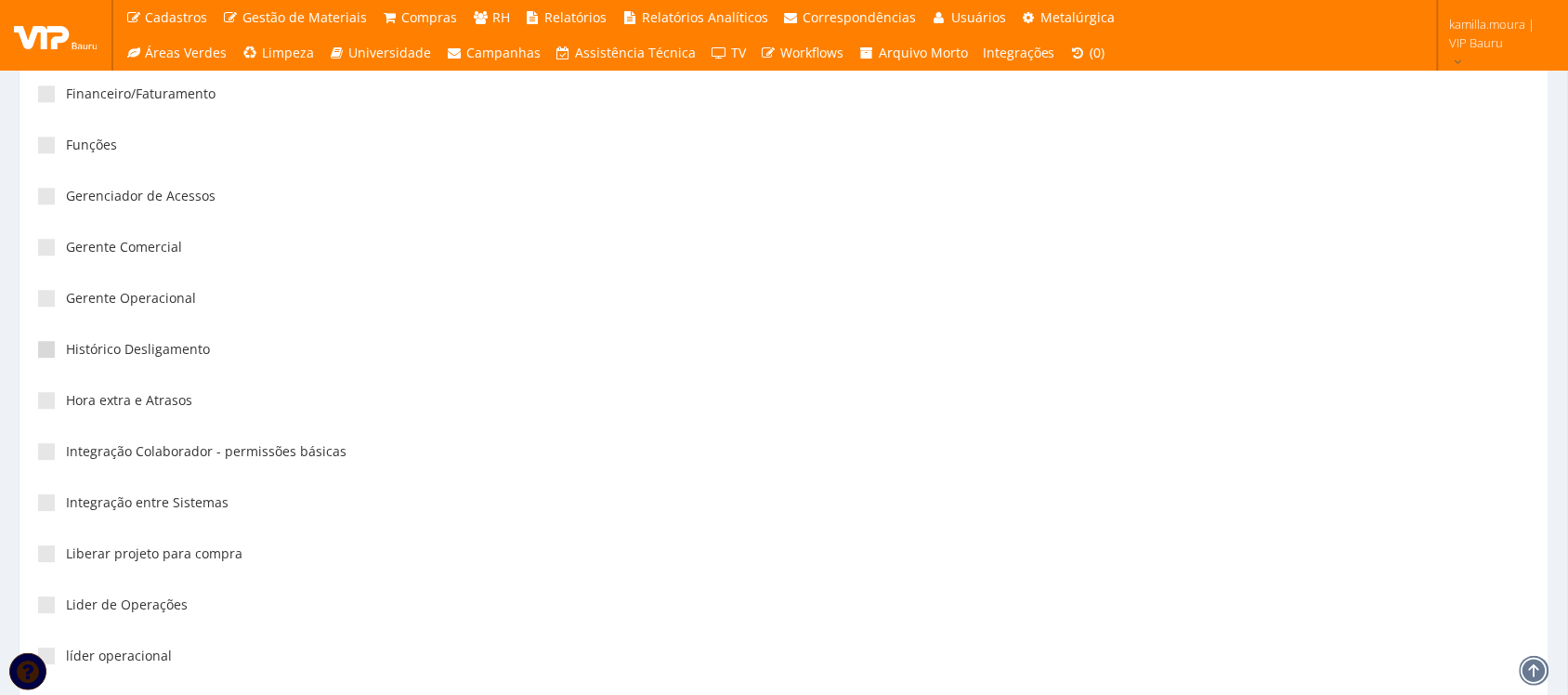
click at [54, 355] on span at bounding box center [46, 348] width 16 height 16
click at [66, 355] on input"] "Histórico Desligamento" at bounding box center [72, 349] width 12 height 12
checkbox input"] "true"
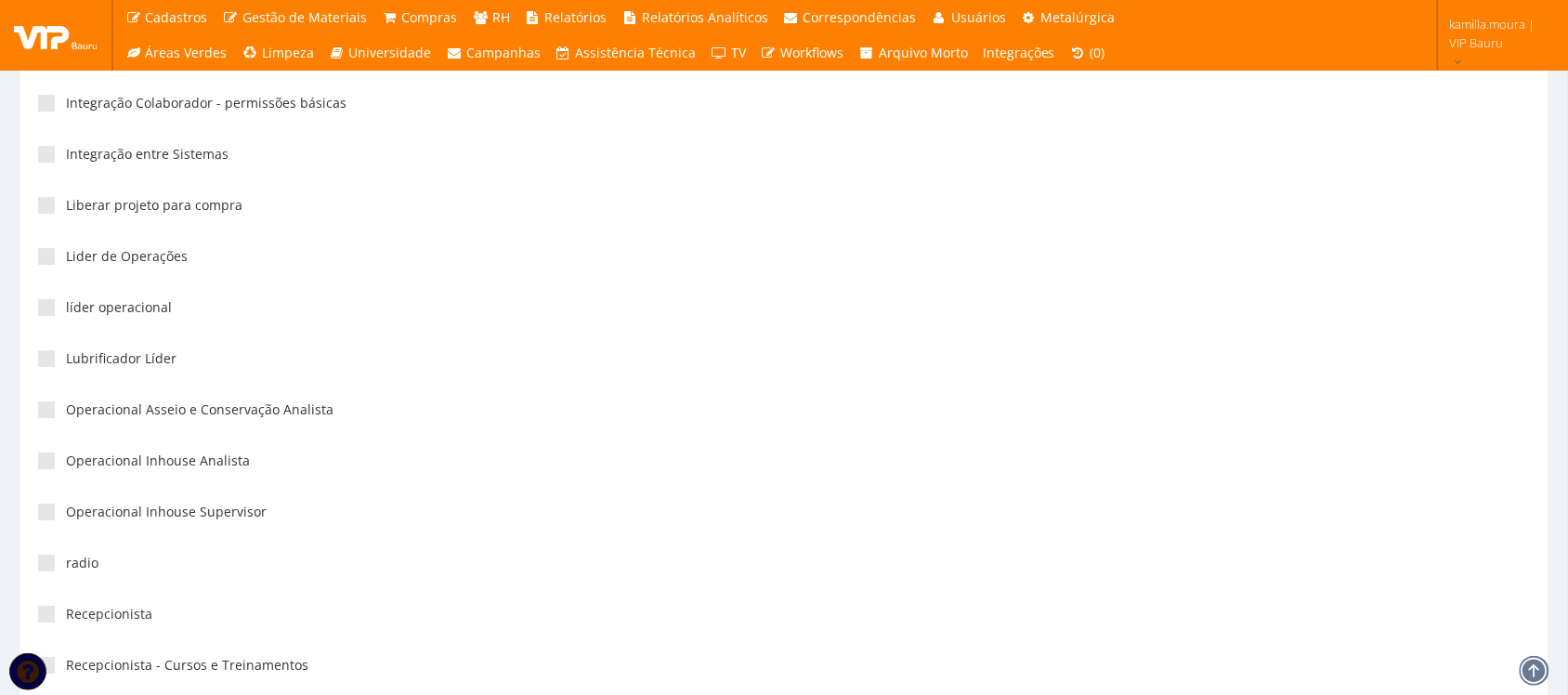
scroll to position [3835, 0]
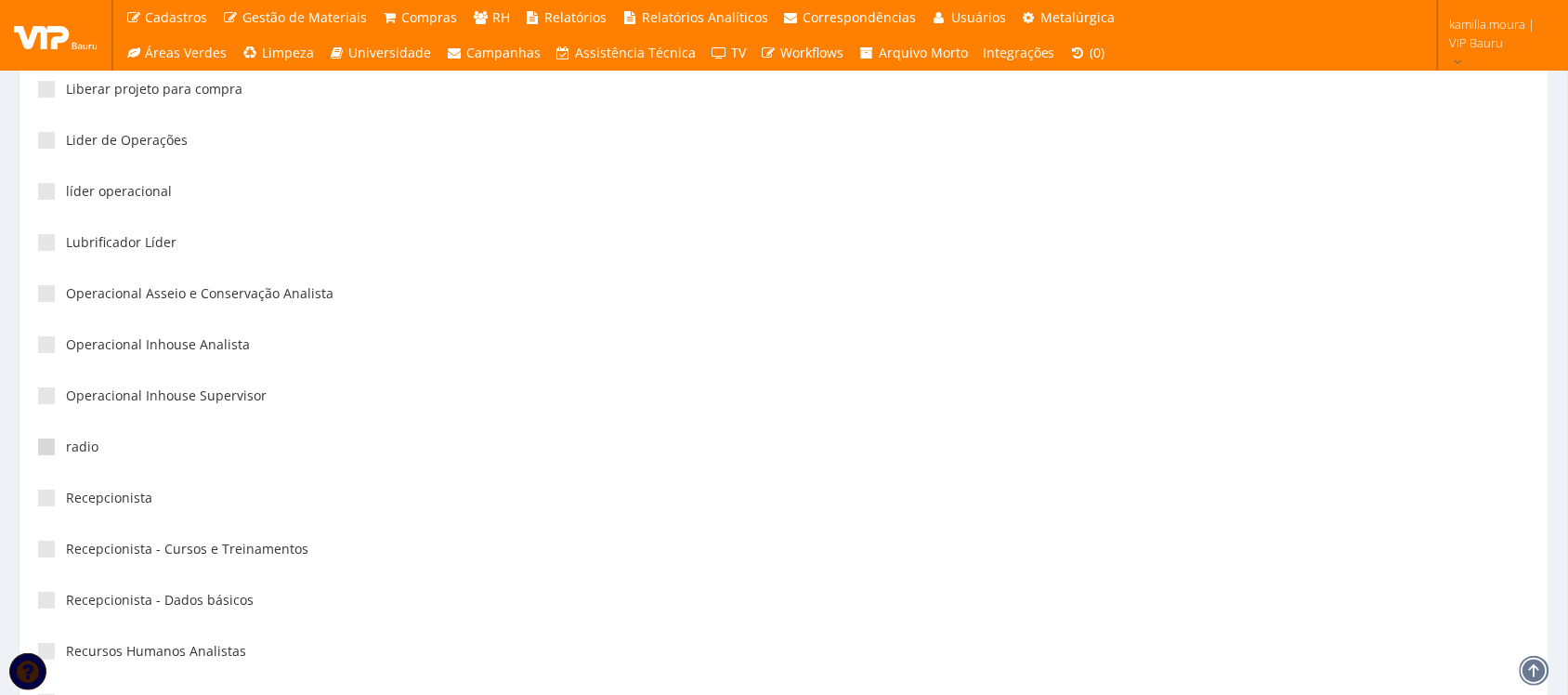
click at [53, 446] on span at bounding box center [46, 446] width 16 height 16
click at [66, 446] on input"] "radio" at bounding box center [72, 447] width 12 height 12
checkbox input"] "true"
click at [40, 507] on label "Recepcionista" at bounding box center [95, 498] width 114 height 18
click at [66, 504] on input"] "Recepcionista" at bounding box center [72, 499] width 12 height 12
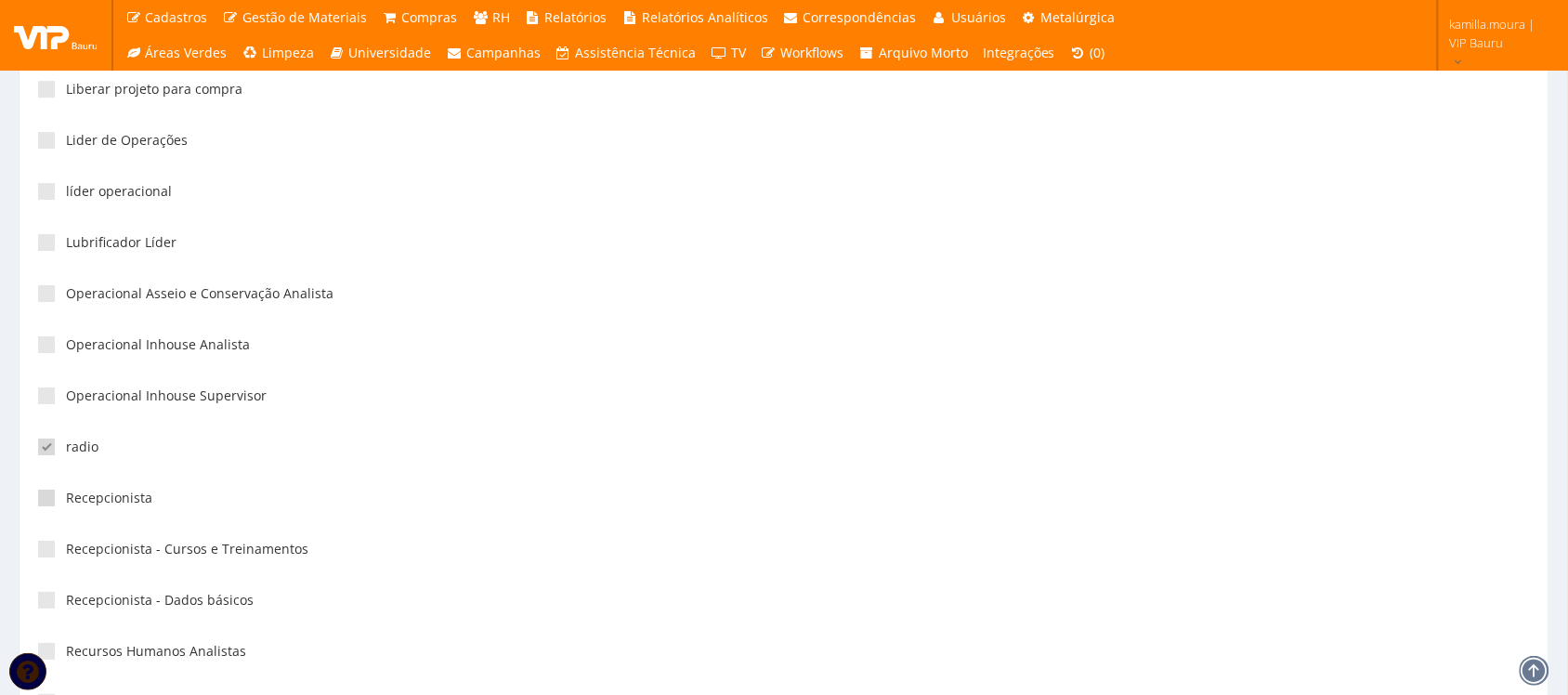
checkbox input"] "true"
click at [47, 553] on span at bounding box center [46, 549] width 16 height 16
click at [66, 553] on input"] "Recepcionista - Cursos e Treinamentos" at bounding box center [72, 549] width 12 height 12
checkbox input"] "true"
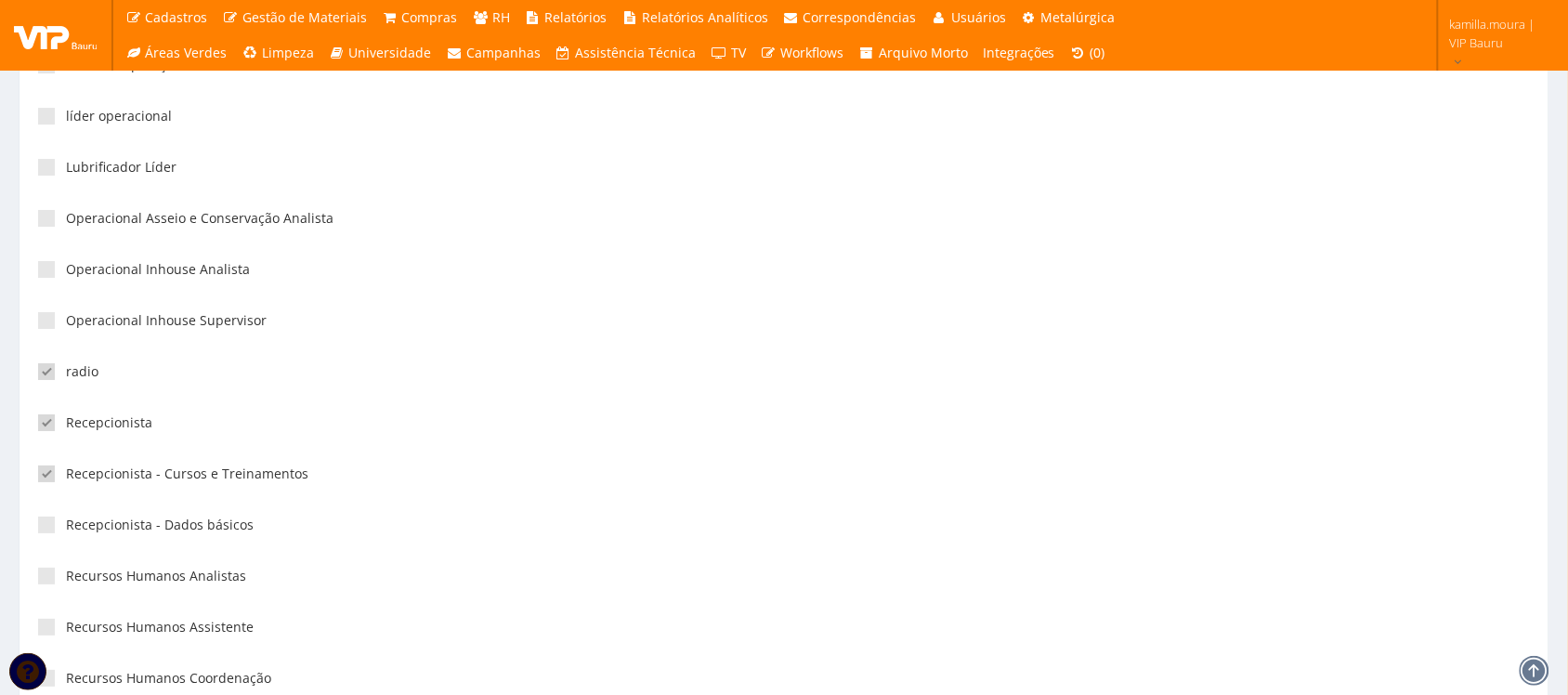
scroll to position [3951, 0]
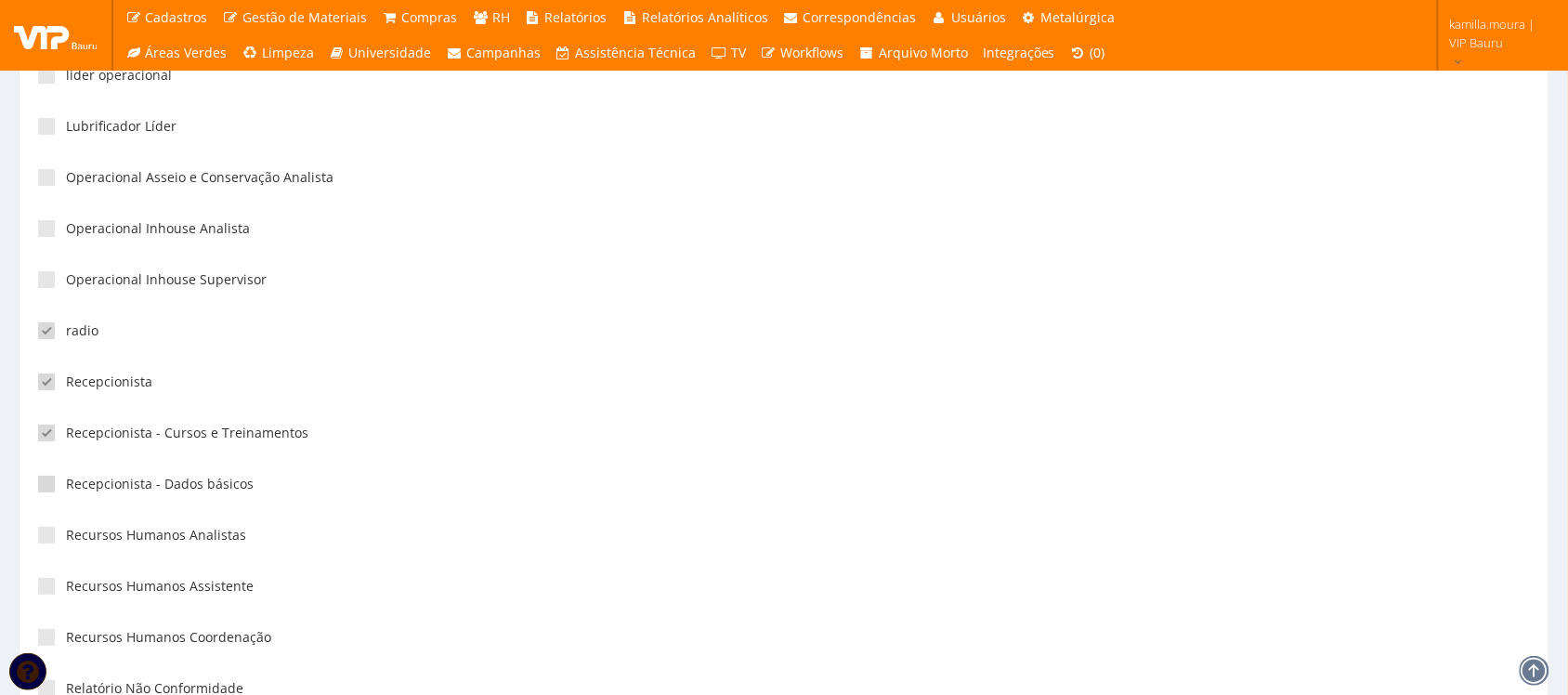
click at [48, 489] on span at bounding box center [46, 483] width 16 height 16
click at [66, 489] on input"] "Recepcionista - Dados básicos" at bounding box center [72, 484] width 12 height 12
checkbox input"] "true"
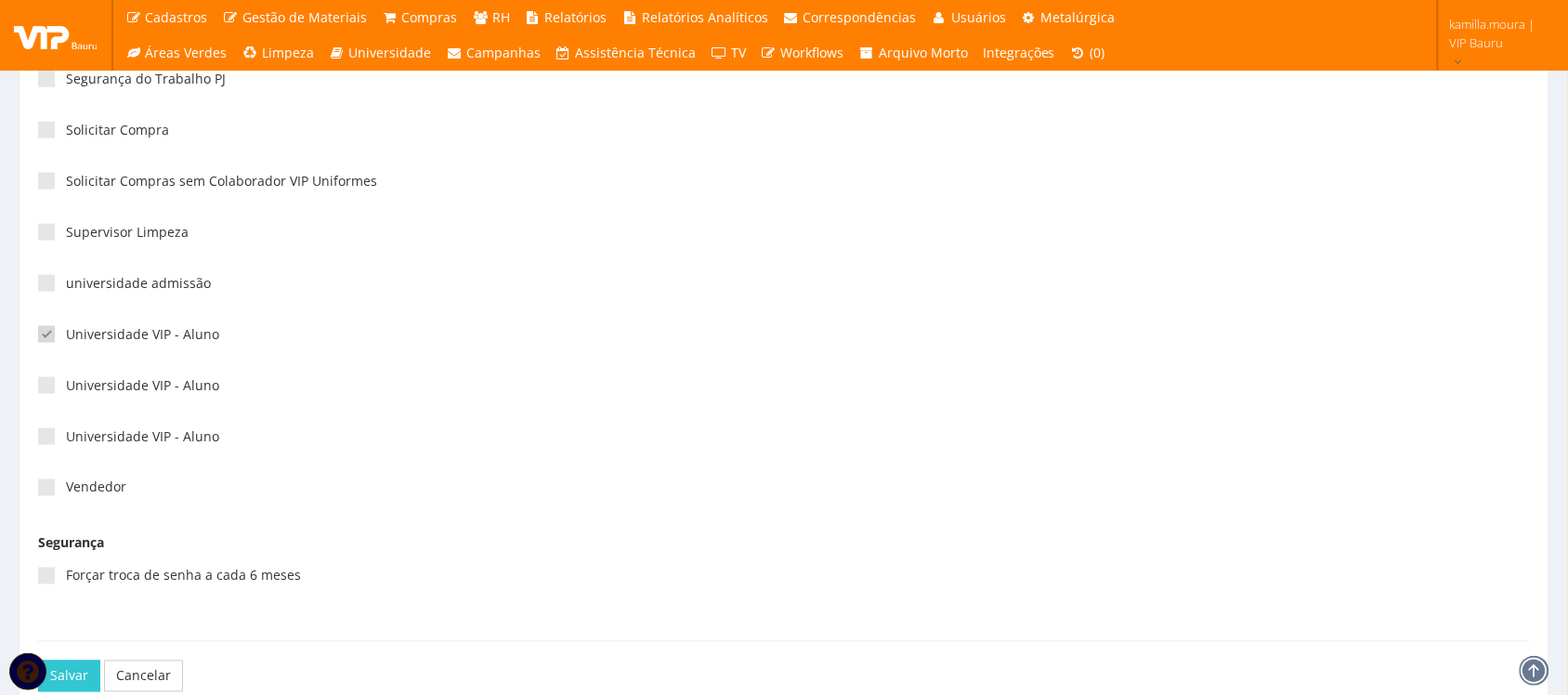
scroll to position [4875, 0]
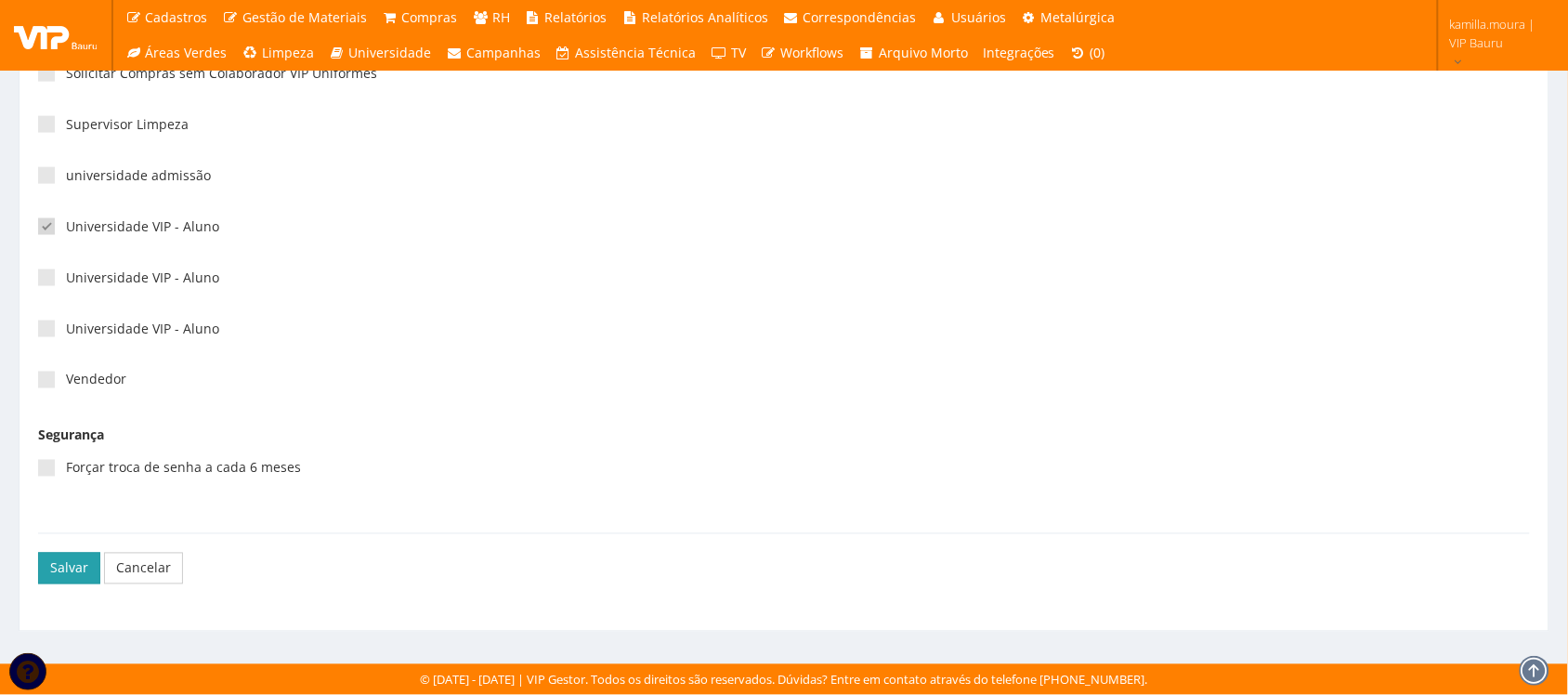
click at [51, 572] on button "Salvar" at bounding box center [69, 569] width 62 height 32
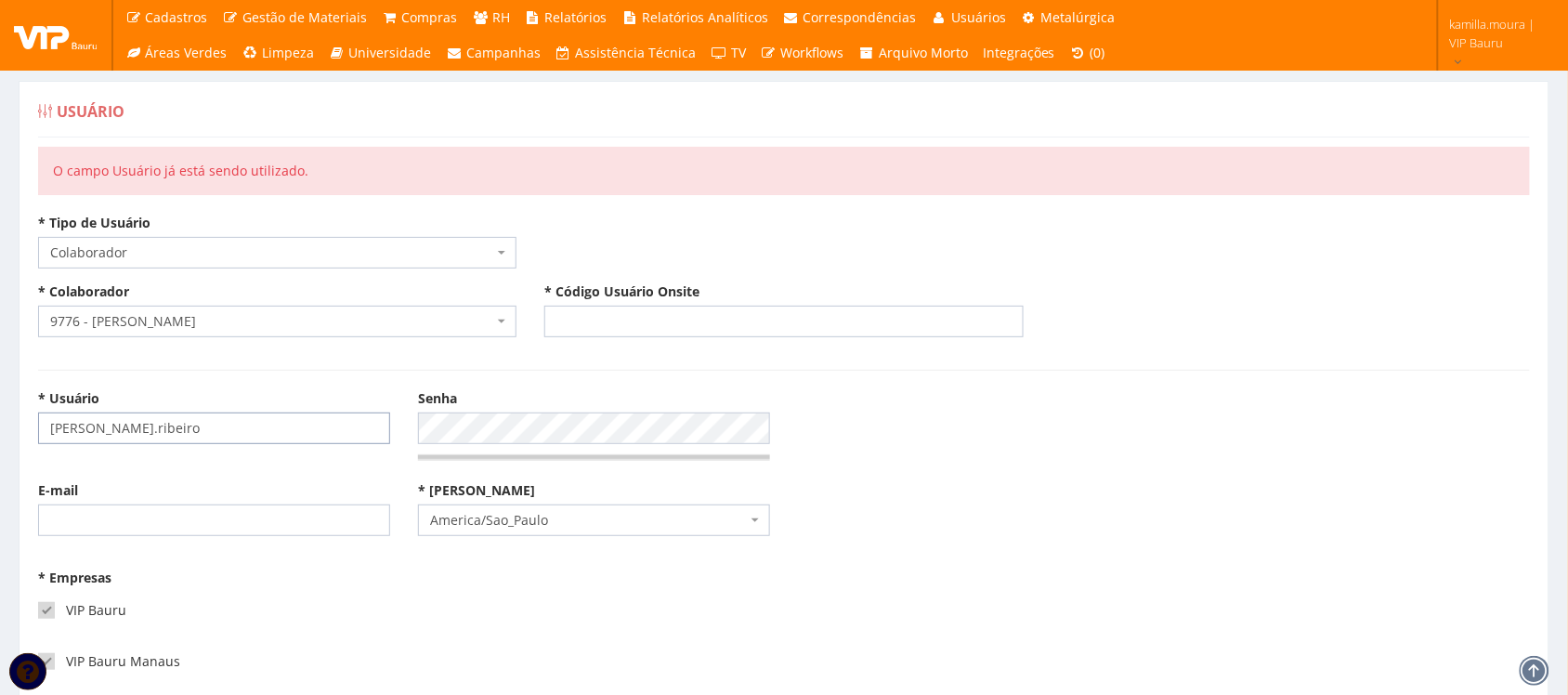
drag, startPoint x: 174, startPoint y: 430, endPoint x: 85, endPoint y: 424, distance: 89.2
click at [85, 424] on input "daniel.ribeiro" at bounding box center [214, 428] width 352 height 32
type input "danielf.ribeiro"
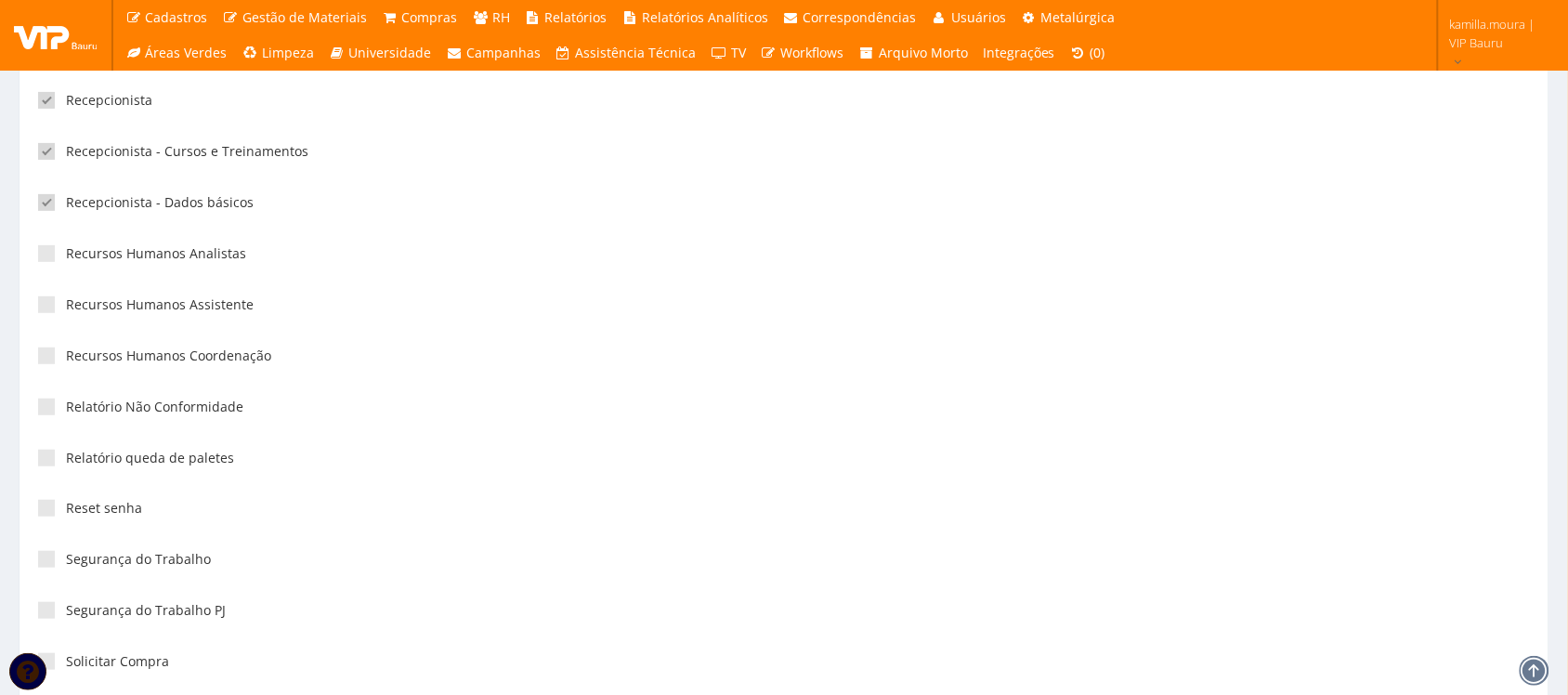
scroll to position [4942, 0]
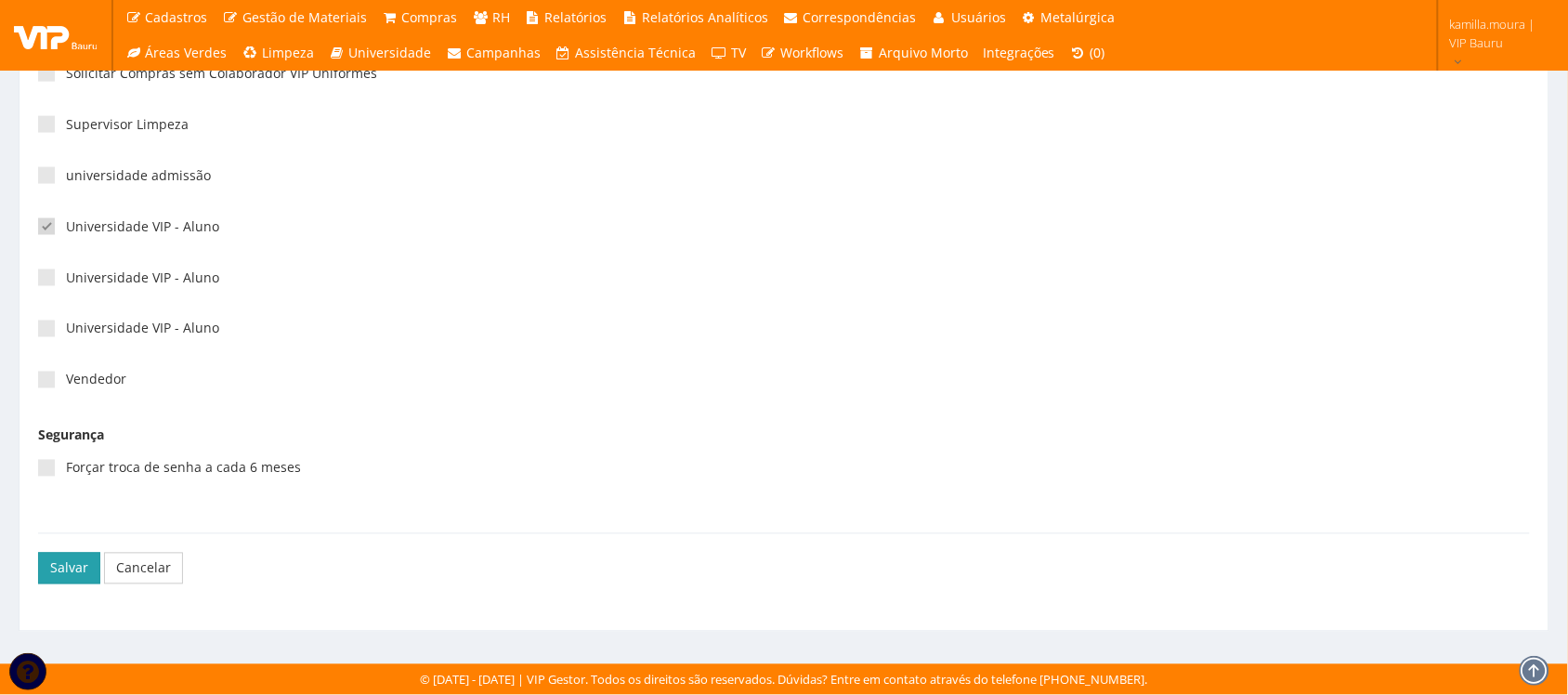
click at [84, 564] on button "Salvar" at bounding box center [69, 569] width 62 height 32
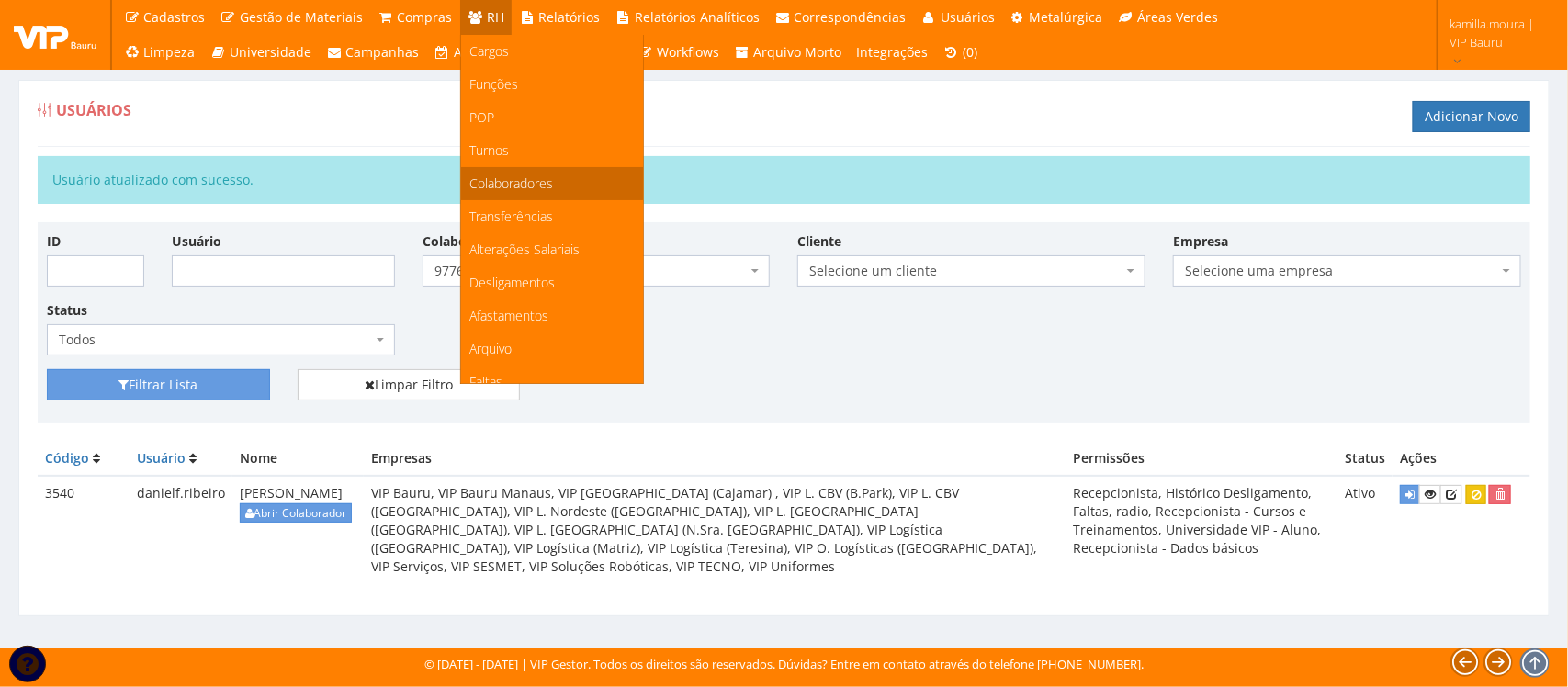
click at [513, 185] on span "Colaboradores" at bounding box center [512, 184] width 83 height 17
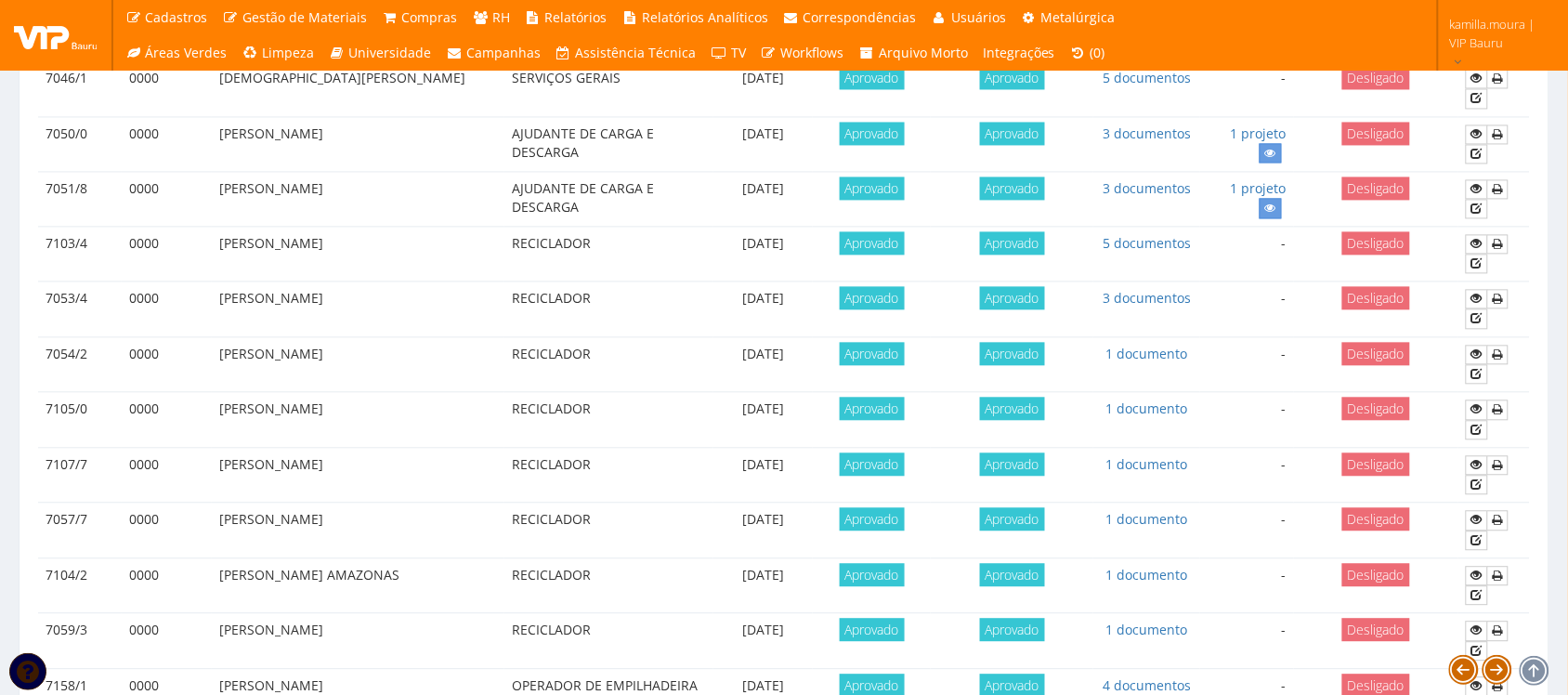
scroll to position [1626, 0]
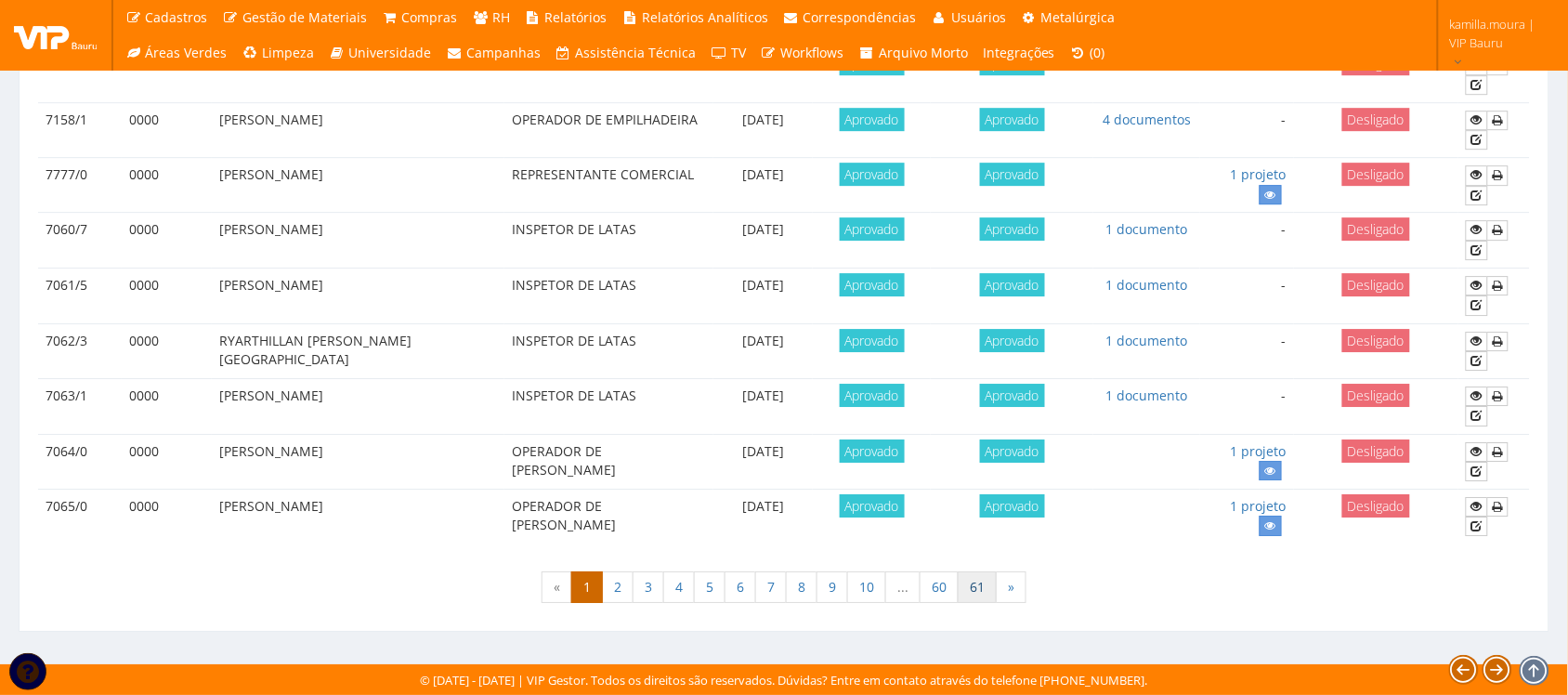
click at [984, 603] on link "61" at bounding box center [977, 587] width 39 height 32
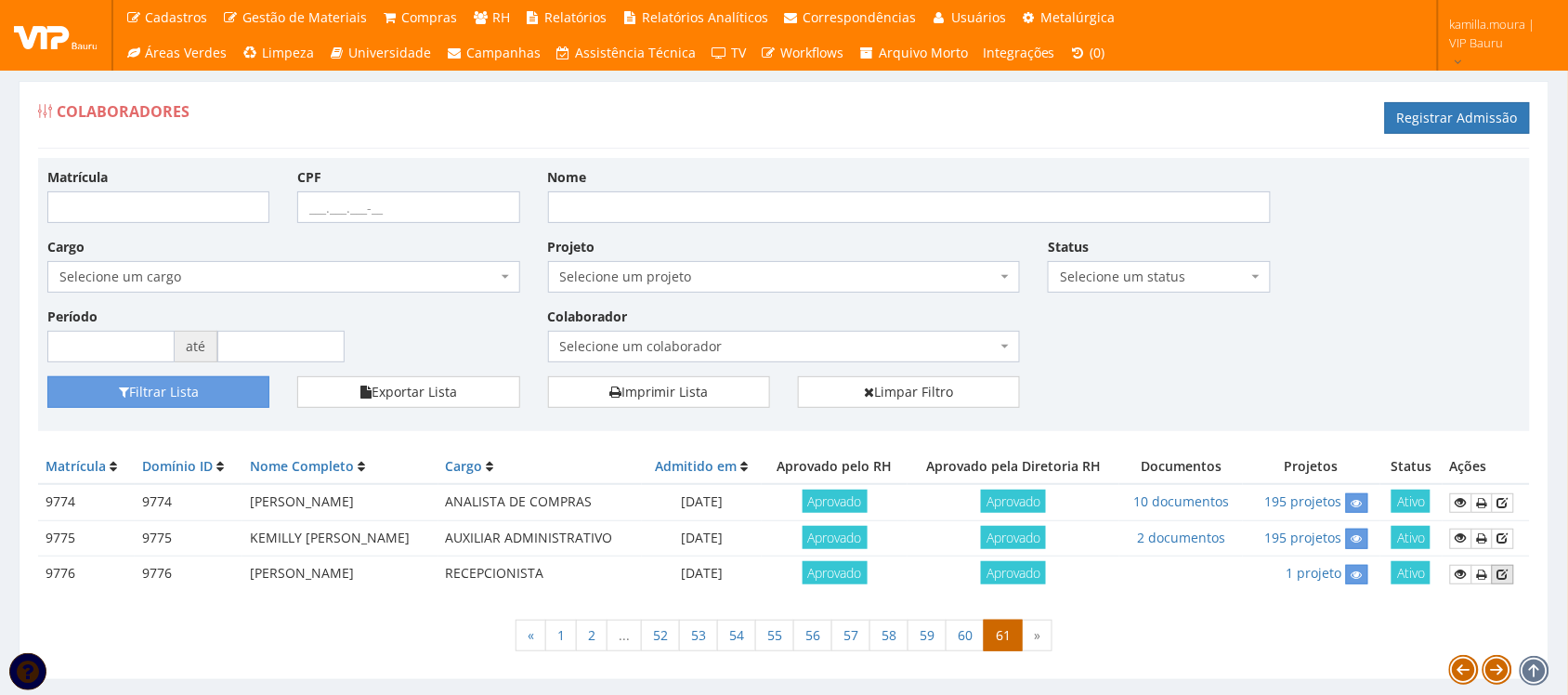
click at [1507, 579] on icon at bounding box center [1503, 574] width 11 height 13
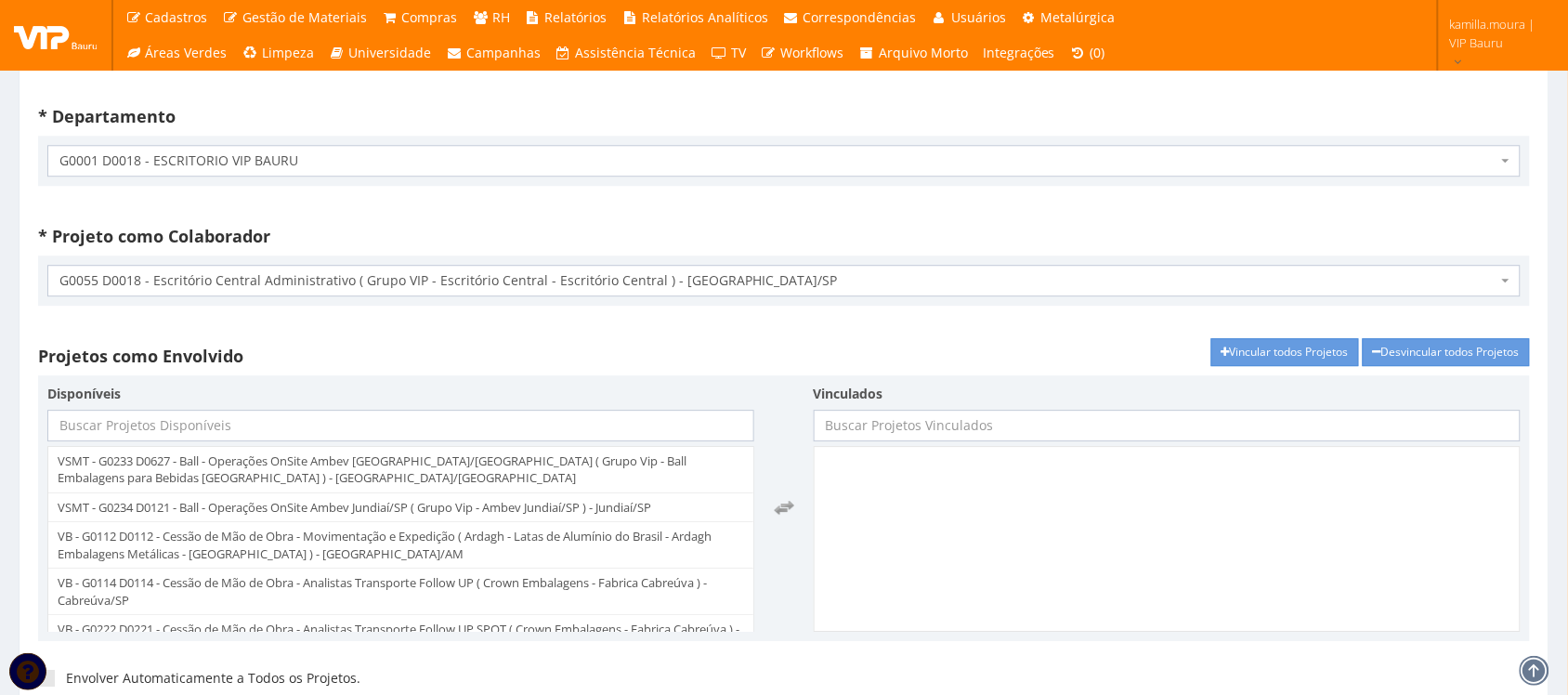
scroll to position [3602, 0]
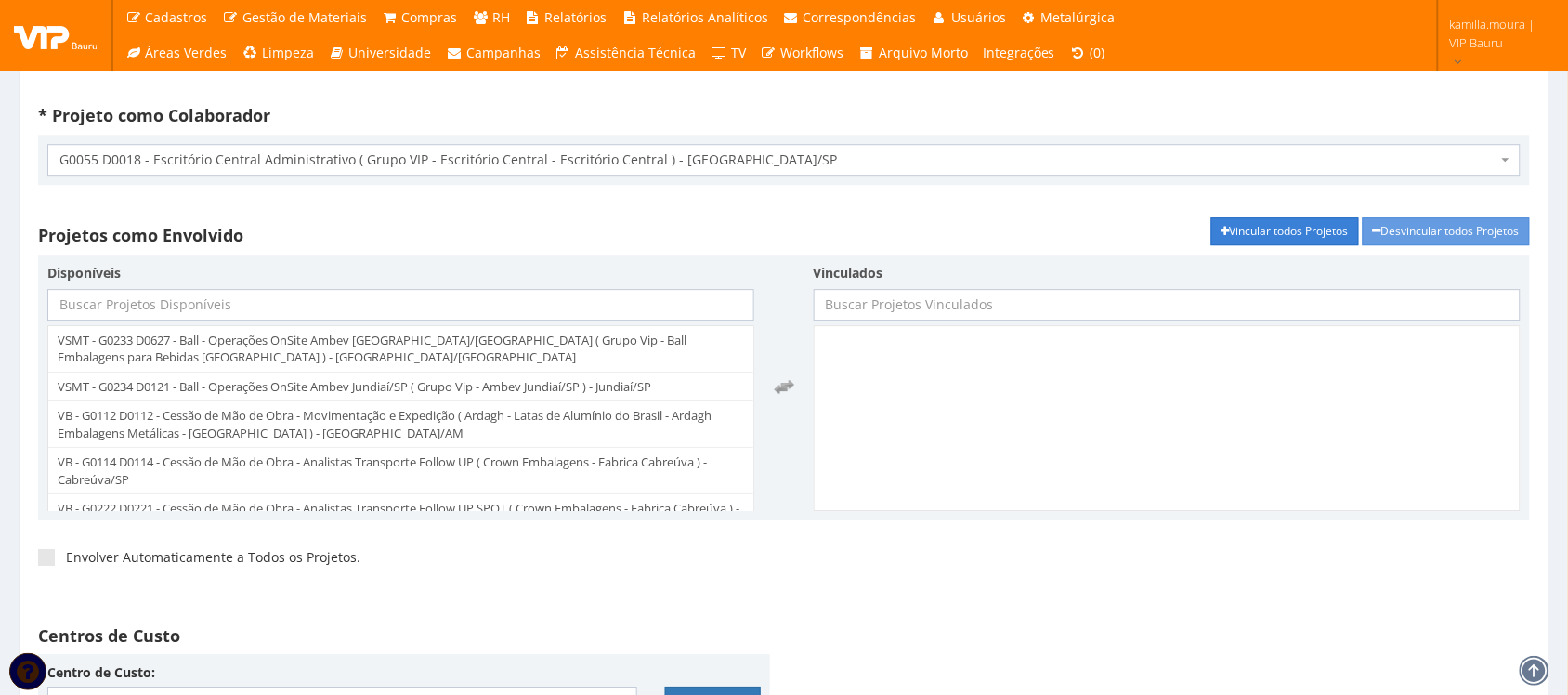
click at [1313, 228] on link "Vincular todos Projetos" at bounding box center [1285, 231] width 147 height 28
select select "233"
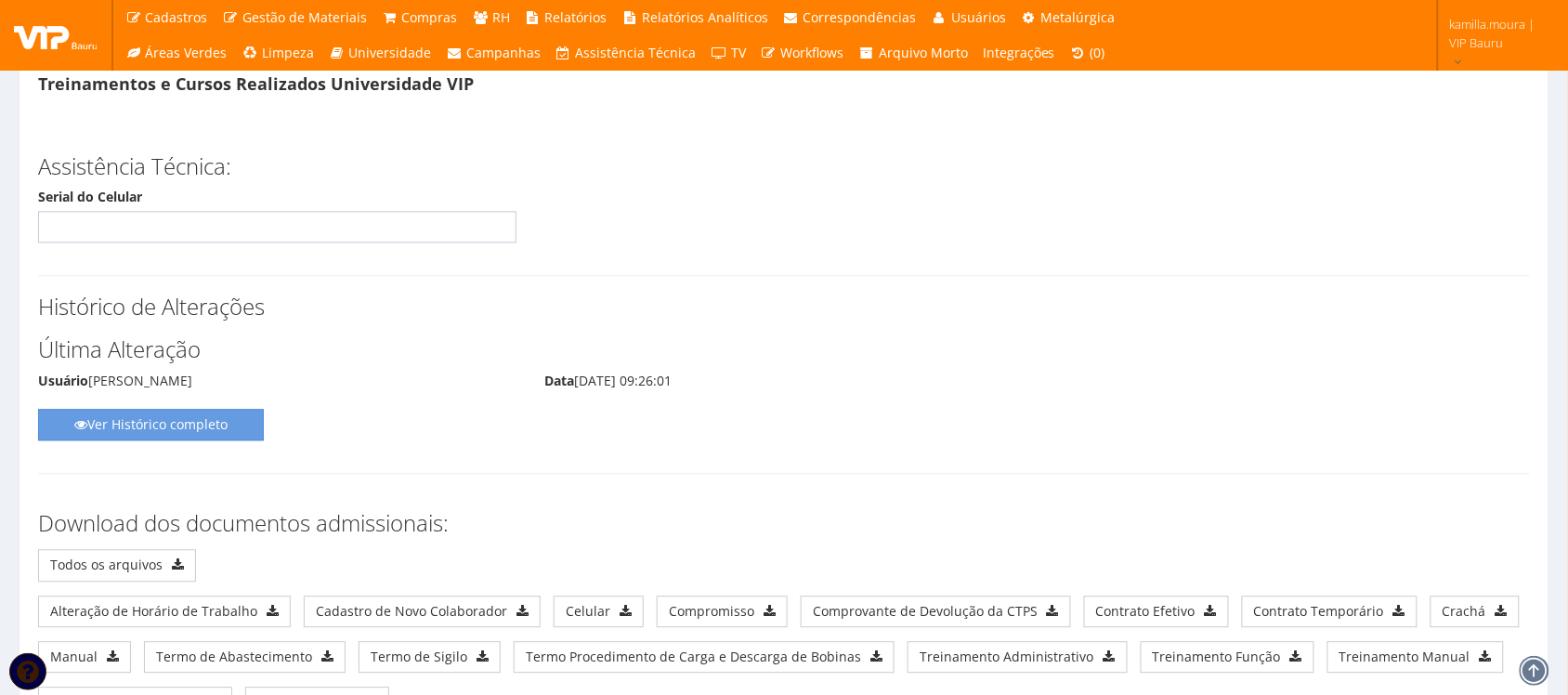
scroll to position [9697, 0]
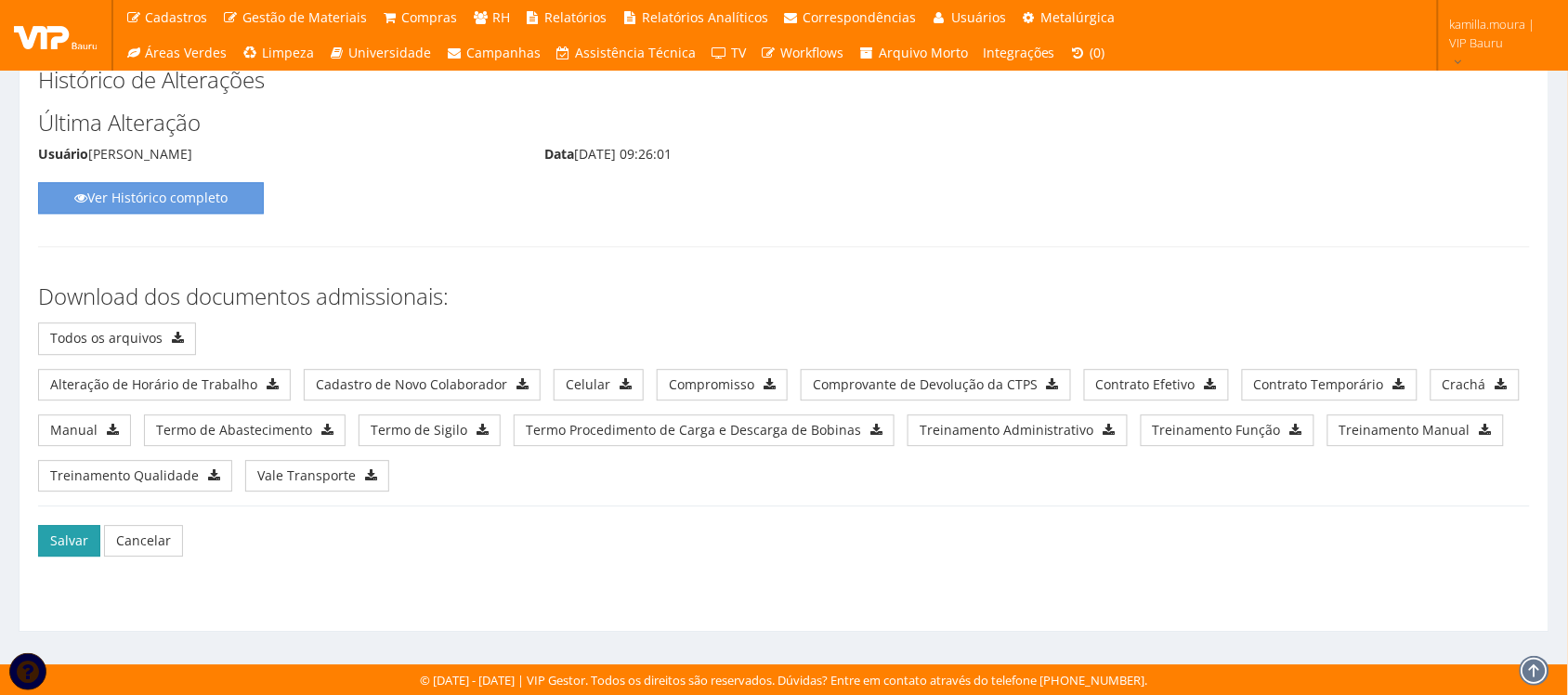
click at [56, 547] on button "Salvar" at bounding box center [69, 541] width 62 height 32
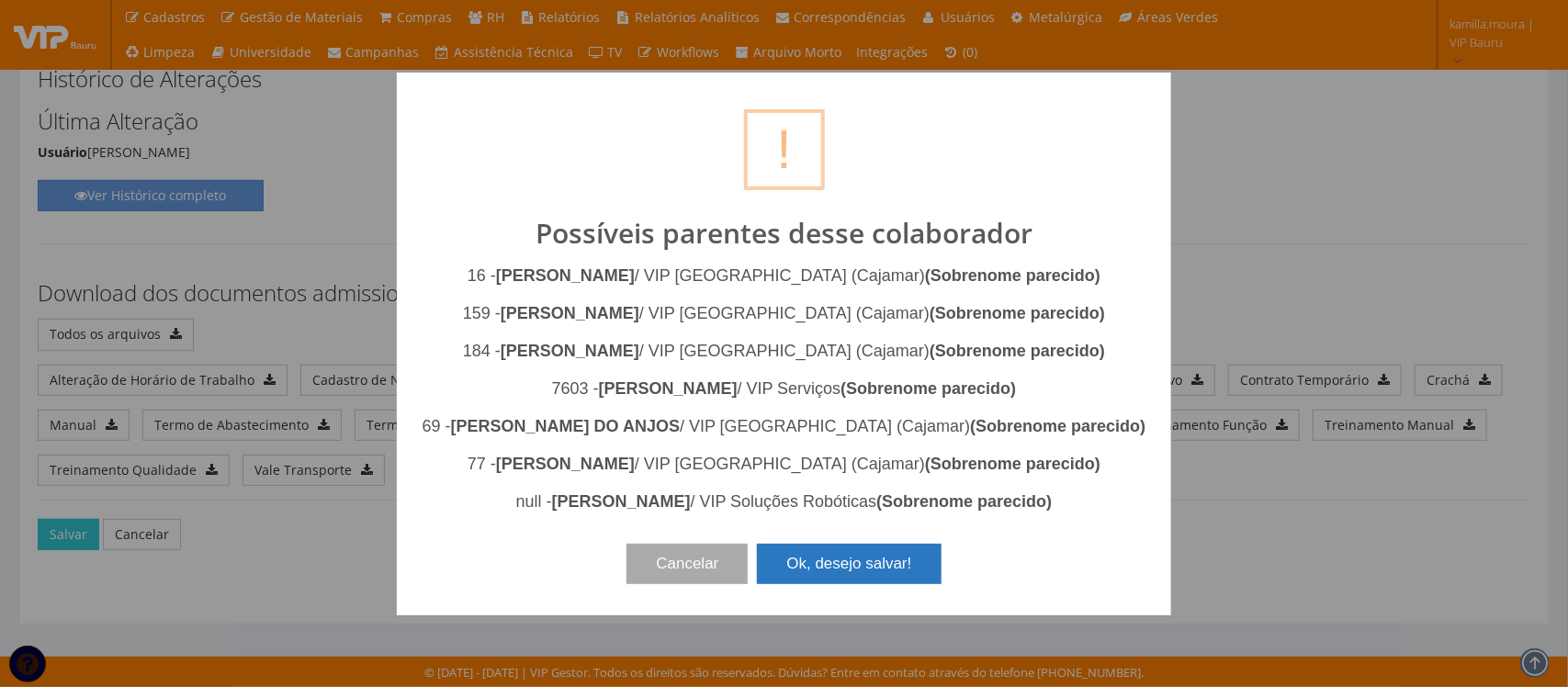
click at [852, 582] on button "Ok, desejo salvar!" at bounding box center [848, 564] width 183 height 41
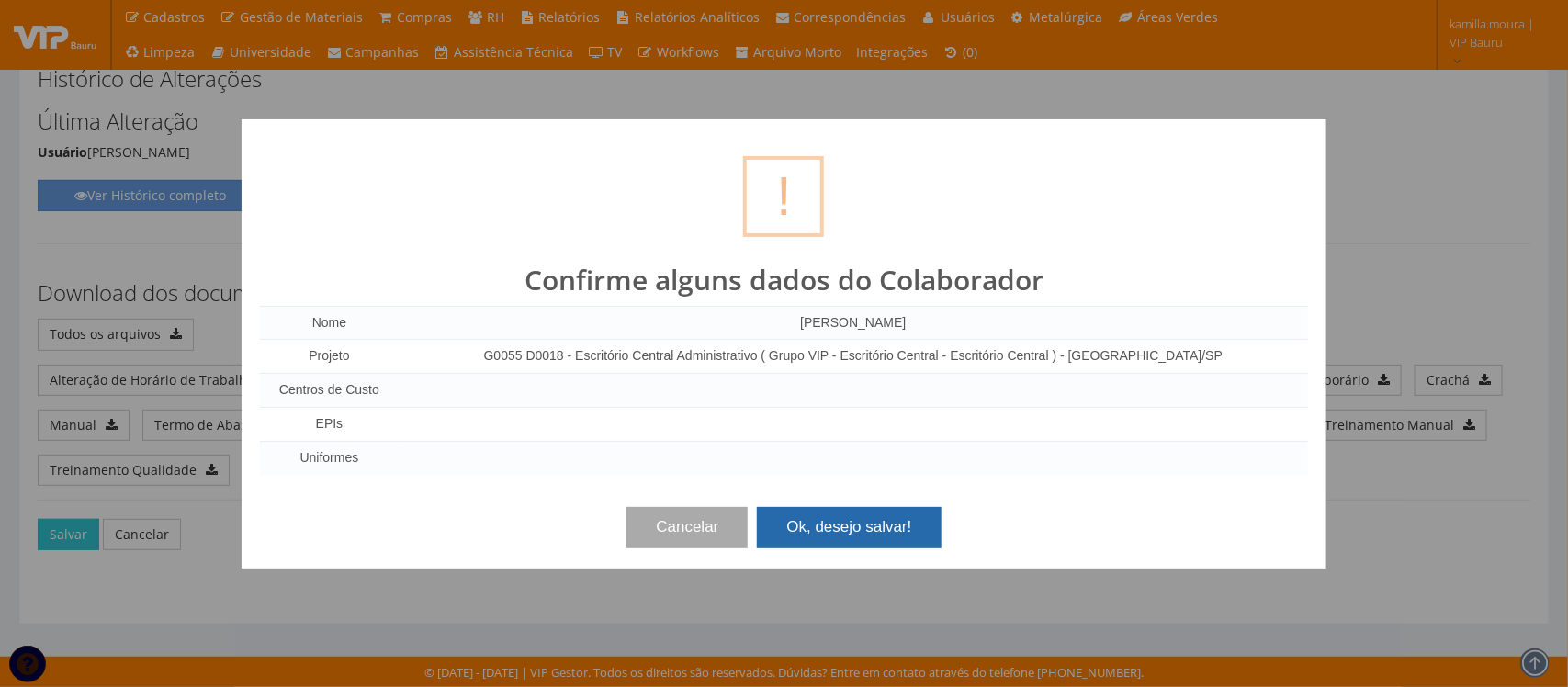
click at [874, 529] on button "Ok, desejo salvar!" at bounding box center [848, 527] width 183 height 41
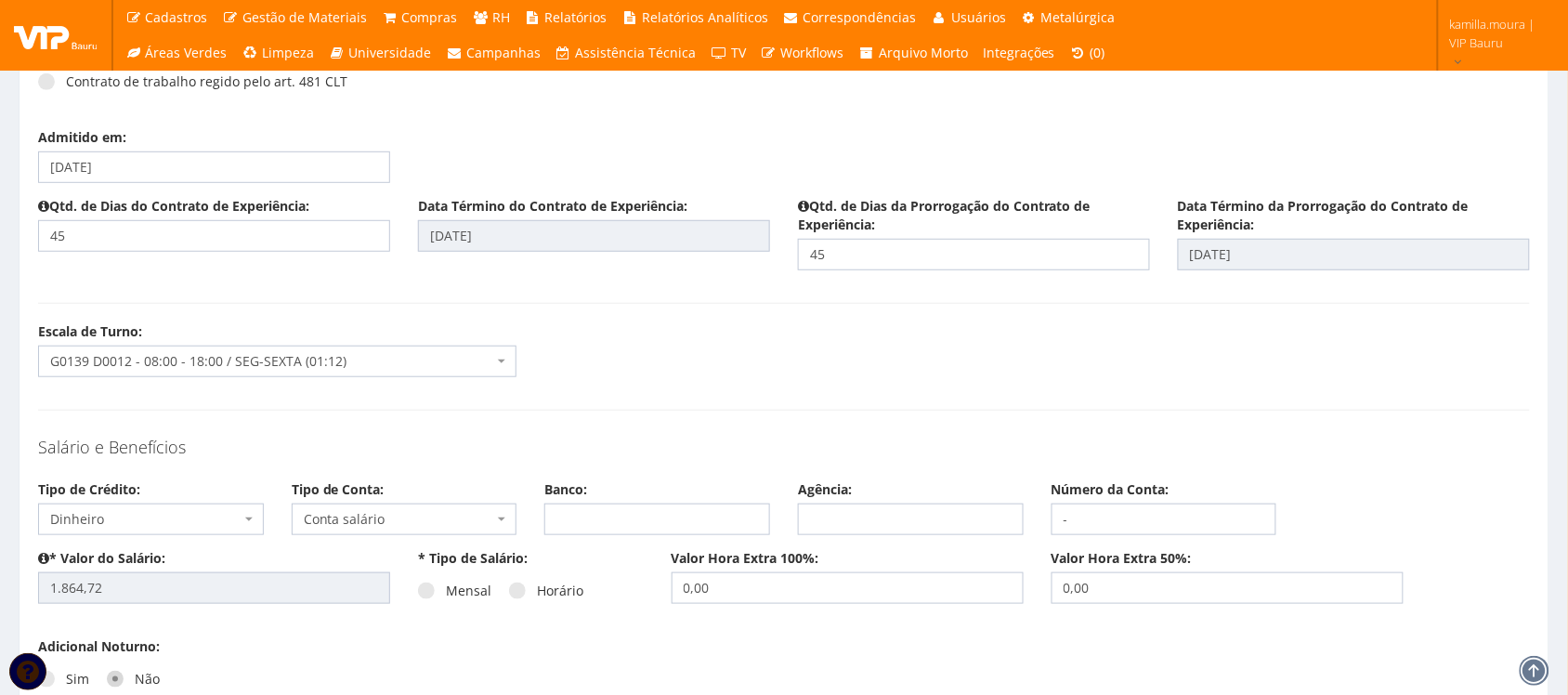
scroll to position [2440, 0]
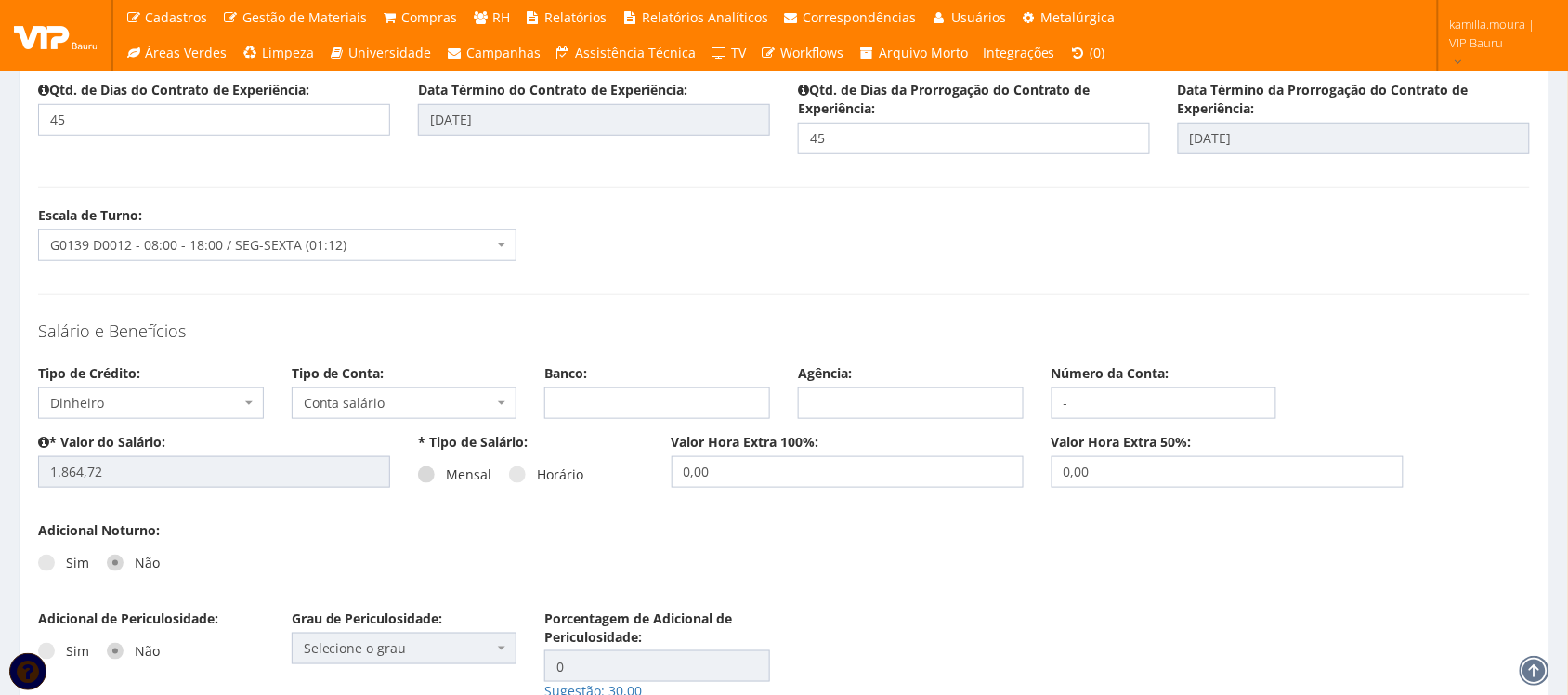
click at [434, 475] on label "Mensal" at bounding box center [454, 475] width 74 height 18
click at [446, 475] on input "Mensal" at bounding box center [452, 475] width 12 height 12
radio input "true"
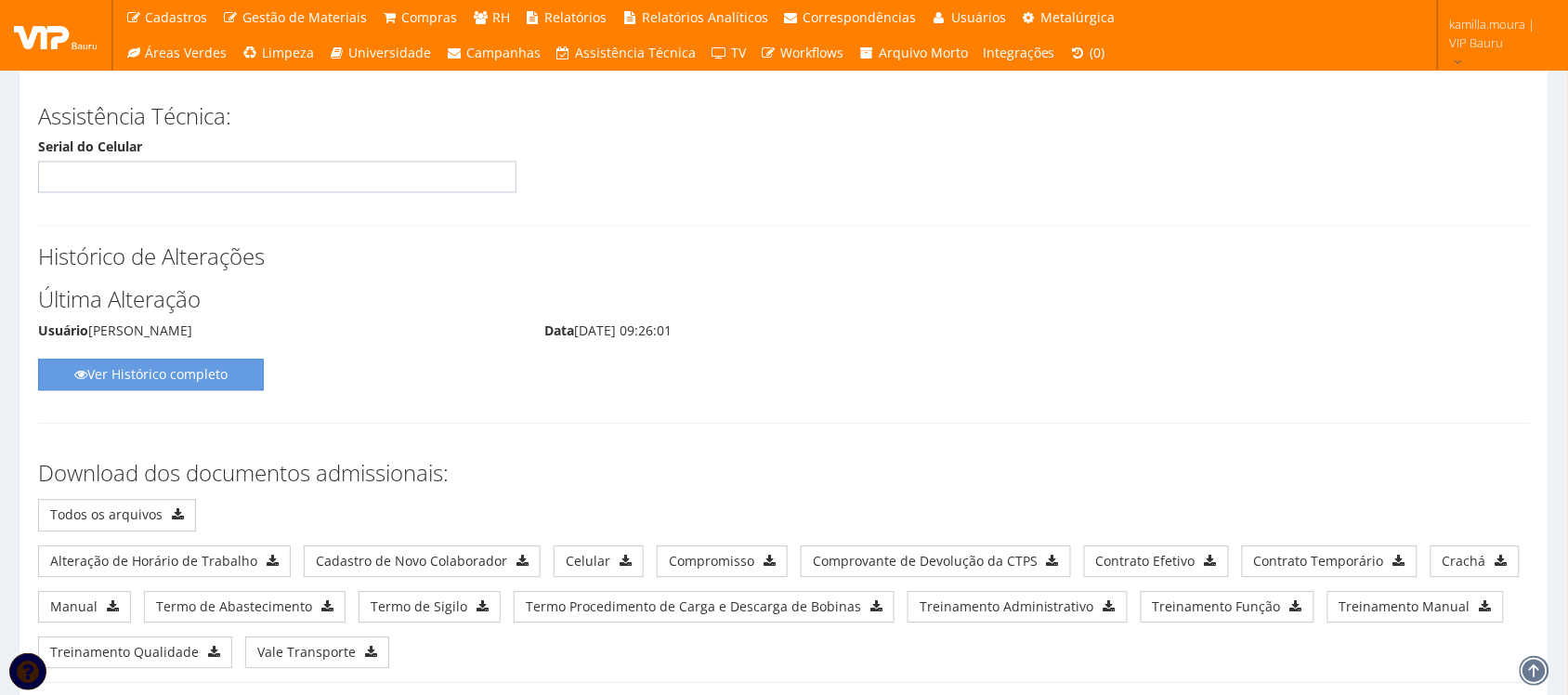
scroll to position [9764, 0]
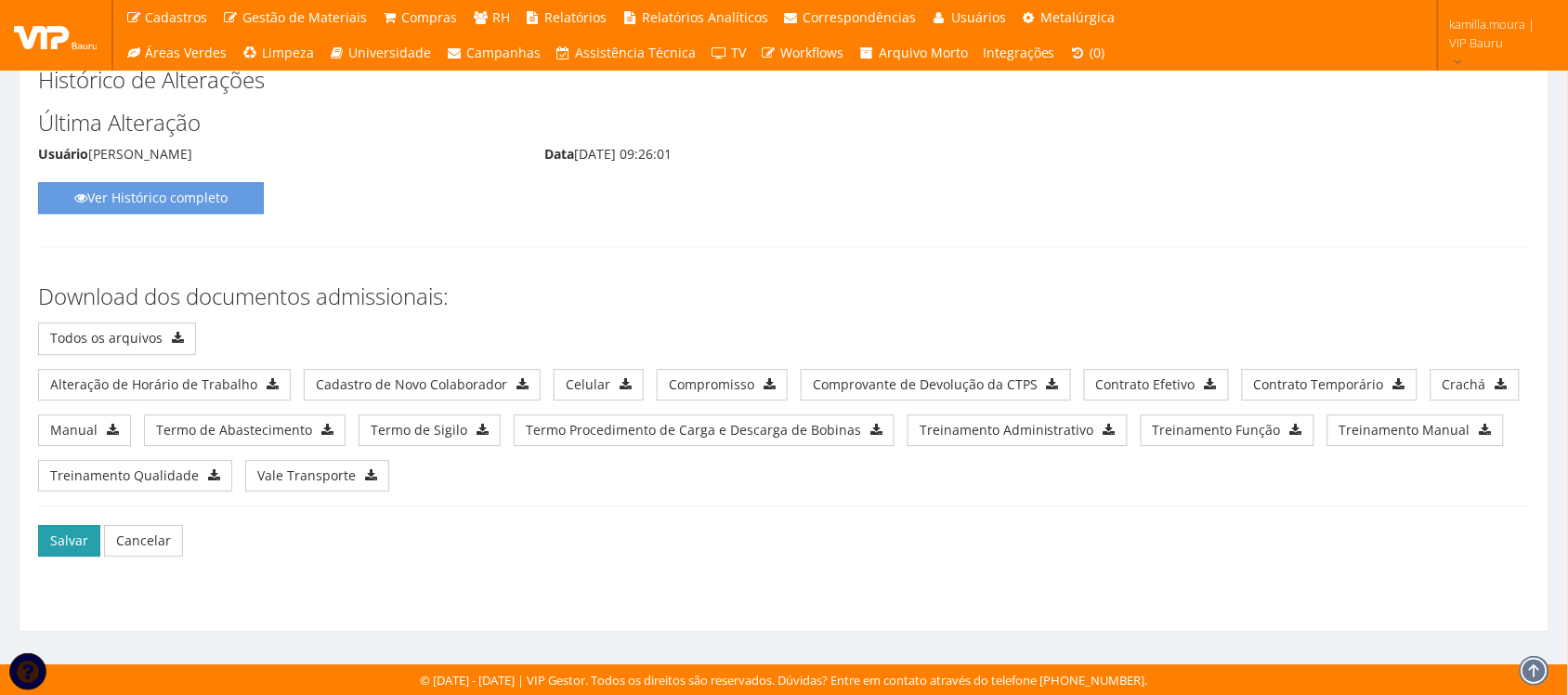
click at [56, 540] on button "Salvar" at bounding box center [69, 541] width 62 height 32
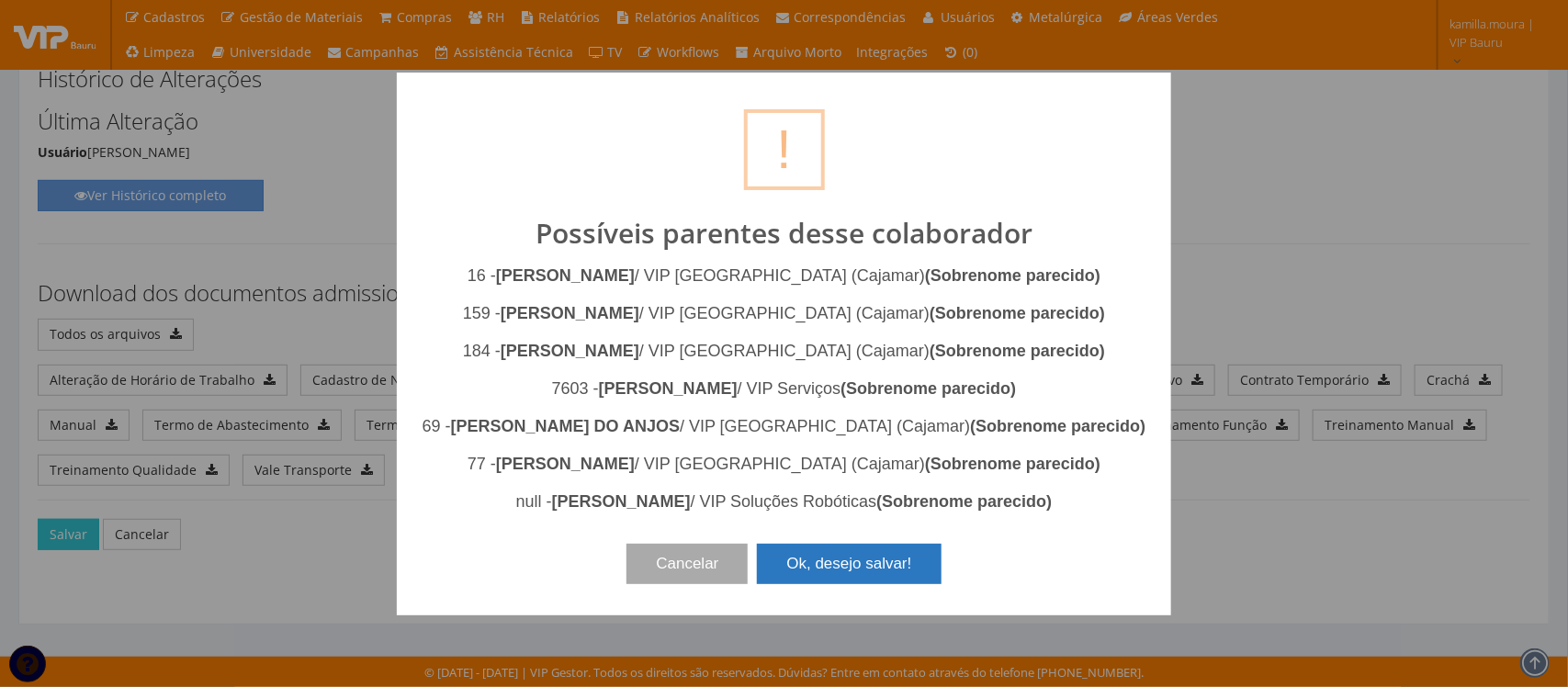
click at [920, 575] on button "Ok, desejo salvar!" at bounding box center [848, 564] width 183 height 41
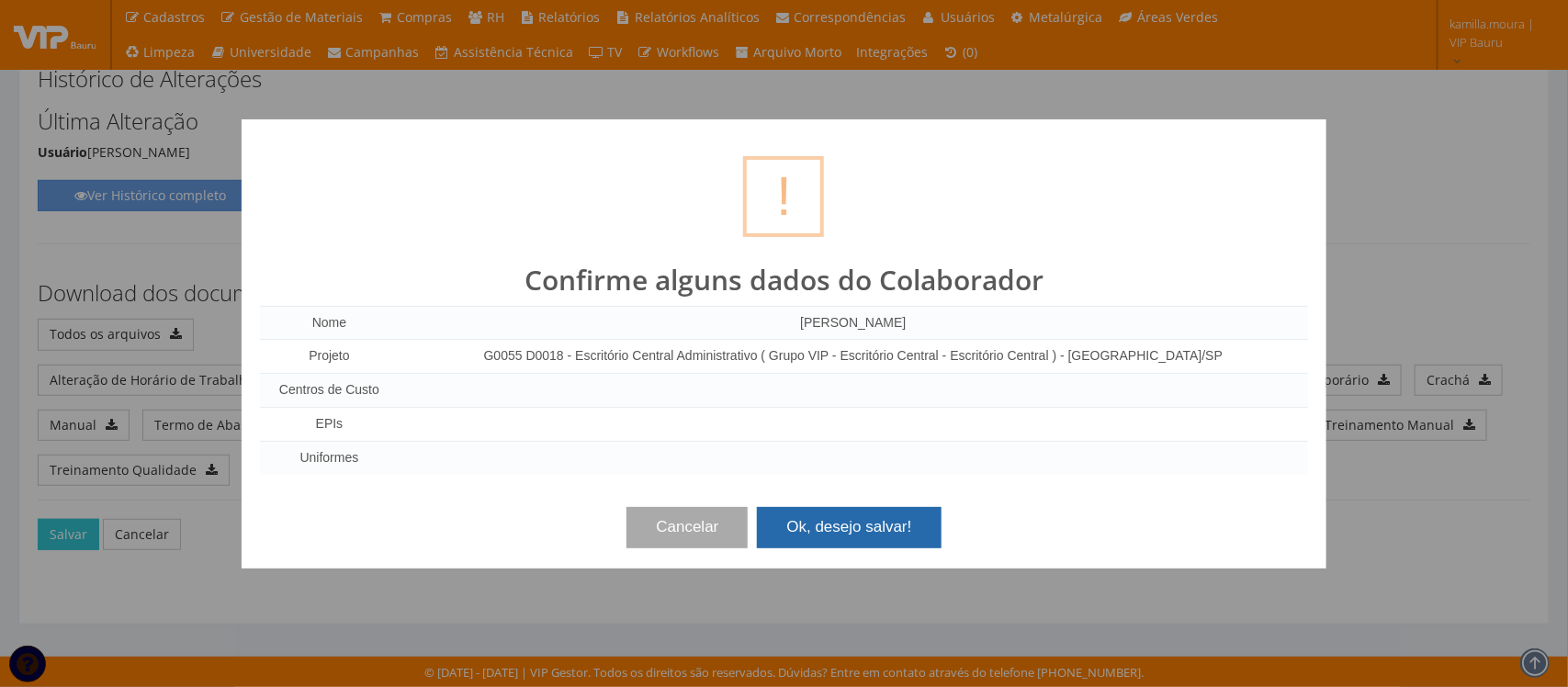
click at [921, 539] on button "Ok, desejo salvar!" at bounding box center [848, 527] width 183 height 41
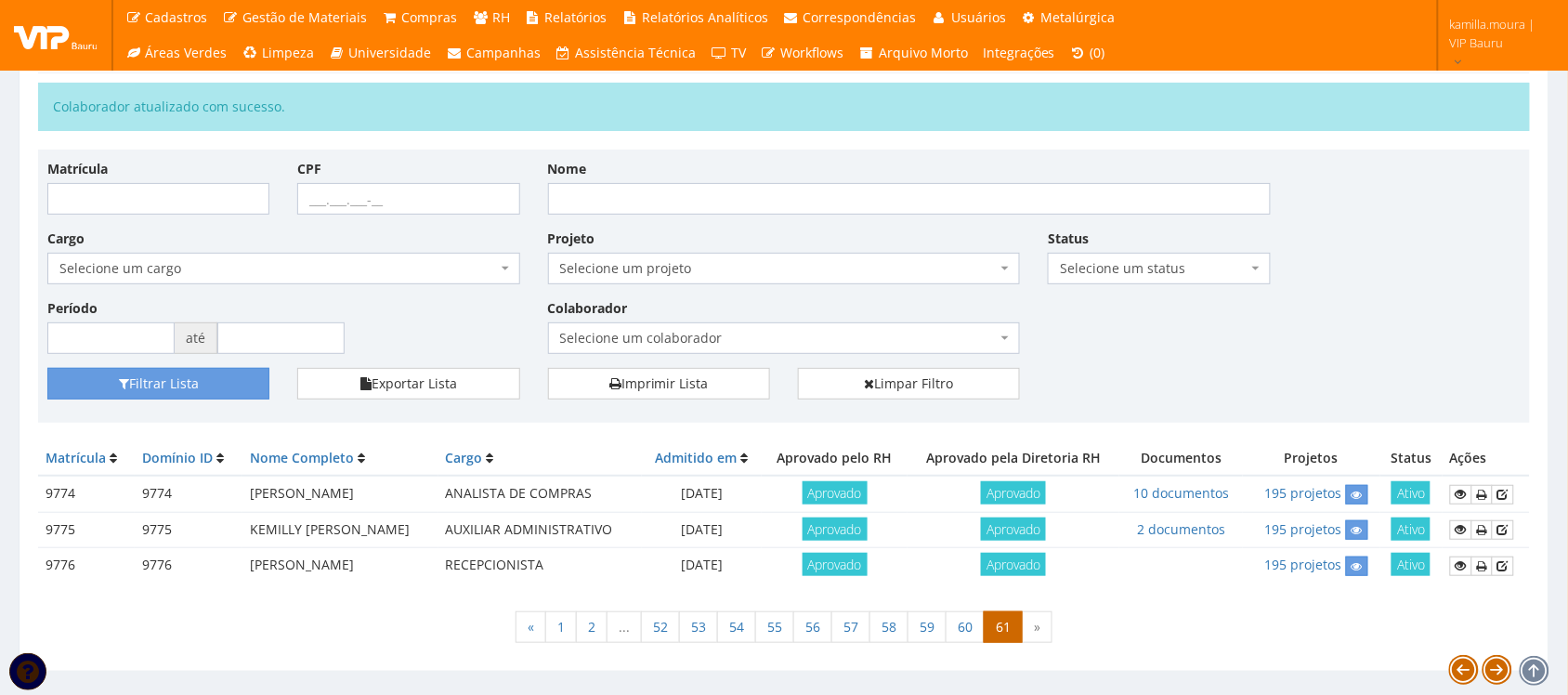
scroll to position [116, 0]
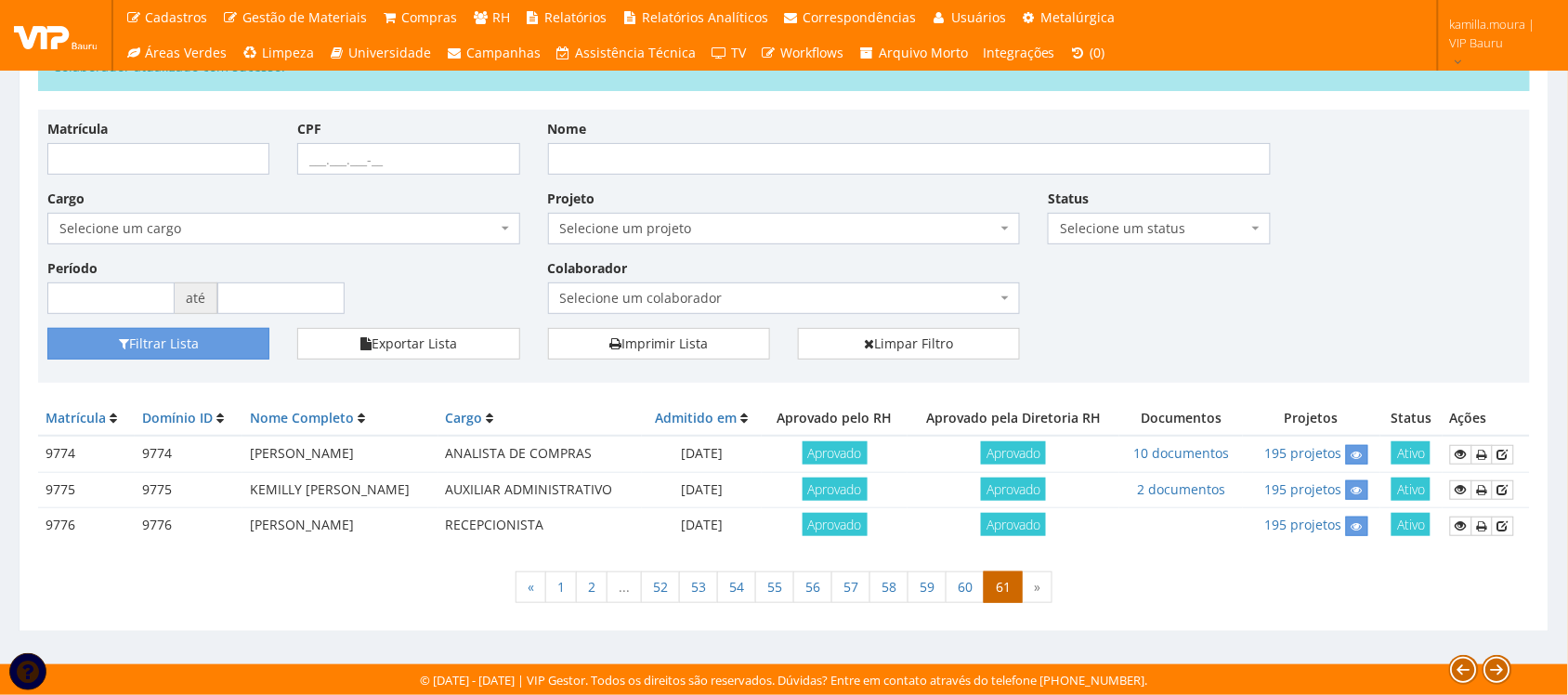
click at [1122, 595] on div "« 1 2 ... 52 53 54 55 56 57 58 59 60 61 »" at bounding box center [784, 590] width 1492 height 55
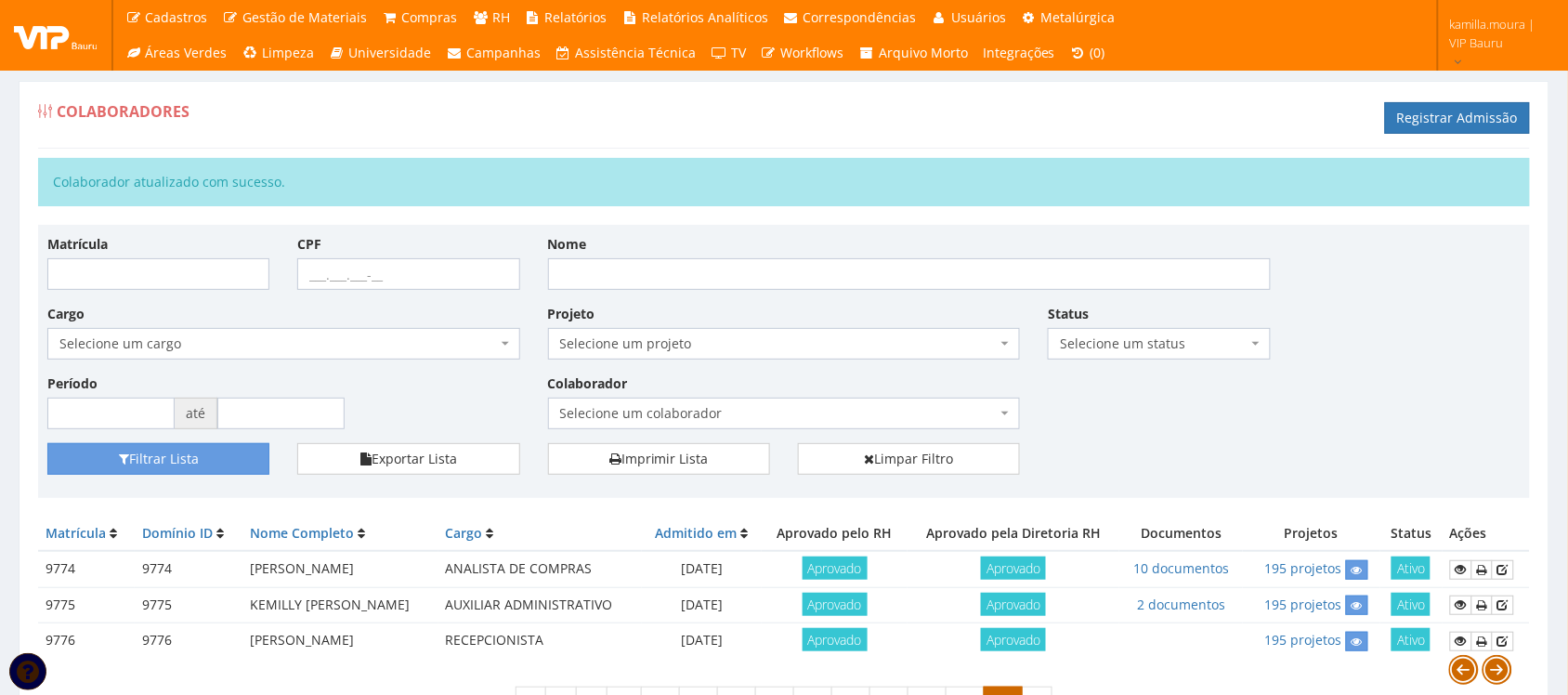
scroll to position [117, 0]
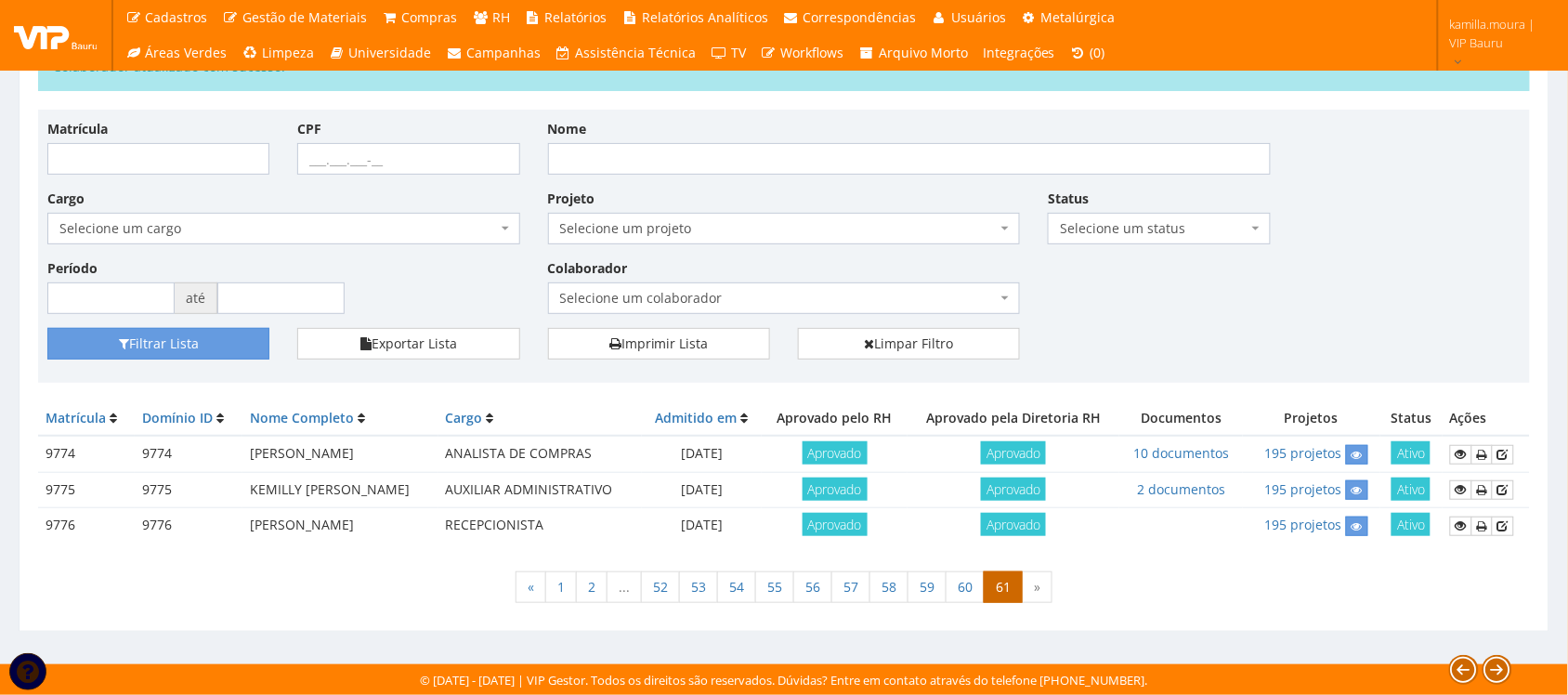
click at [1218, 615] on div "« 1 2 ... 52 53 54 55 56 57 58 59 60 61 »" at bounding box center [784, 590] width 1492 height 55
click at [378, 592] on div "« 1 2 ... 52 53 54 55 56 57 58 59 60 61 »" at bounding box center [784, 590] width 1492 height 55
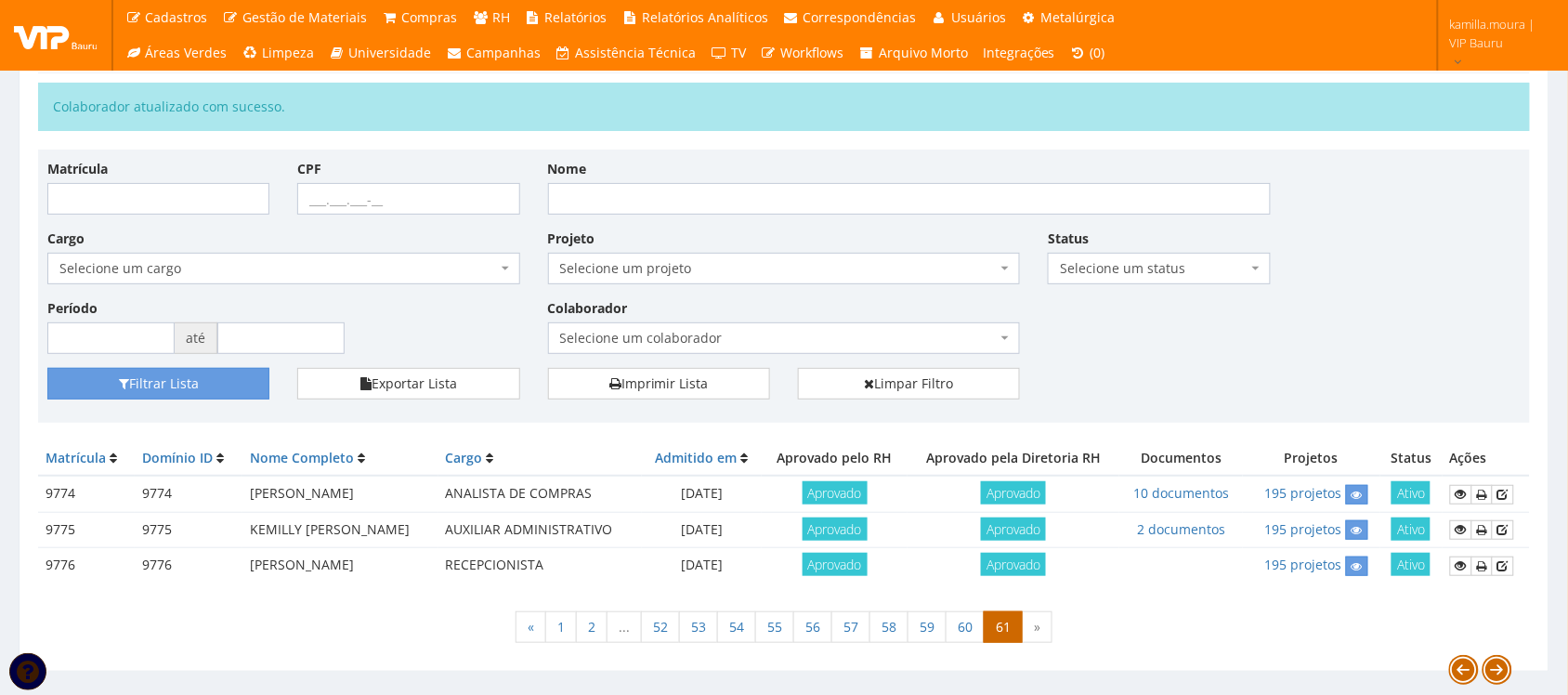
scroll to position [116, 0]
